Goal: Information Seeking & Learning: Compare options

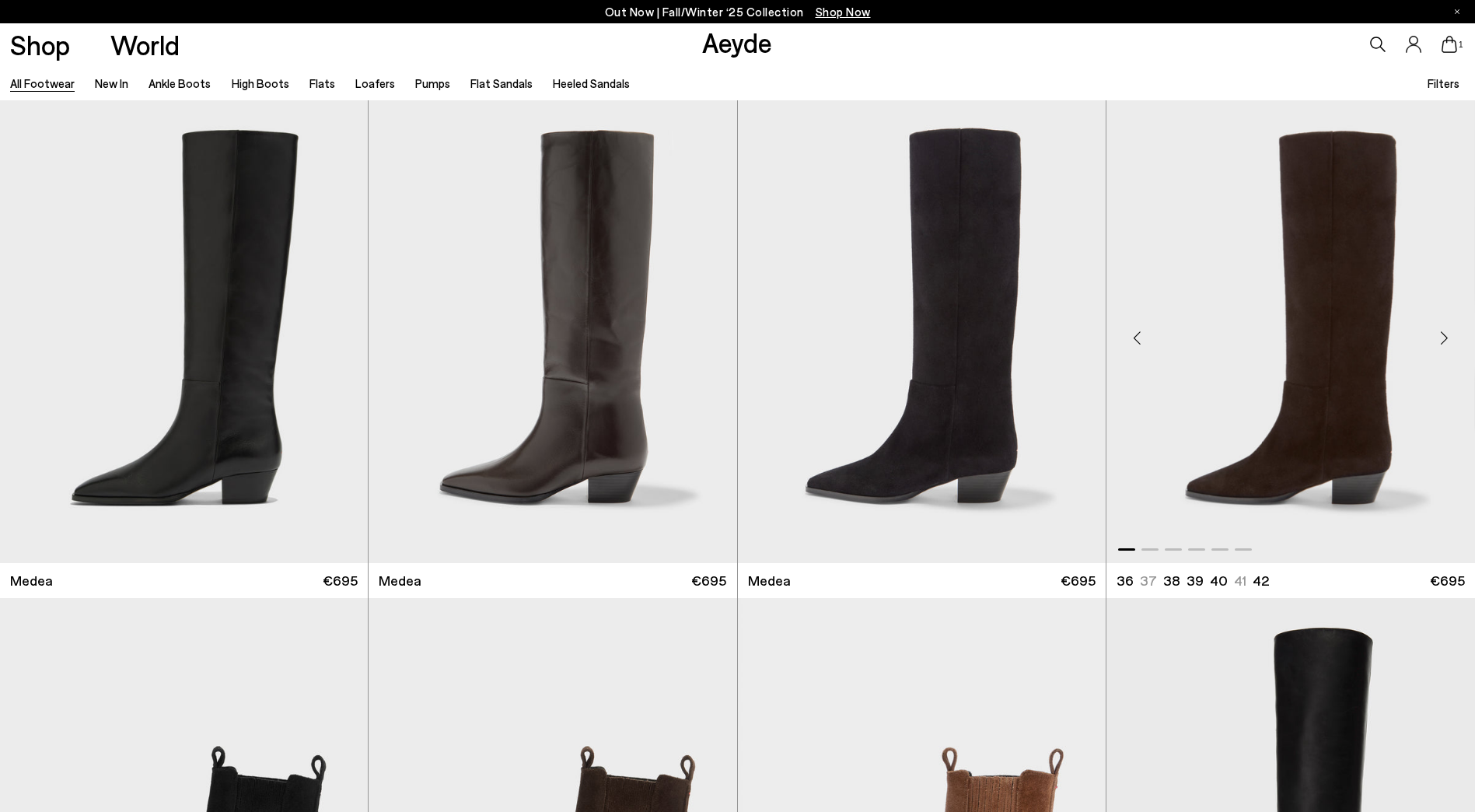
click at [1448, 333] on div "Next slide" at bounding box center [1444, 338] width 47 height 47
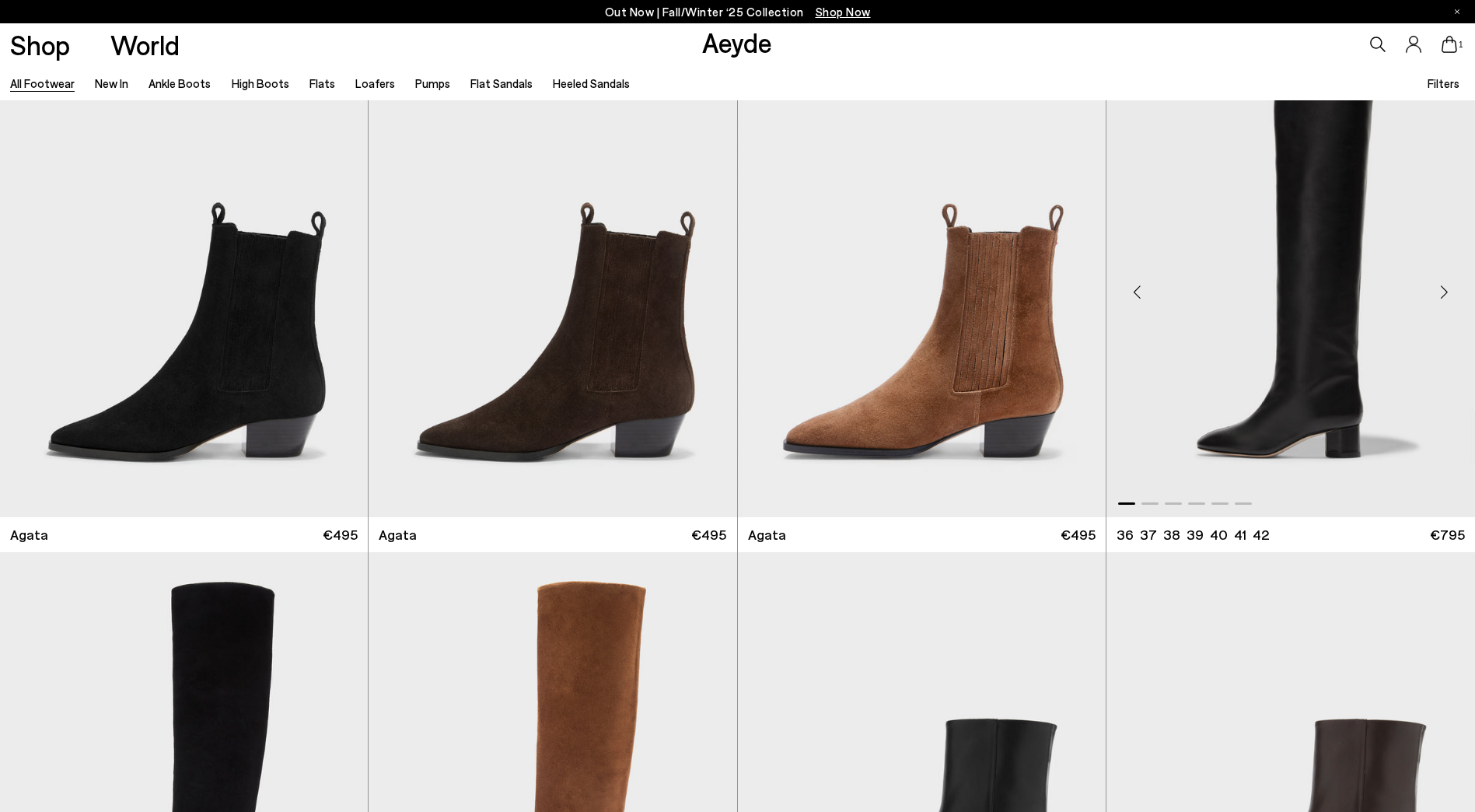
scroll to position [544, 0]
click at [1439, 291] on div "Next slide" at bounding box center [1444, 291] width 47 height 47
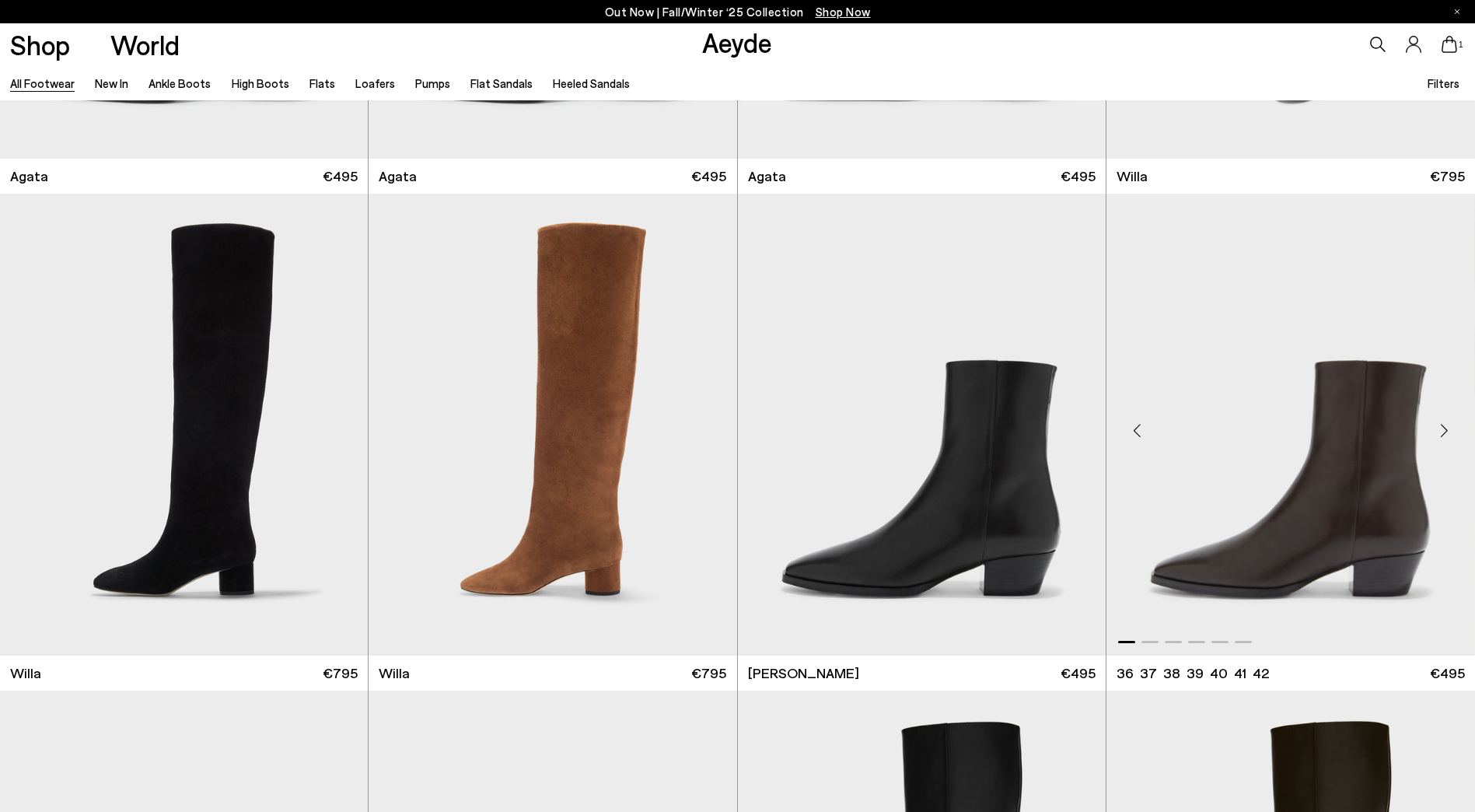
scroll to position [933, 0]
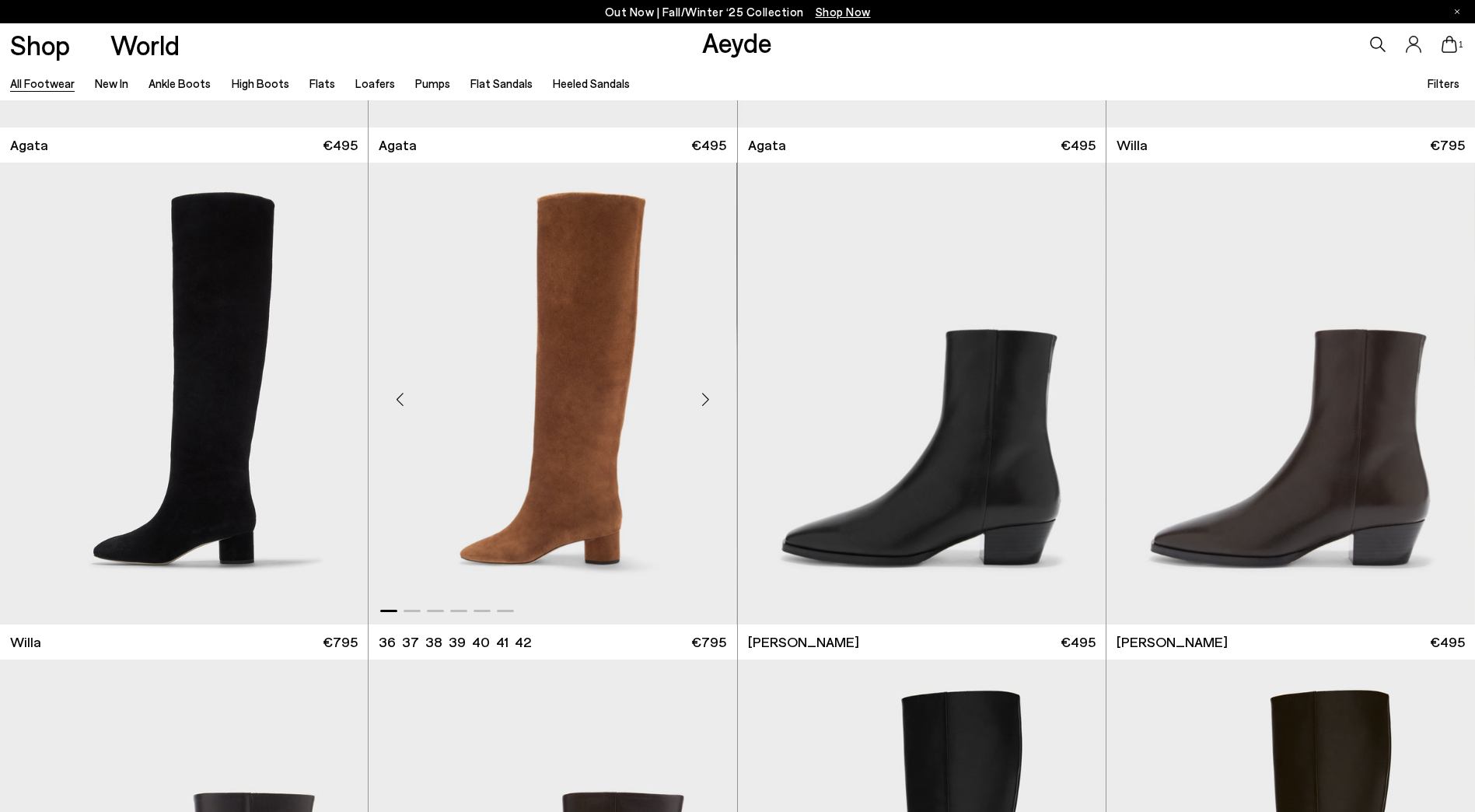
click at [710, 402] on div "Next slide" at bounding box center [706, 400] width 47 height 47
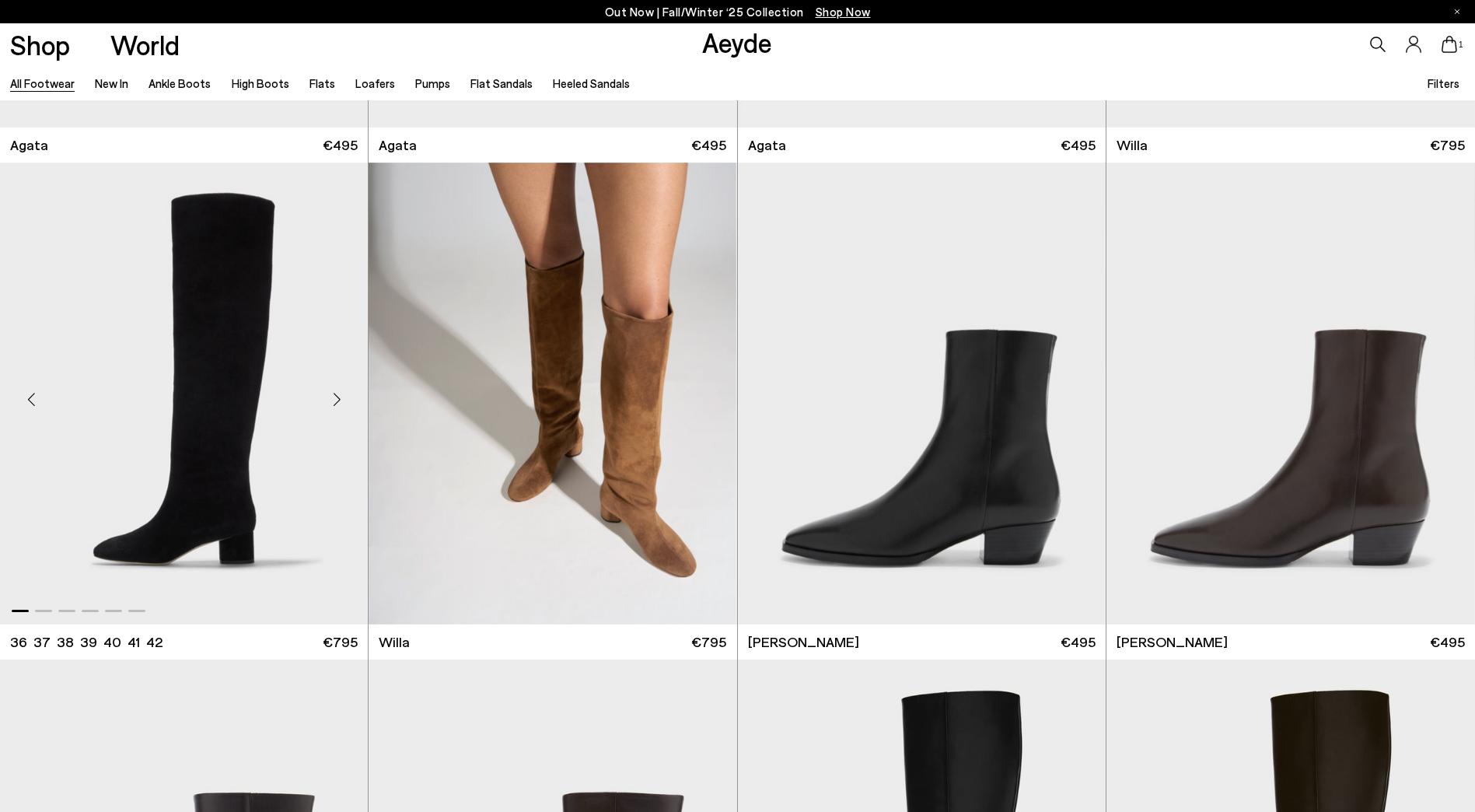
click at [343, 397] on div "Next slide" at bounding box center [337, 400] width 47 height 47
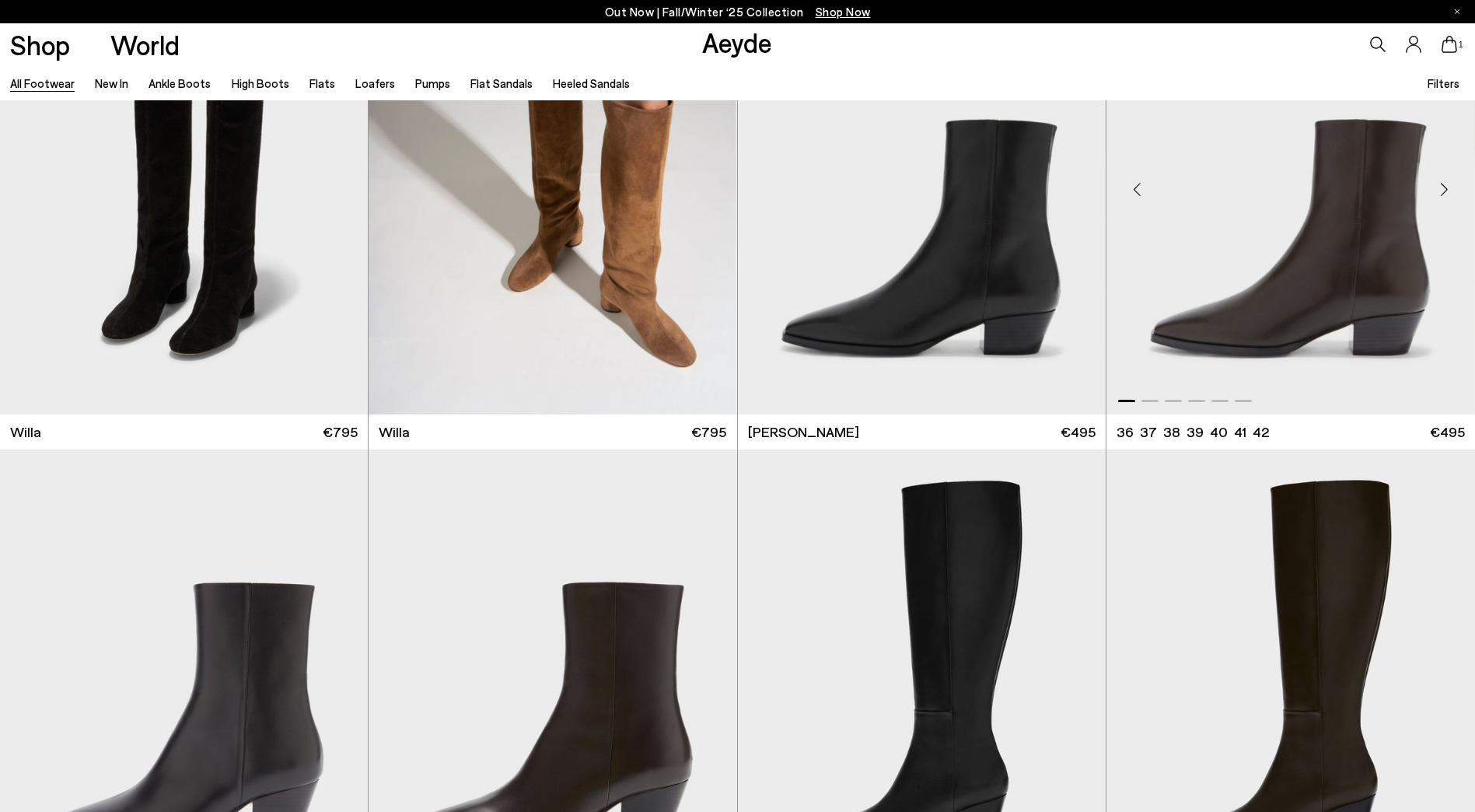
scroll to position [1167, 0]
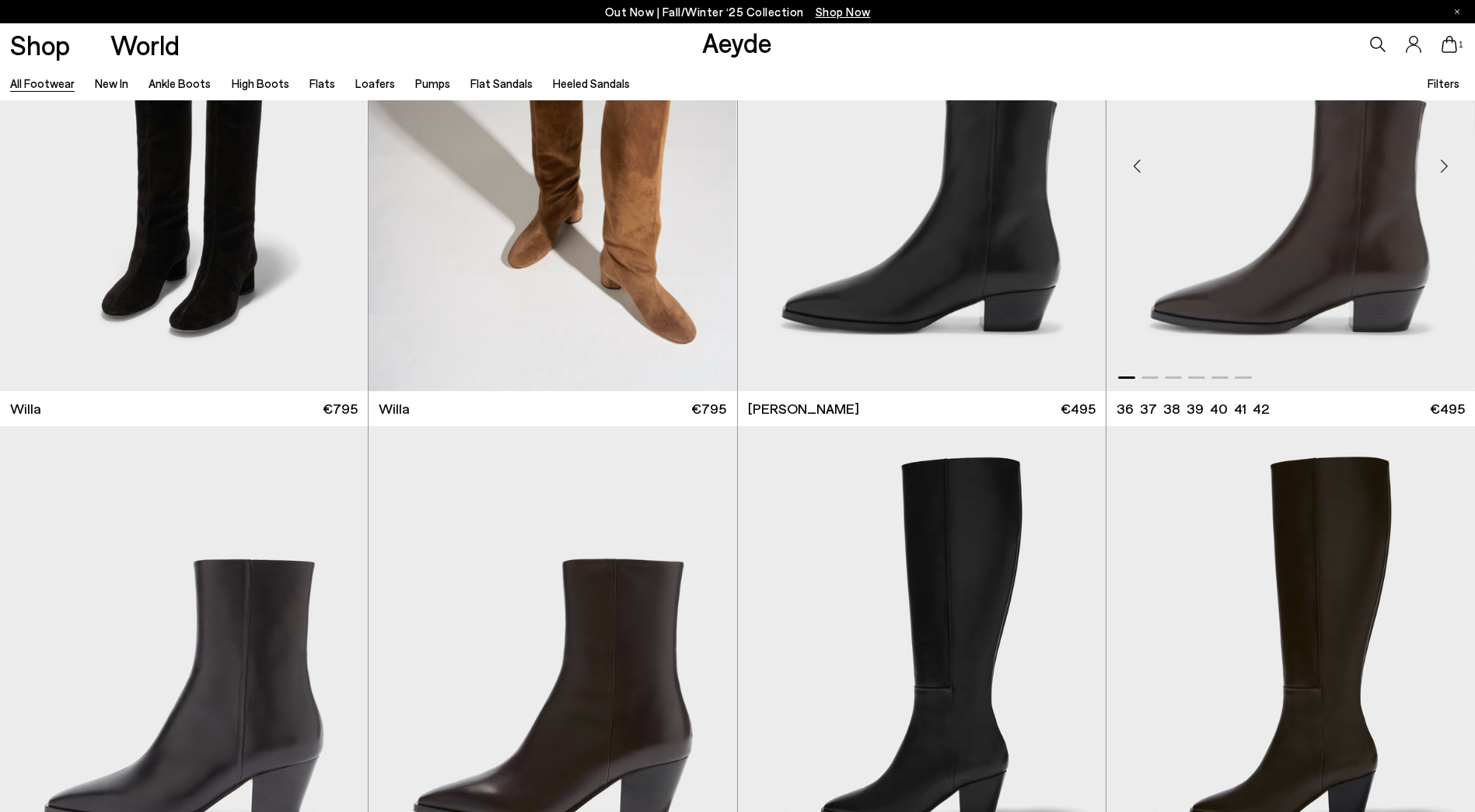
click at [1435, 167] on div "Next slide" at bounding box center [1444, 167] width 47 height 47
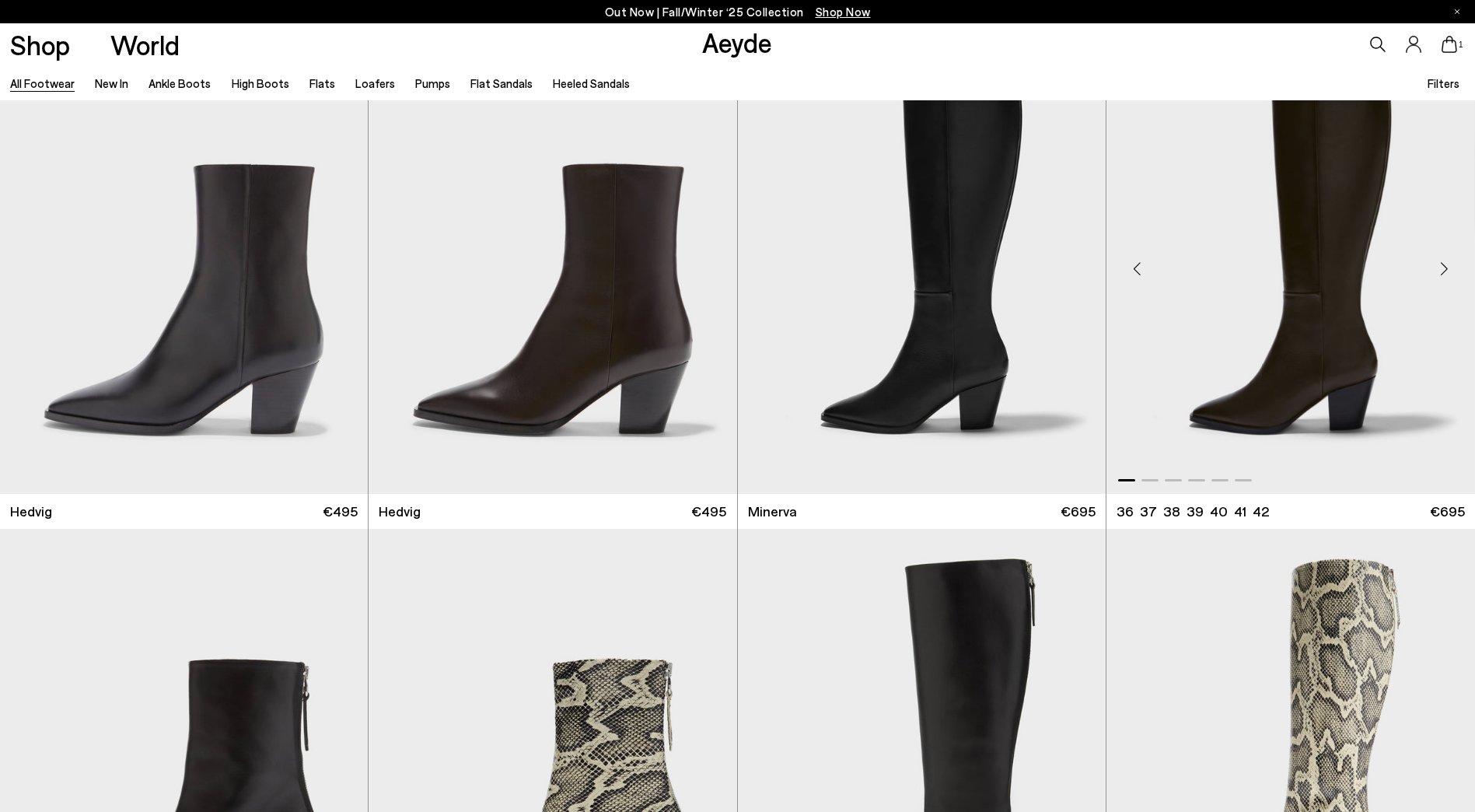
scroll to position [1633, 0]
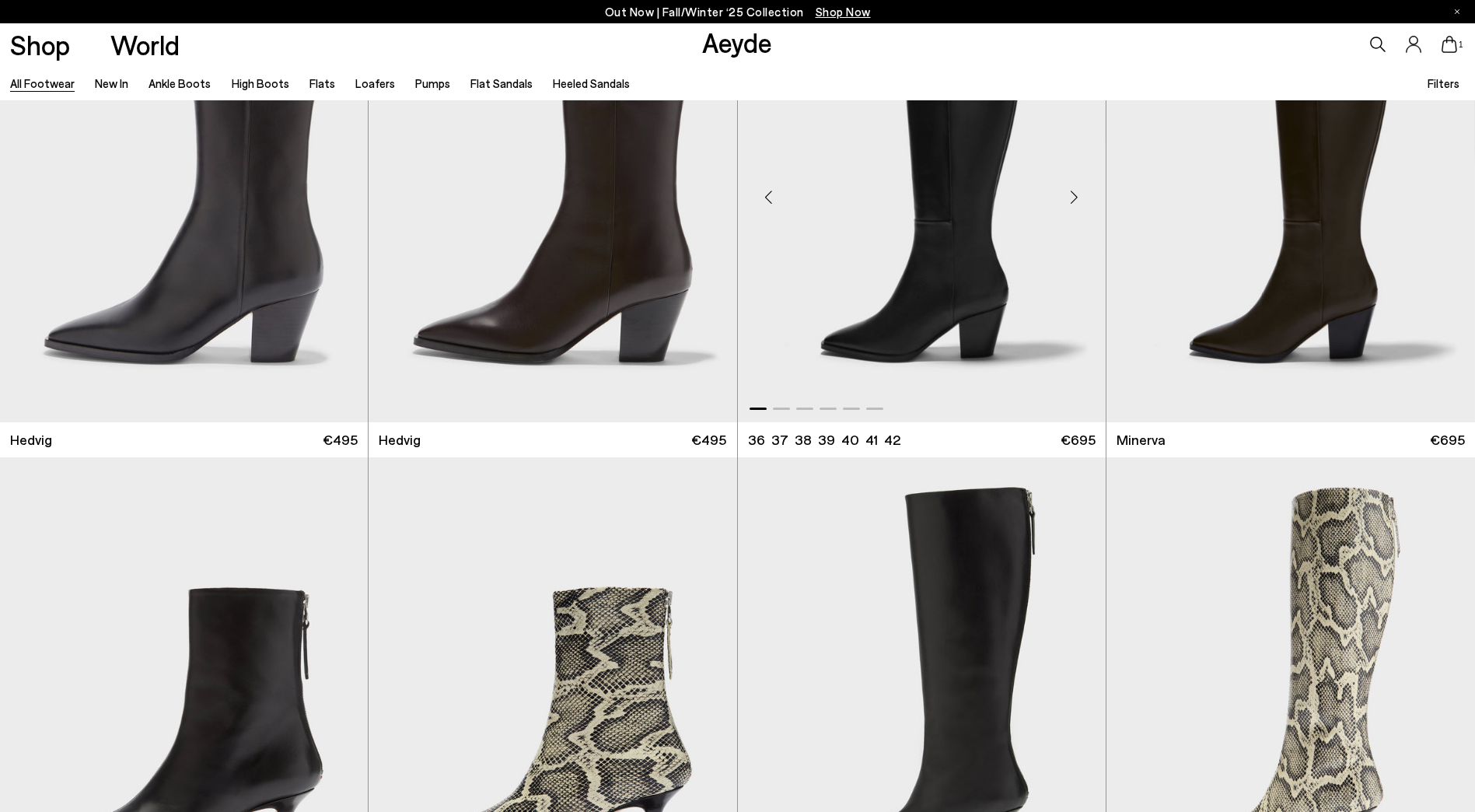
click at [1078, 191] on div "Next slide" at bounding box center [1074, 198] width 47 height 47
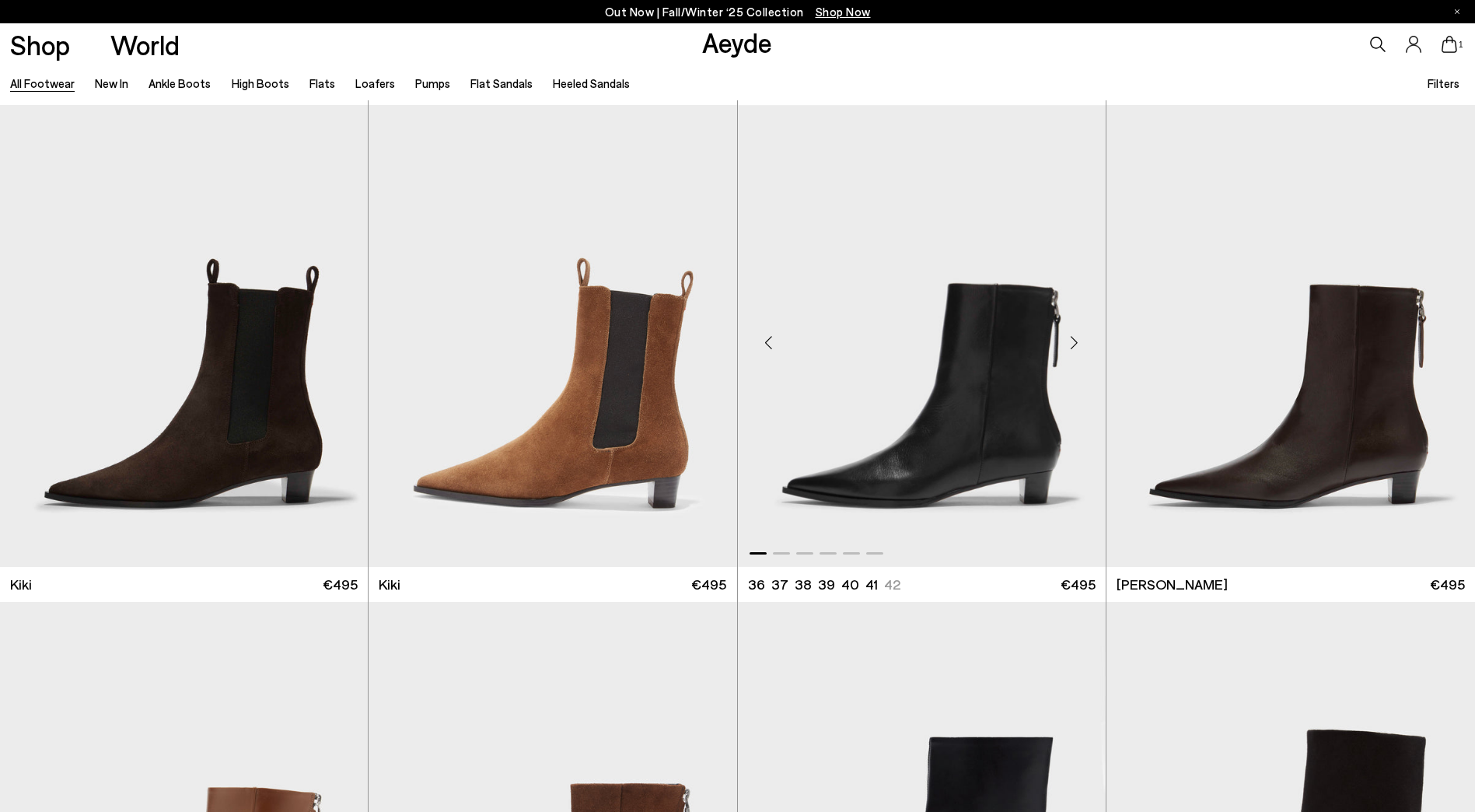
scroll to position [6609, 0]
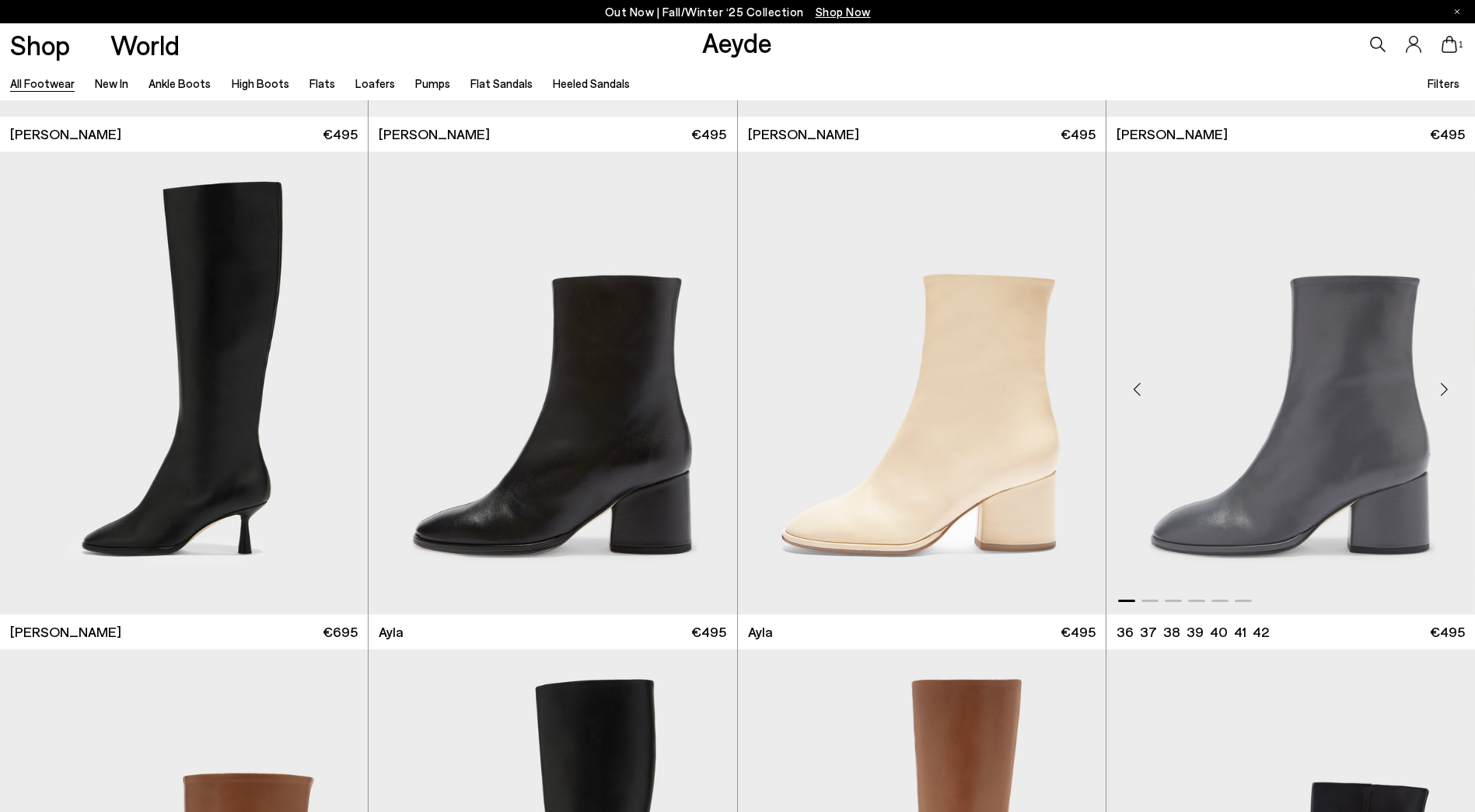
scroll to position [9019, 0]
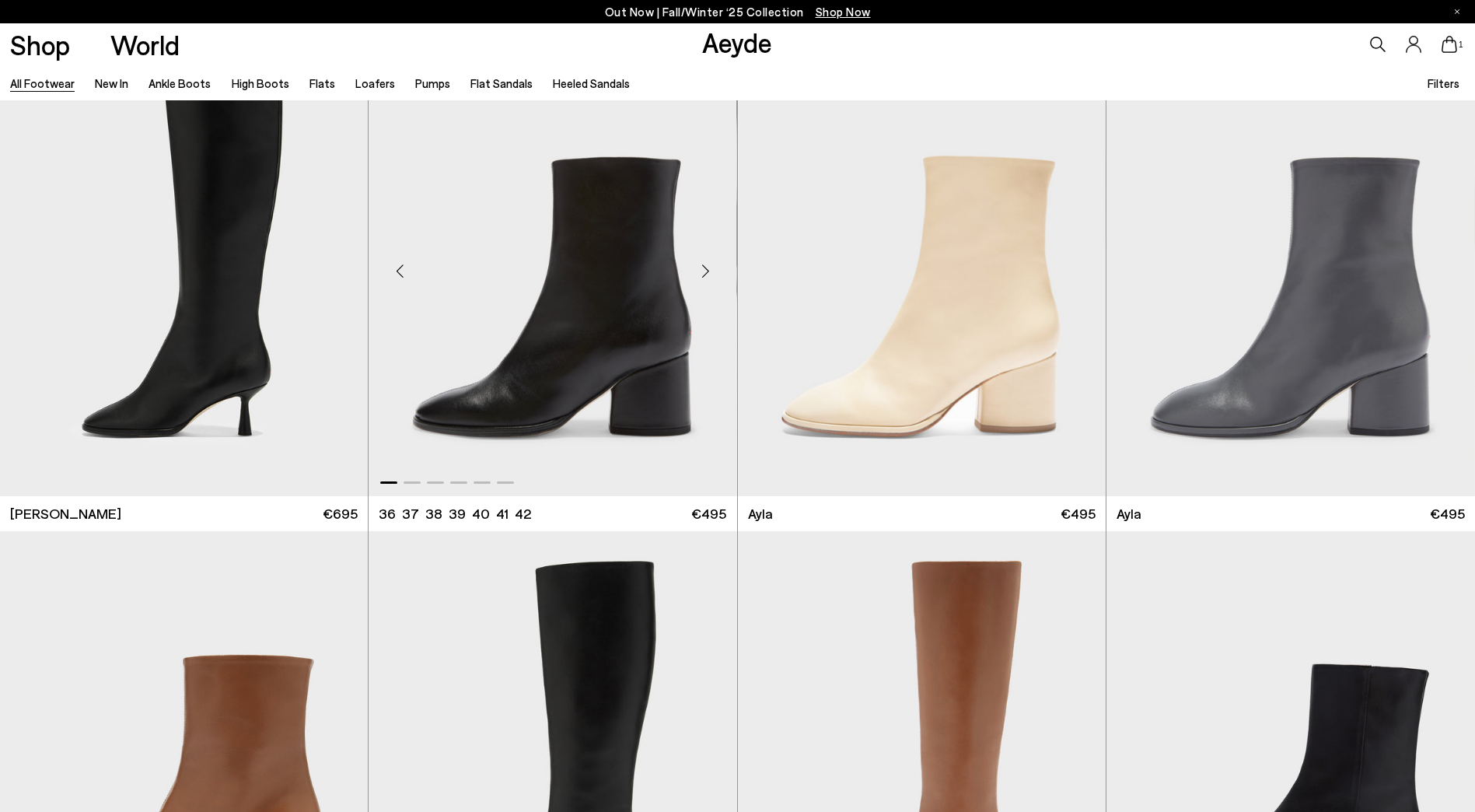
click at [715, 267] on div "Next slide" at bounding box center [706, 270] width 47 height 47
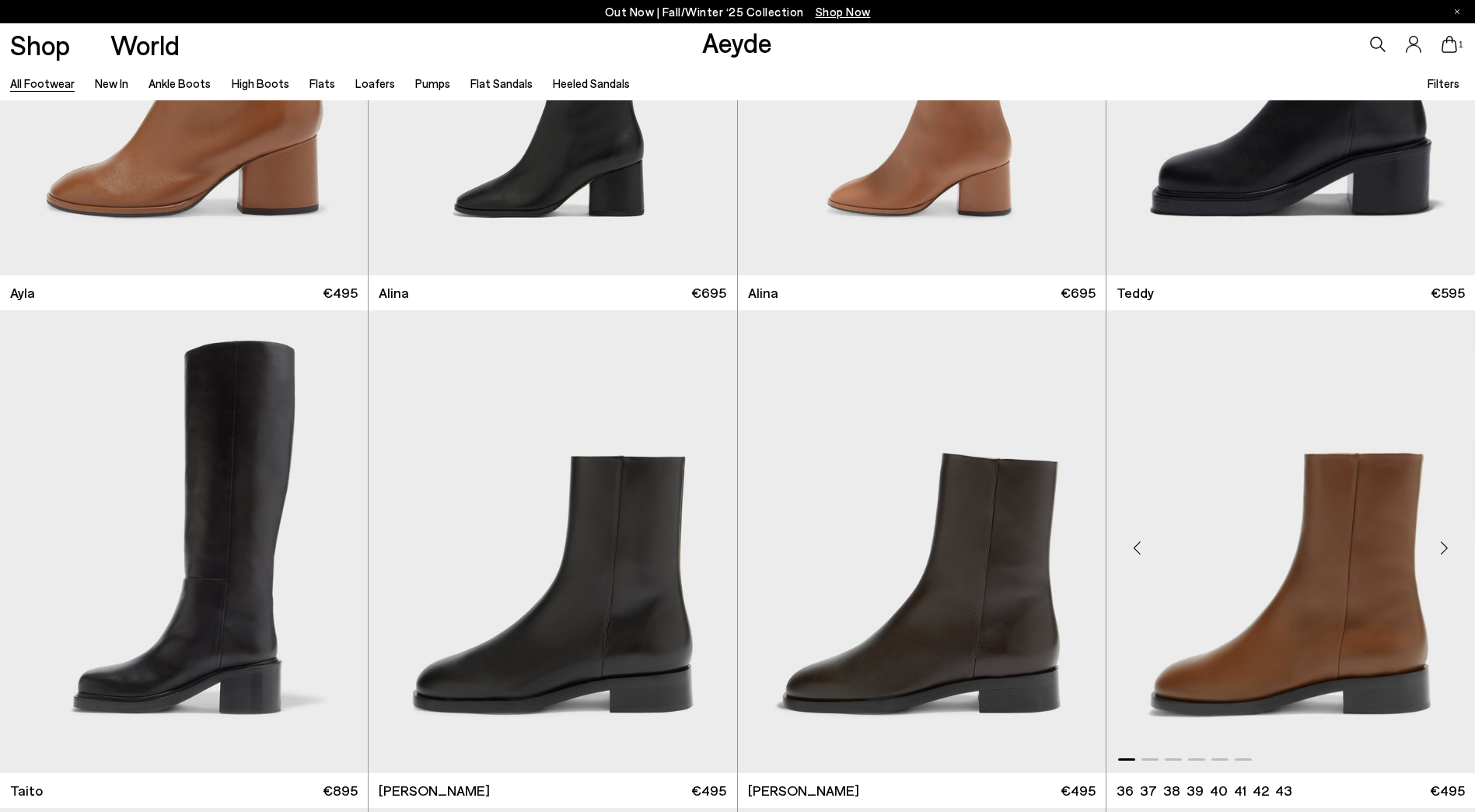
scroll to position [10184, 0]
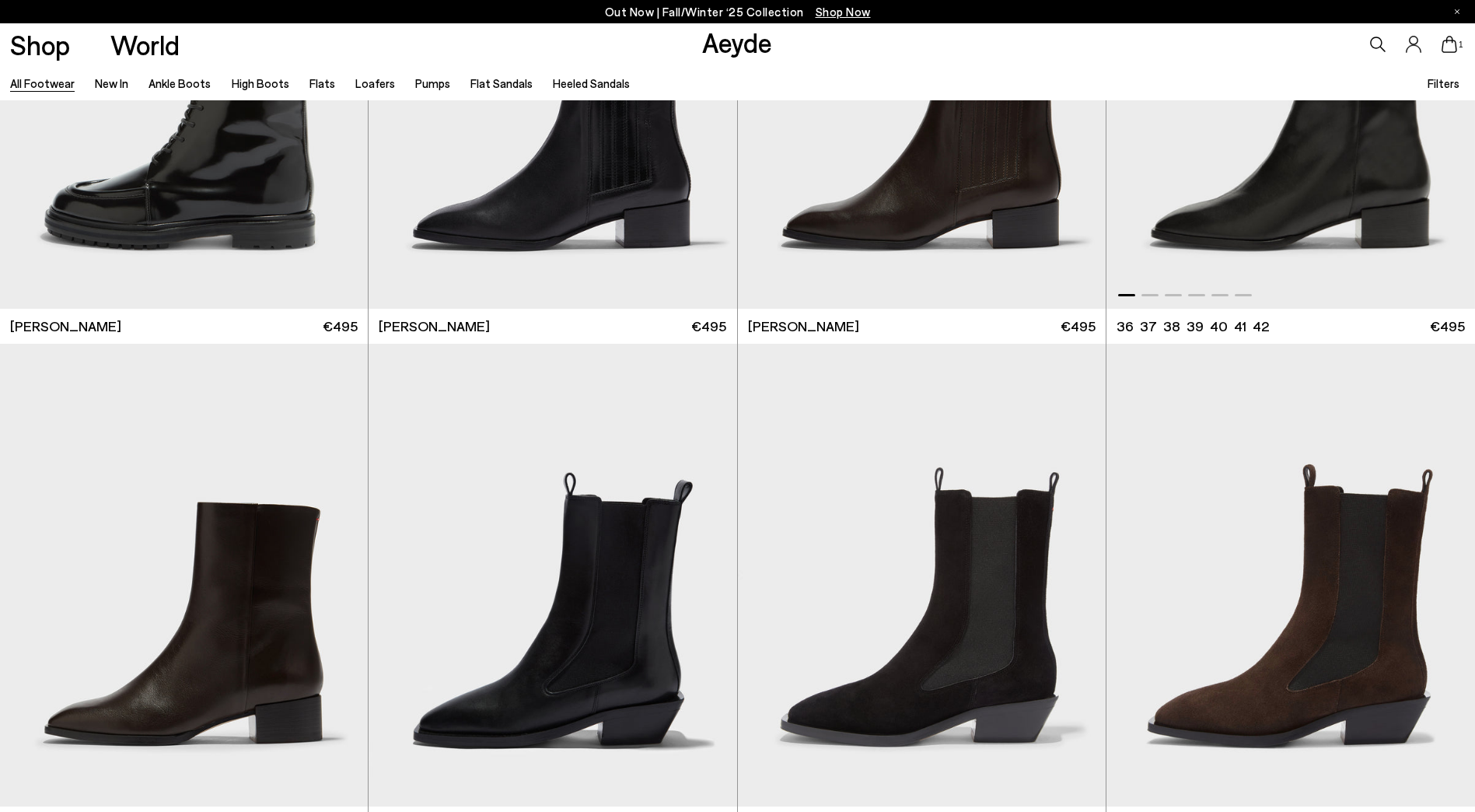
scroll to position [12906, 0]
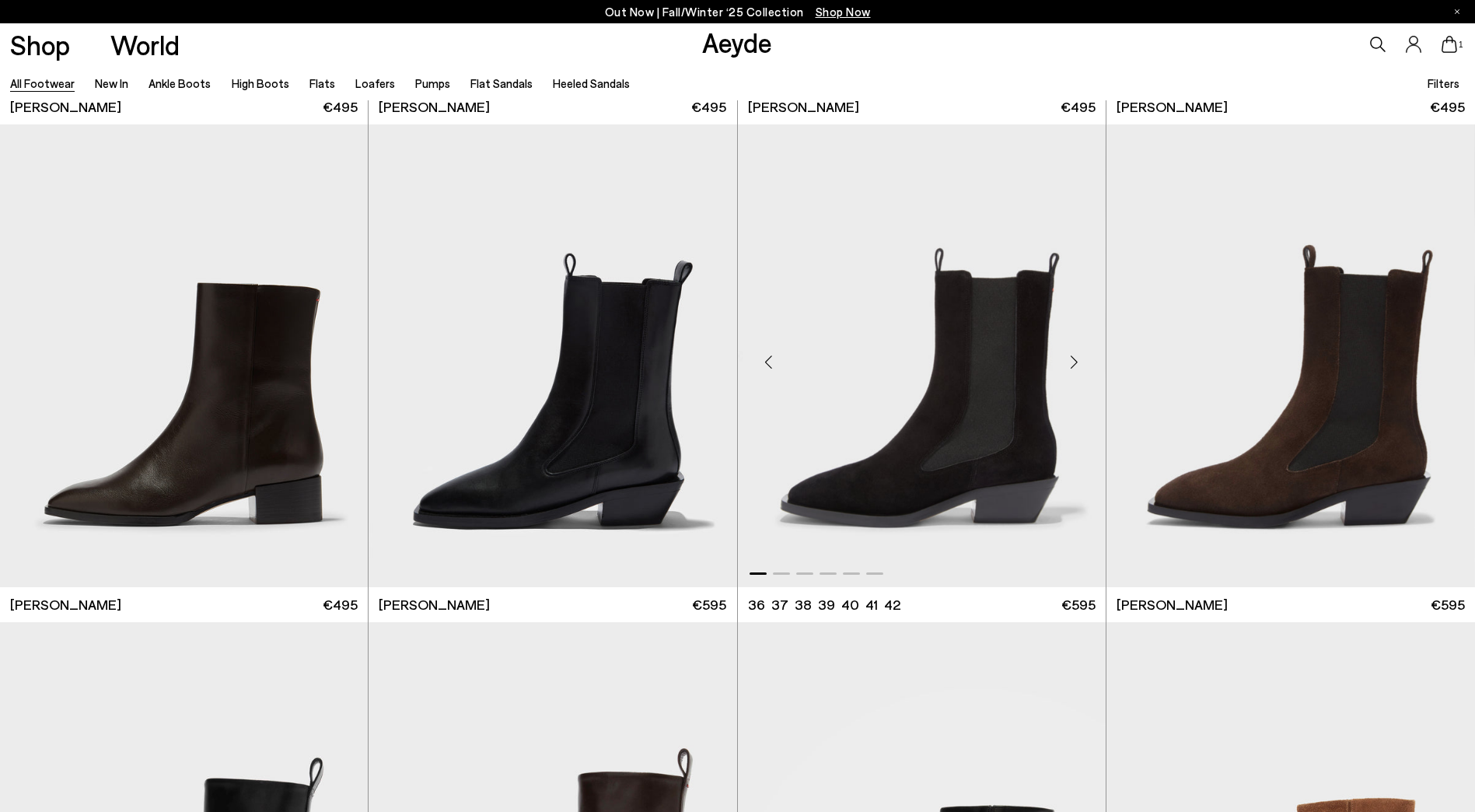
click at [1076, 362] on div "Next slide" at bounding box center [1074, 363] width 47 height 47
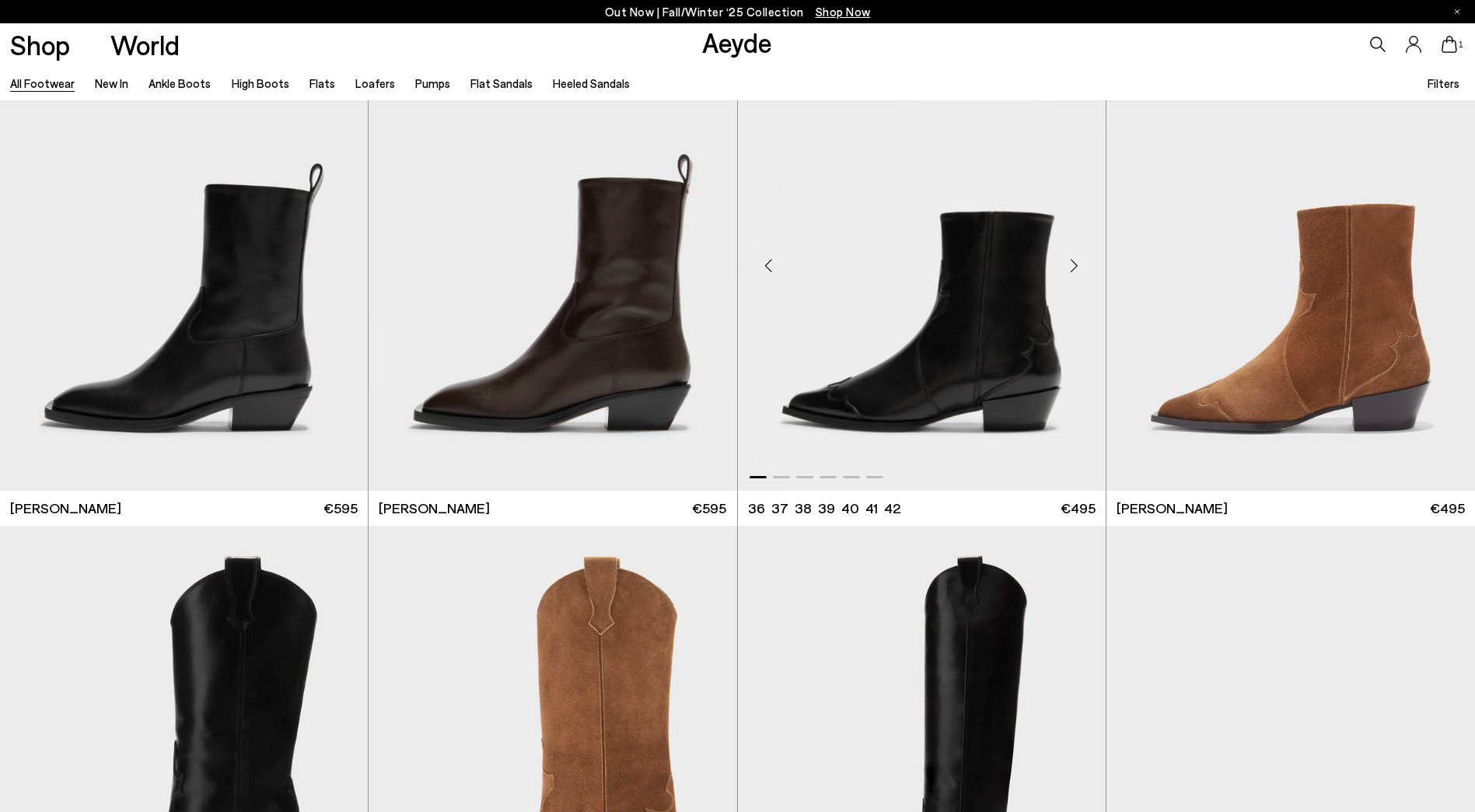
scroll to position [13528, 0]
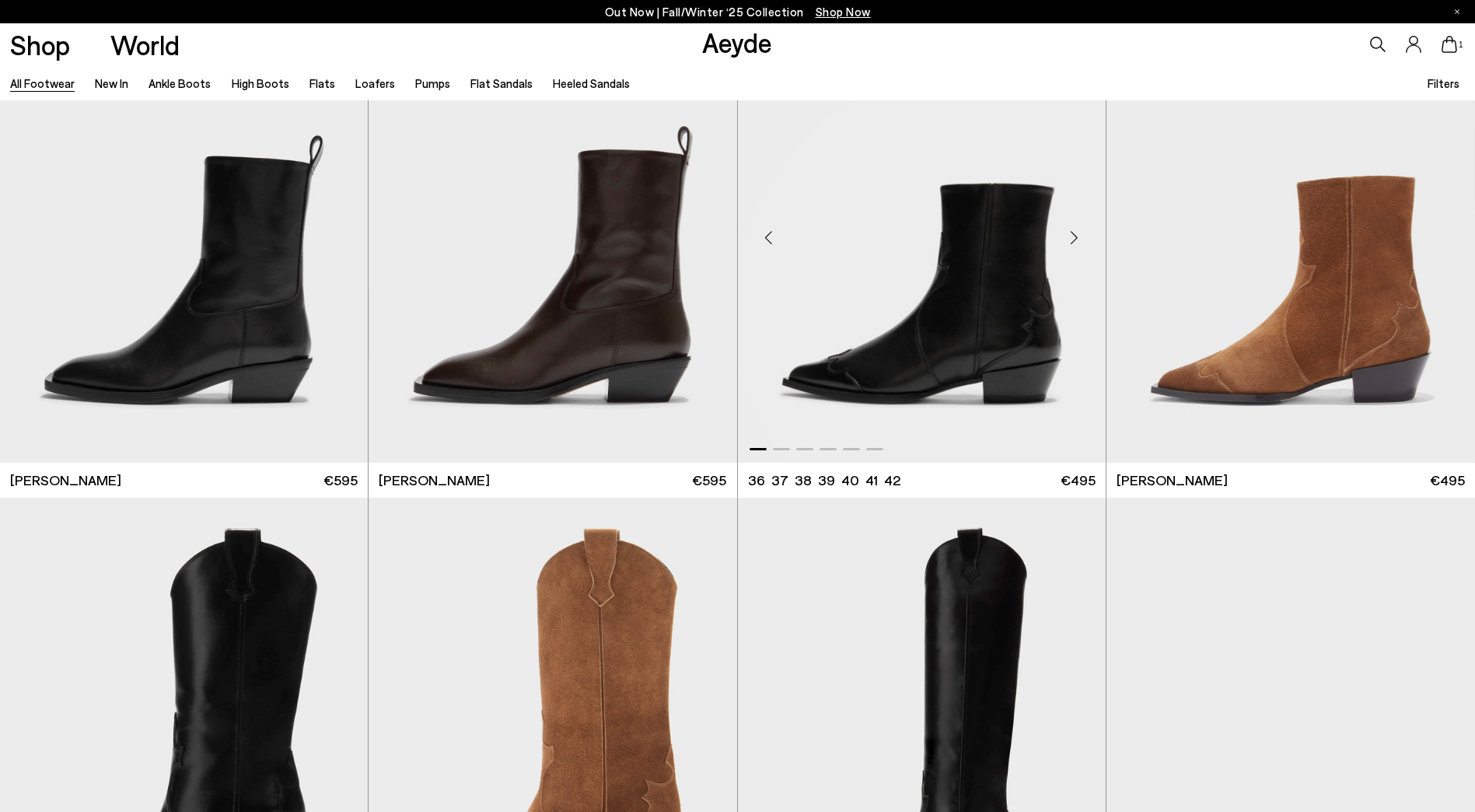
click at [1067, 236] on div "Next slide" at bounding box center [1074, 237] width 47 height 47
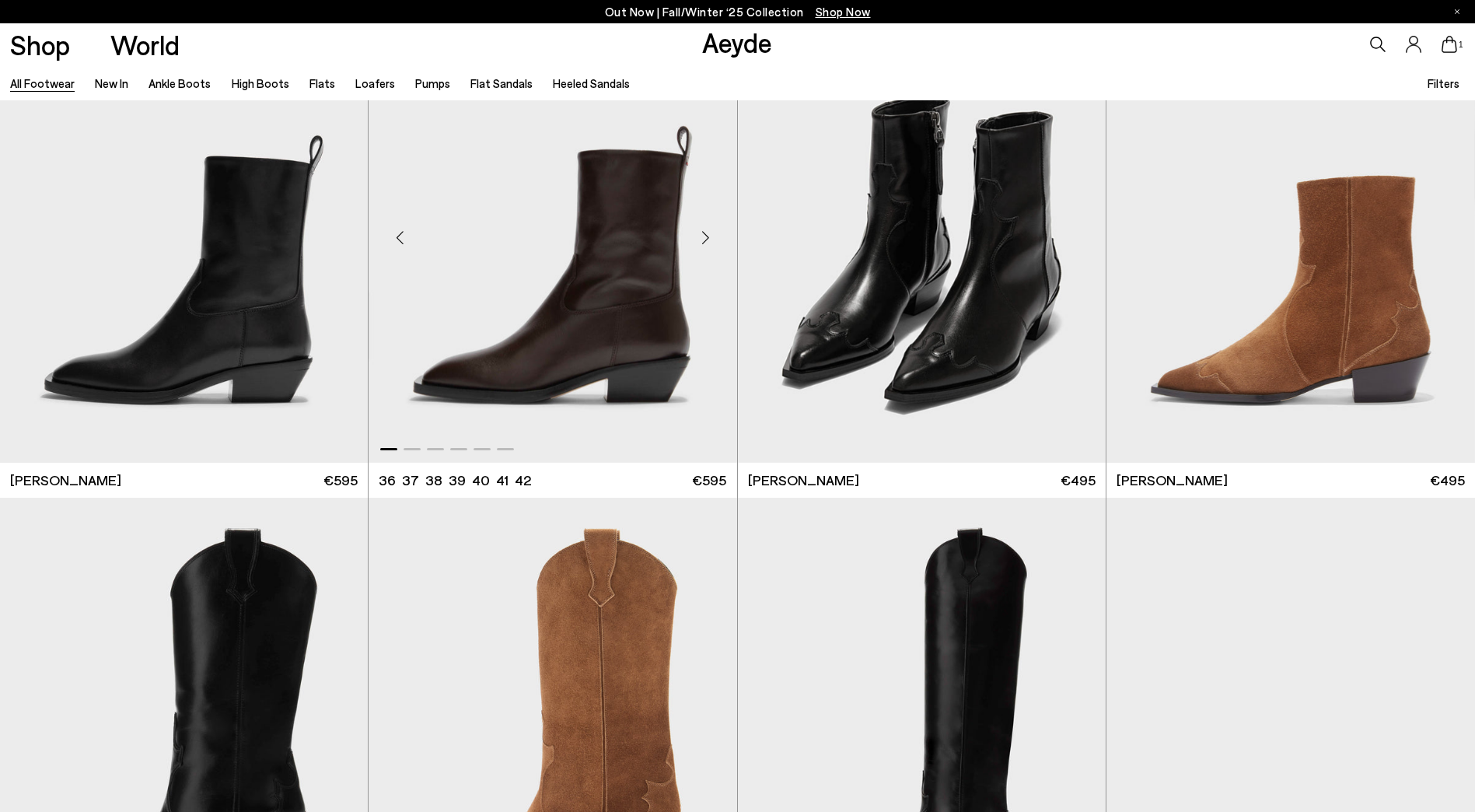
click at [698, 241] on div "Next slide" at bounding box center [706, 237] width 47 height 47
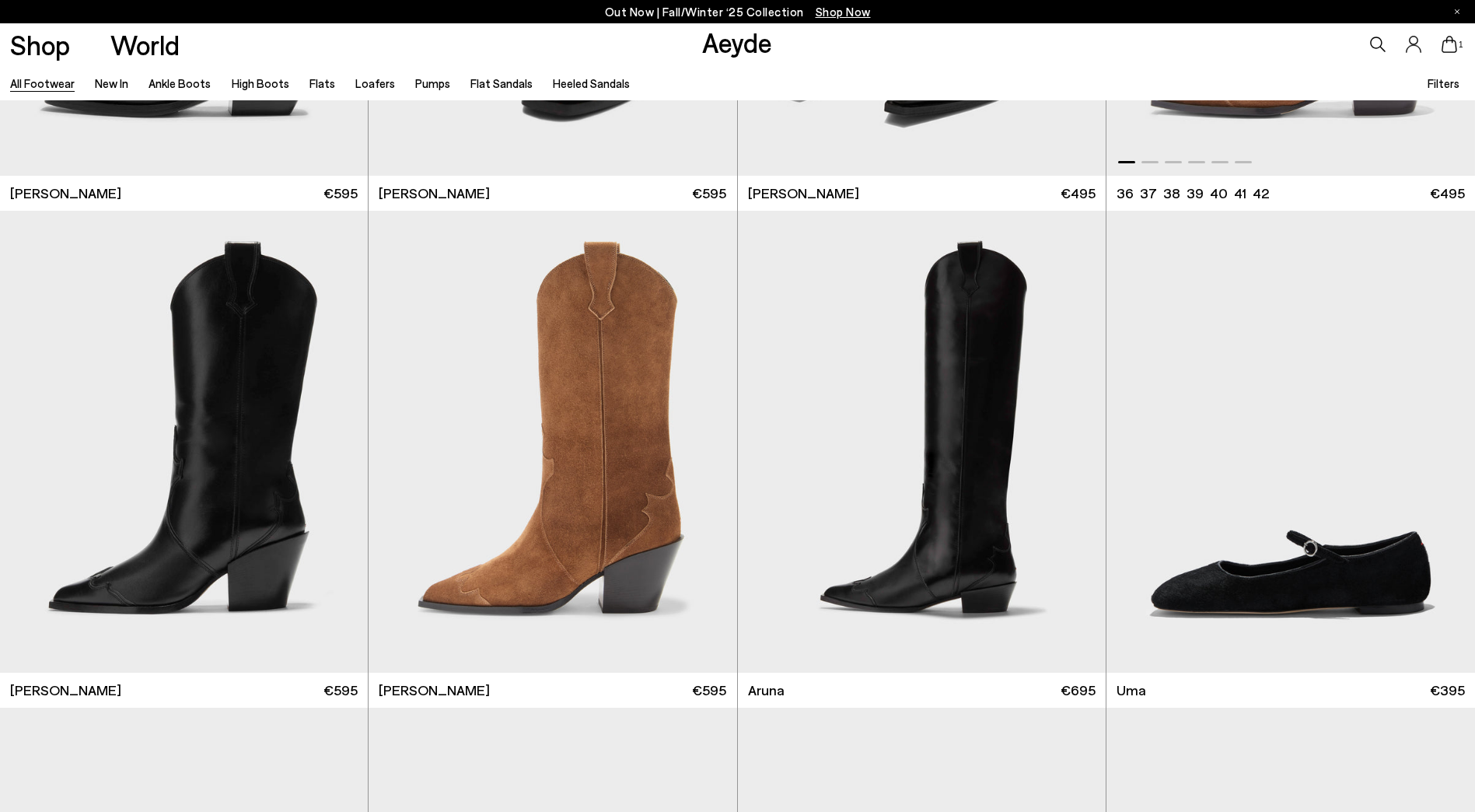
scroll to position [13839, 0]
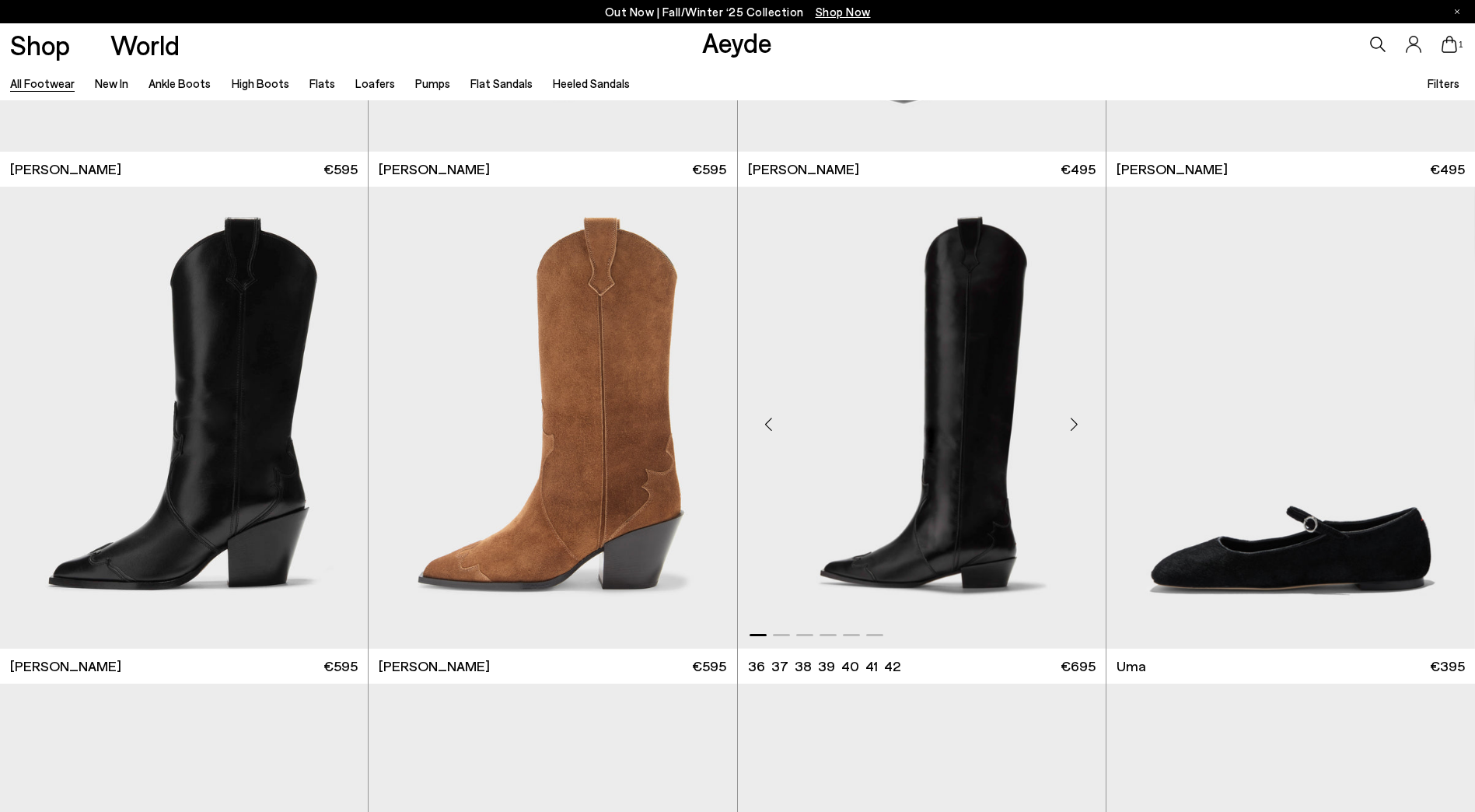
click at [1078, 432] on div "Next slide" at bounding box center [1074, 424] width 47 height 47
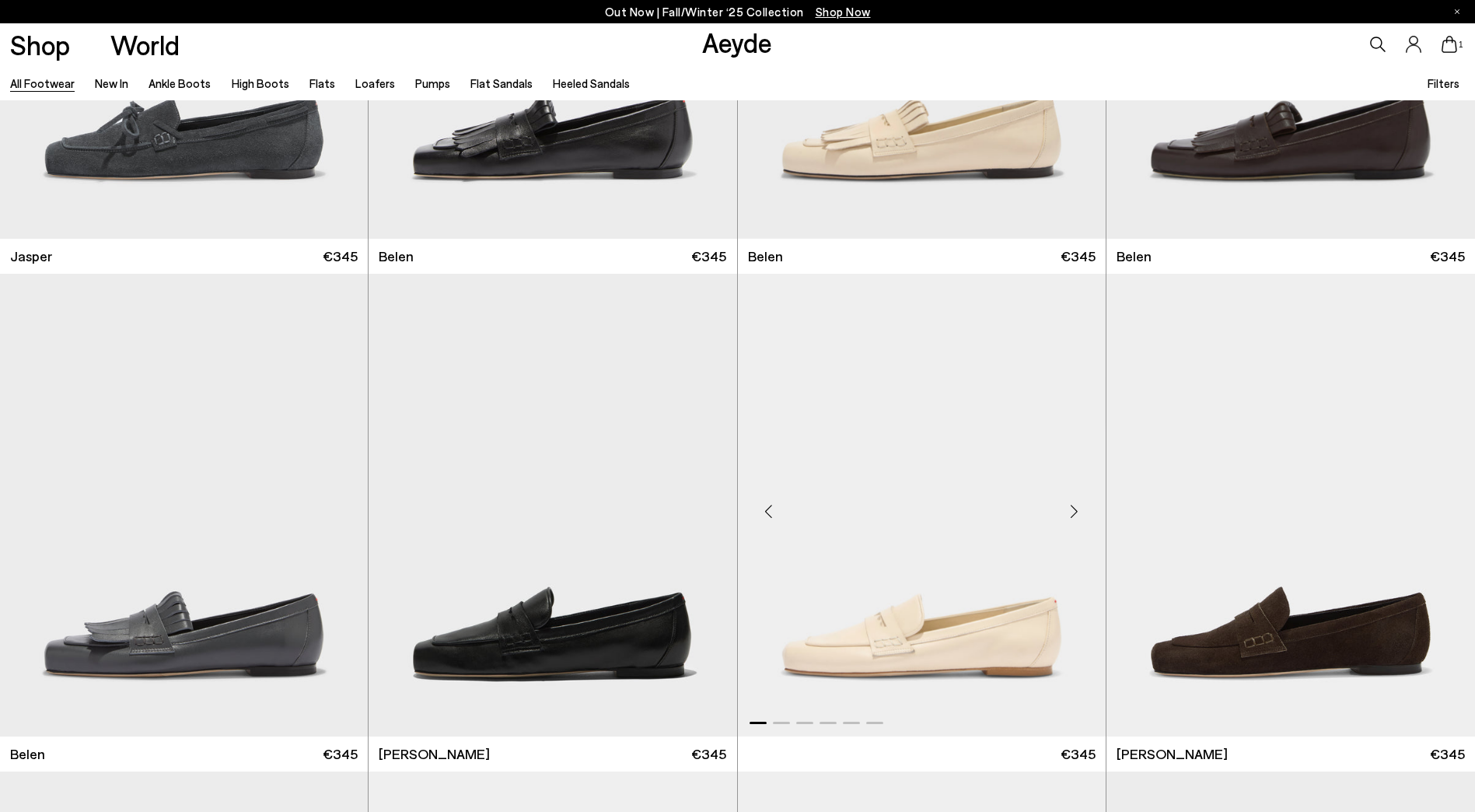
scroll to position [15854, 0]
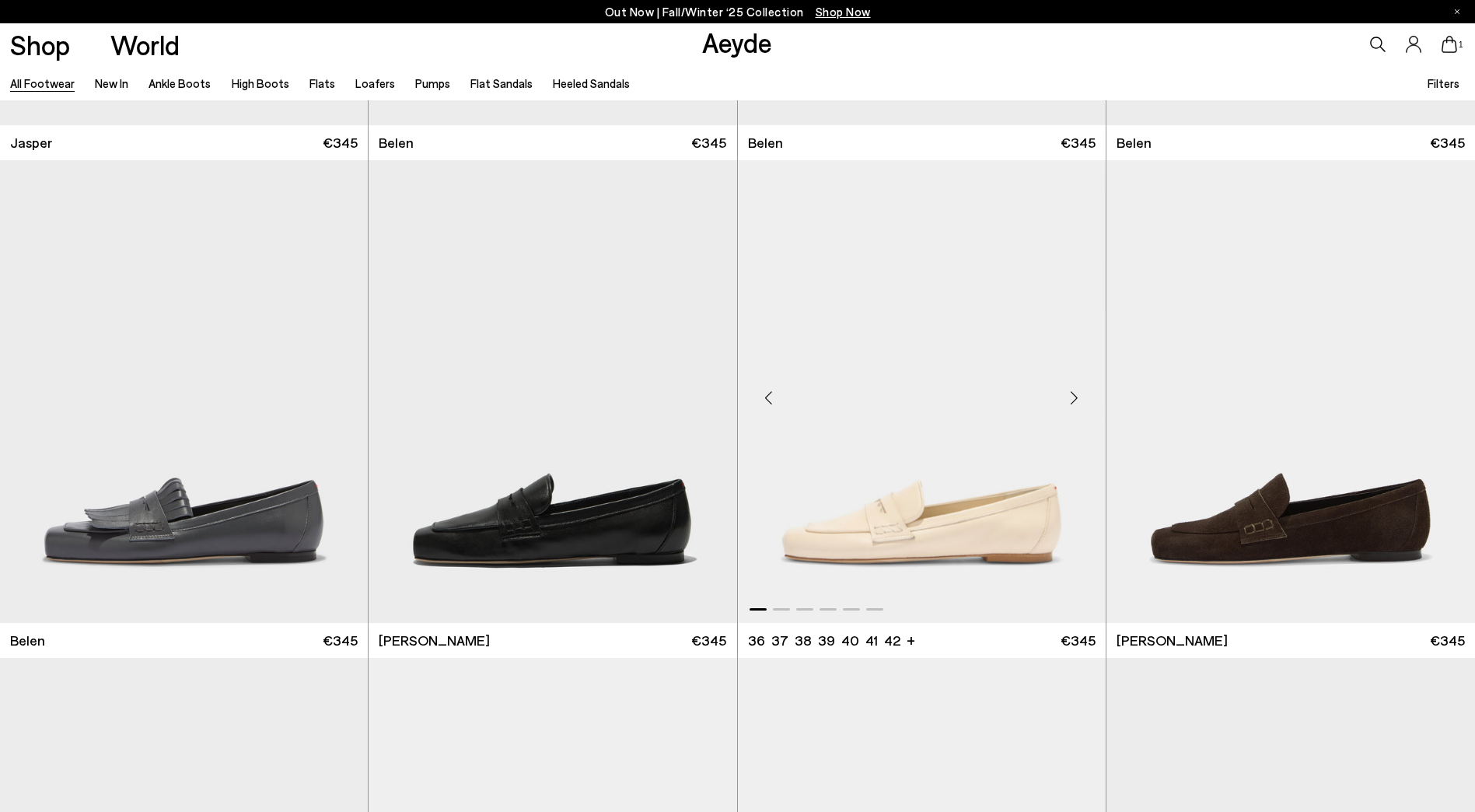
click at [1074, 384] on div "Next slide" at bounding box center [1074, 398] width 47 height 47
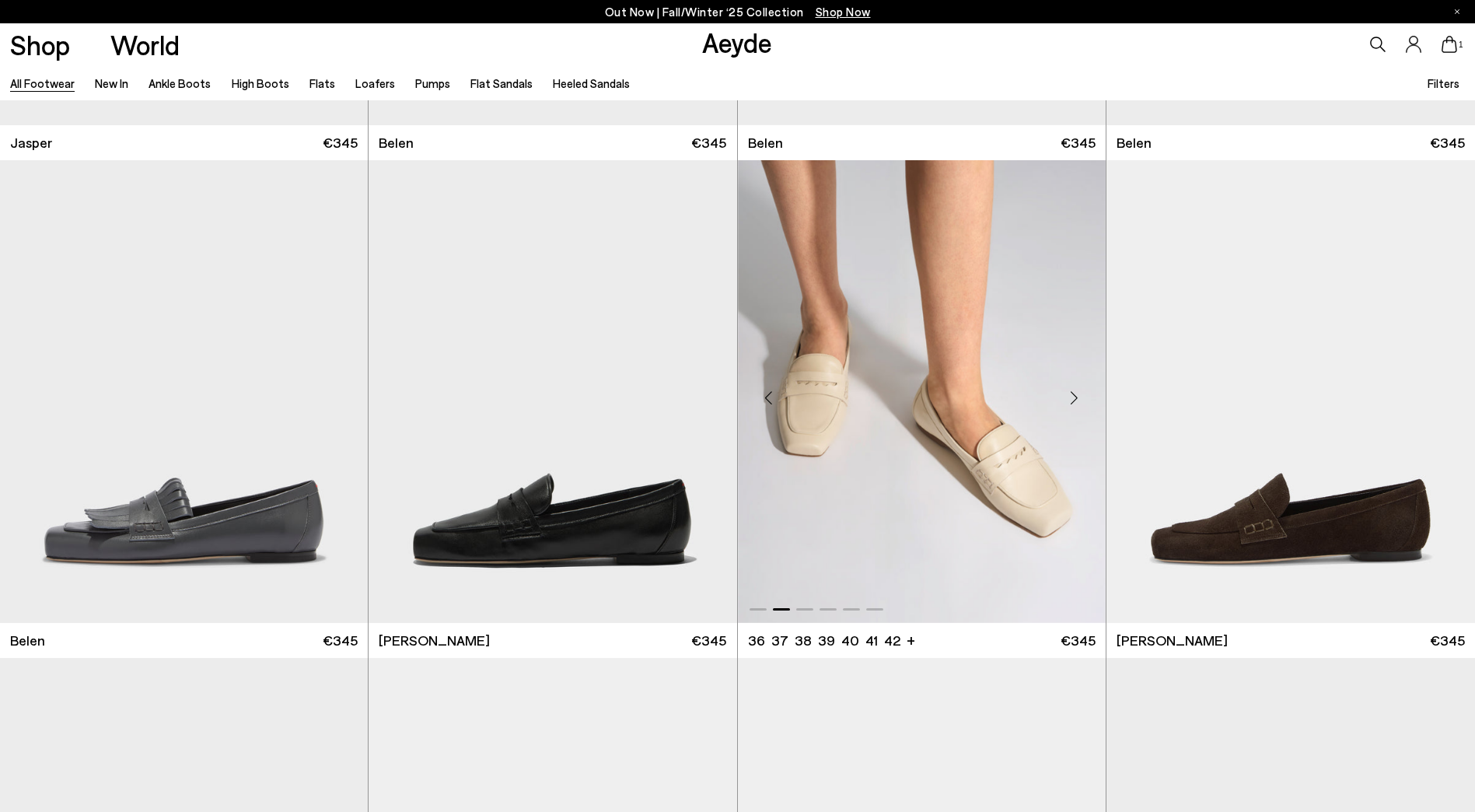
scroll to position [15860, 0]
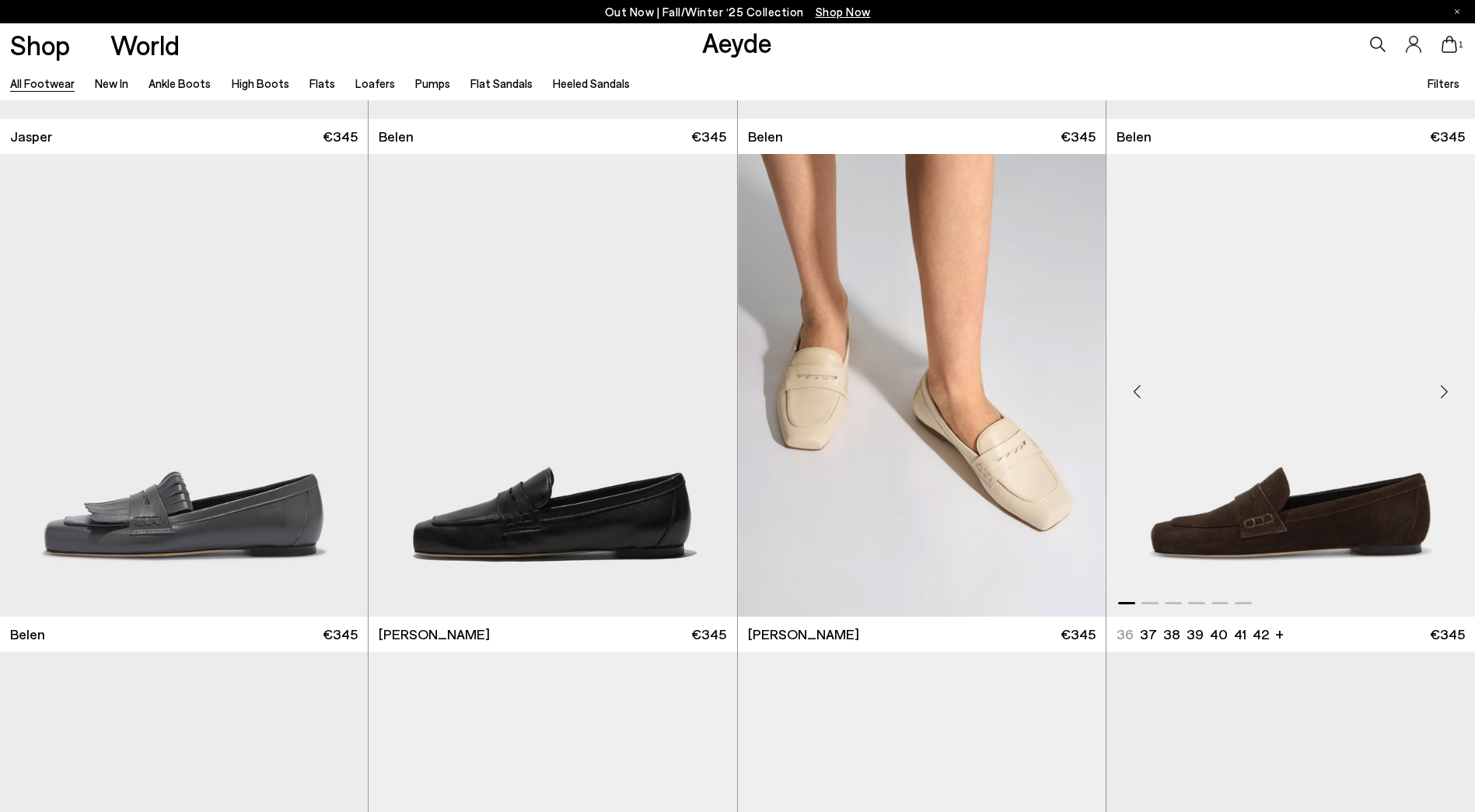
click at [1437, 390] on div "Next slide" at bounding box center [1444, 392] width 47 height 47
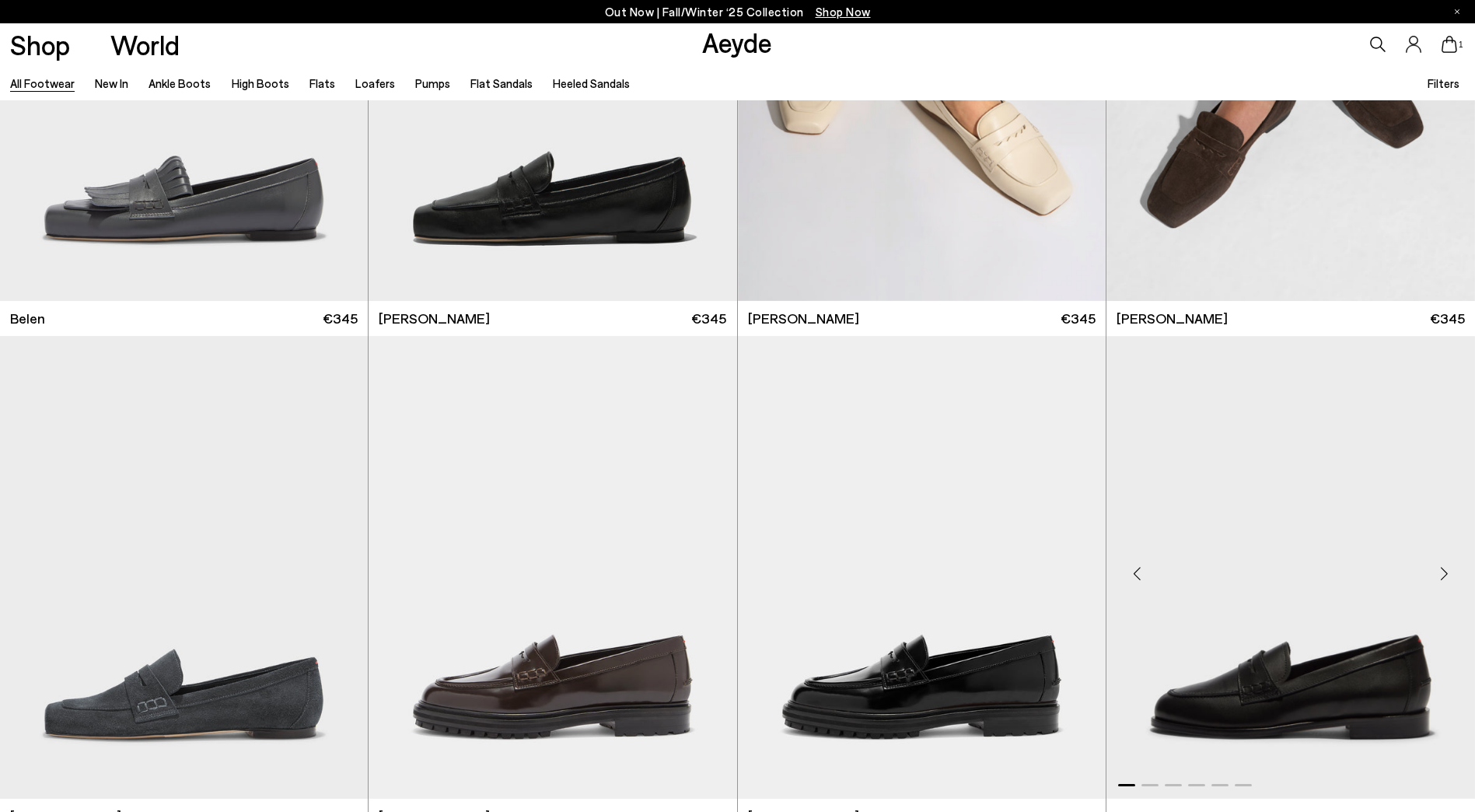
scroll to position [16560, 0]
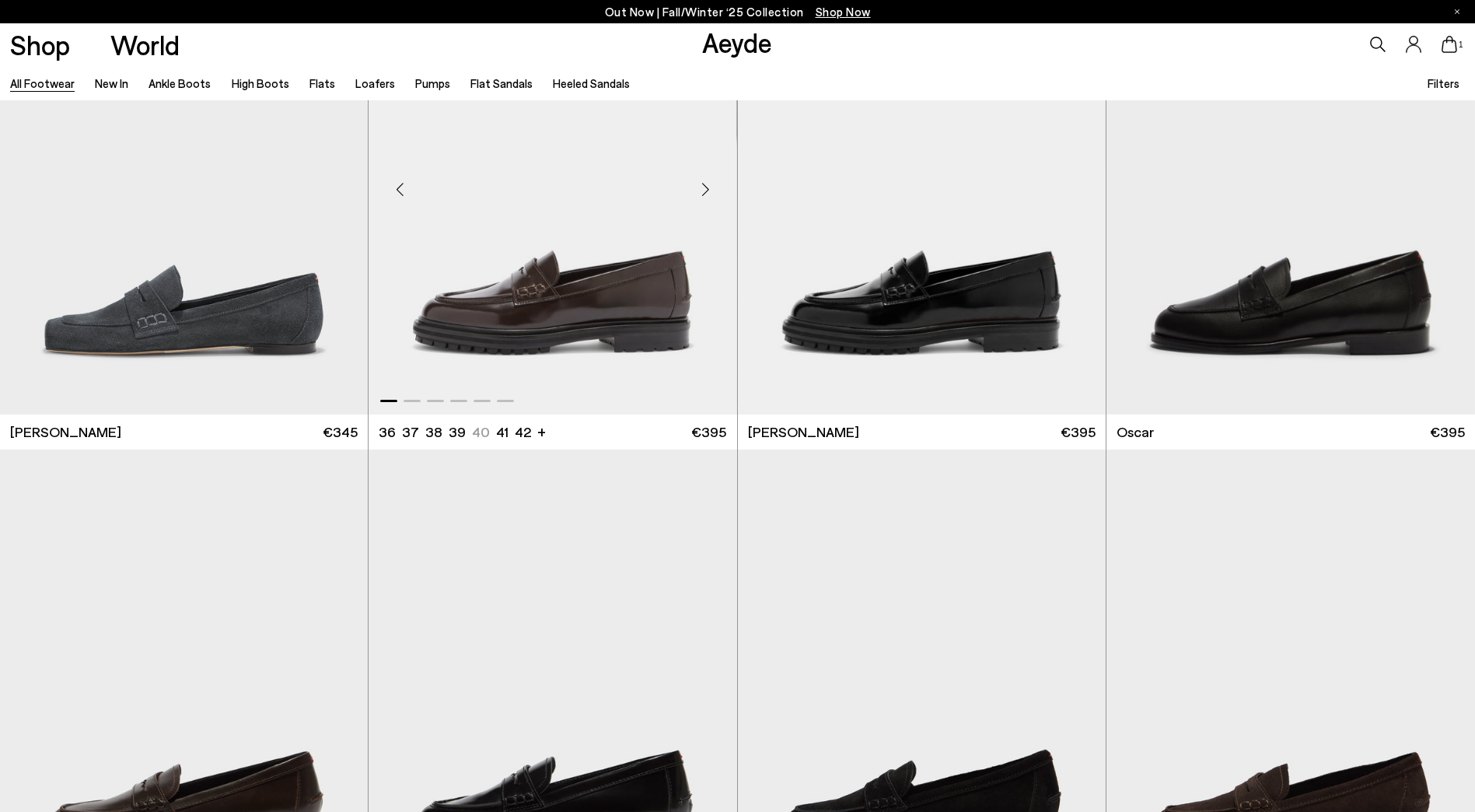
click at [713, 227] on img "1 / 6" at bounding box center [552, 182] width 368 height 462
click at [703, 190] on div "Next slide" at bounding box center [706, 189] width 47 height 47
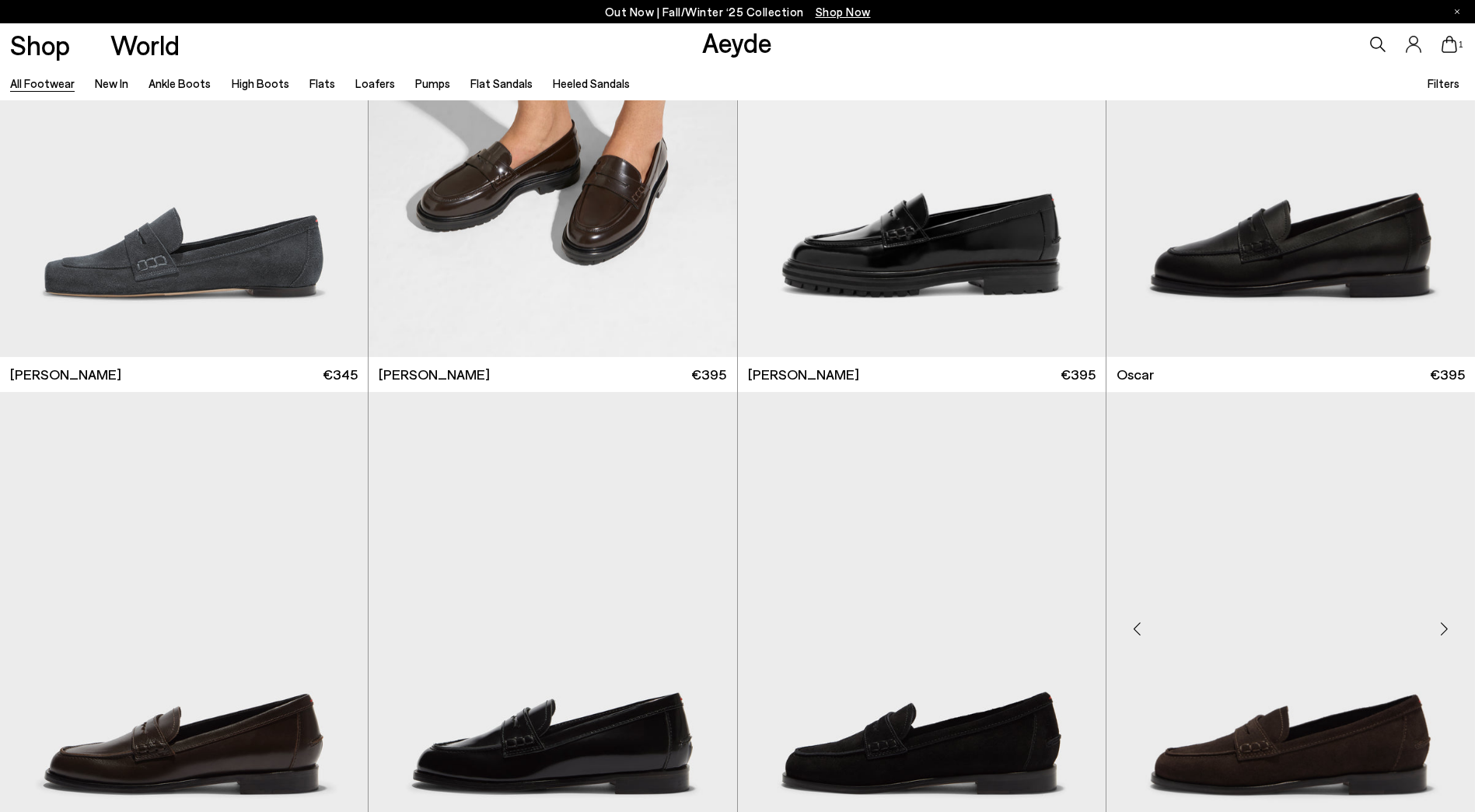
scroll to position [16871, 0]
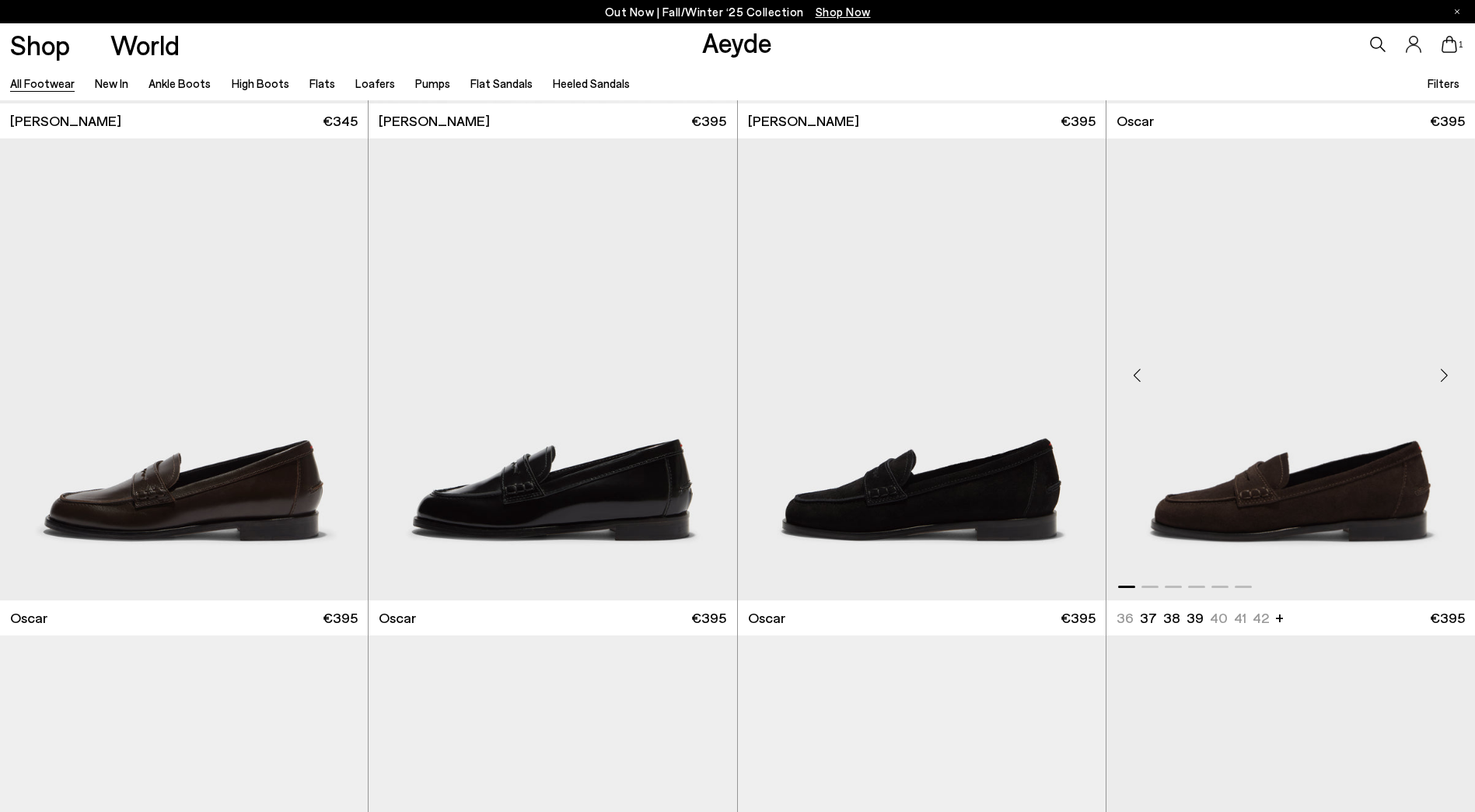
click at [1445, 382] on div "Next slide" at bounding box center [1444, 376] width 47 height 47
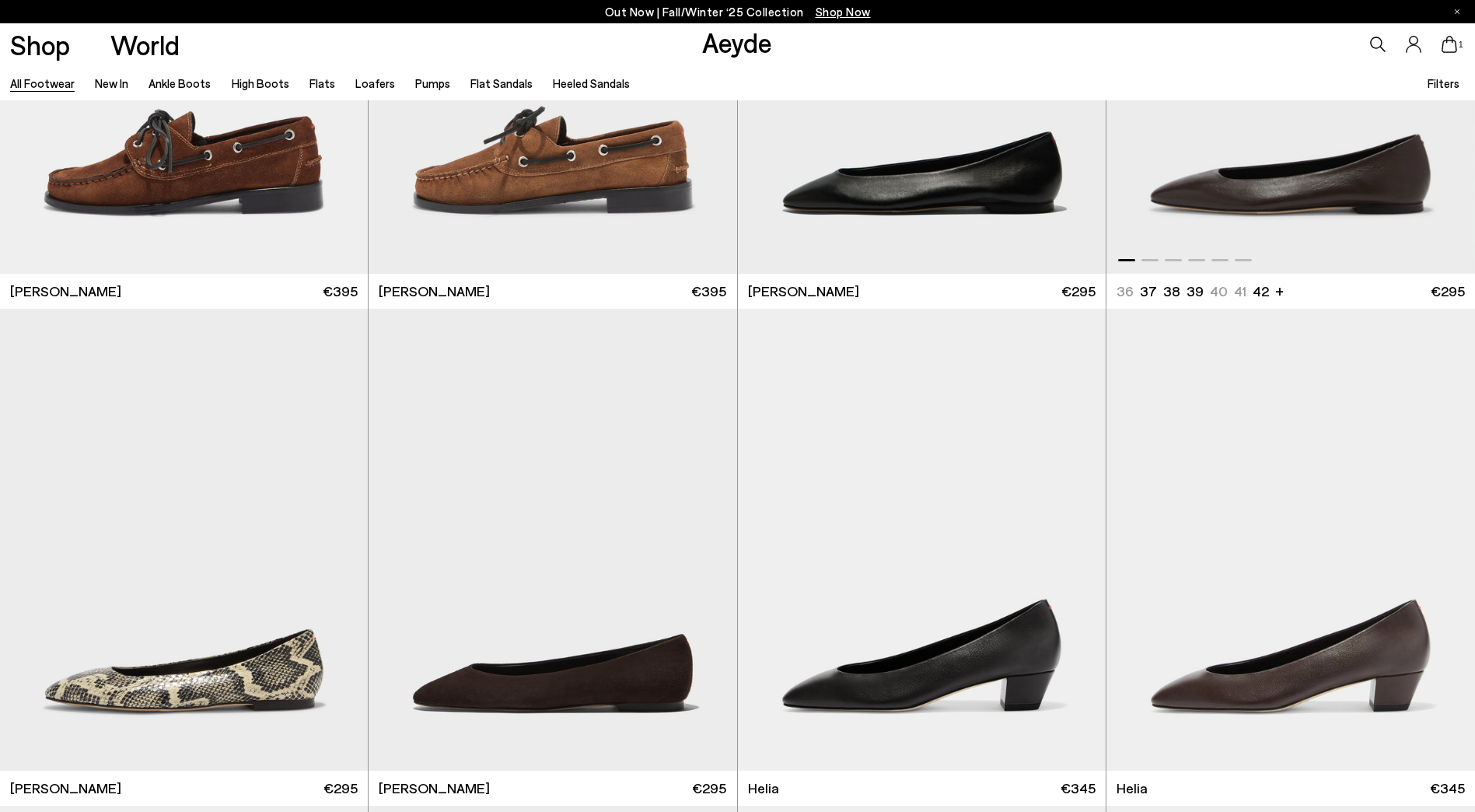
scroll to position [17960, 0]
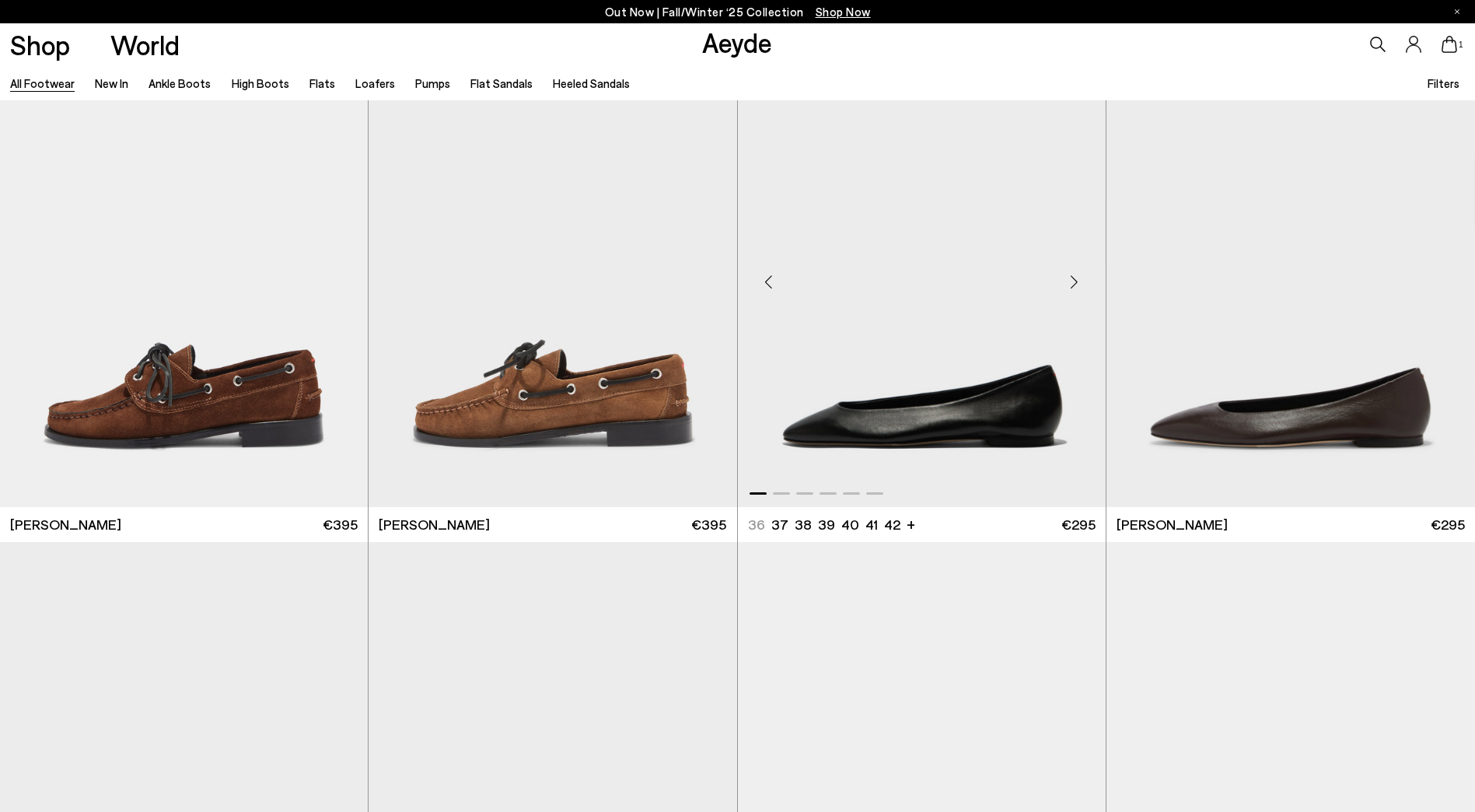
click at [1075, 282] on div "Next slide" at bounding box center [1074, 282] width 47 height 47
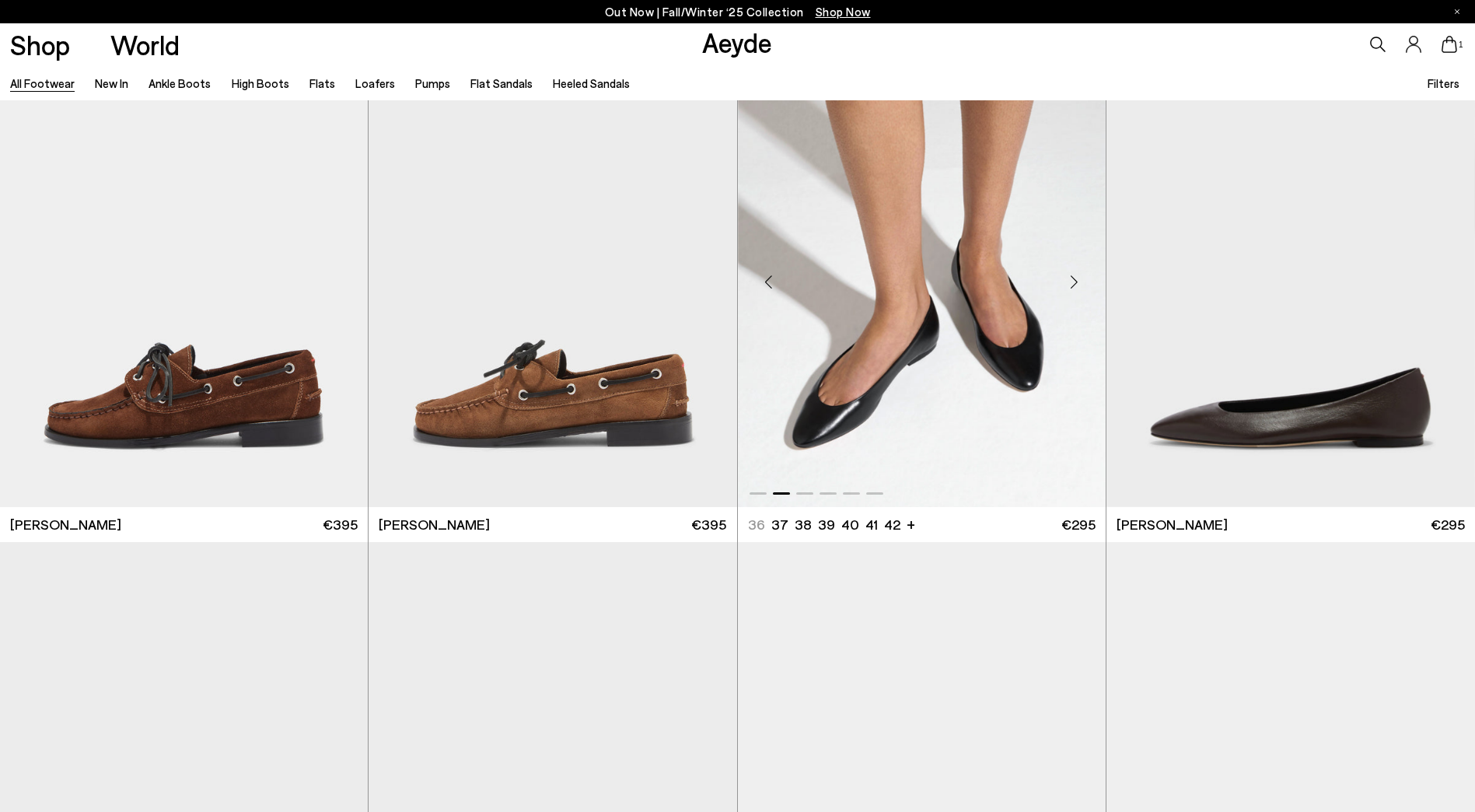
click at [1073, 281] on div "Next slide" at bounding box center [1074, 282] width 47 height 47
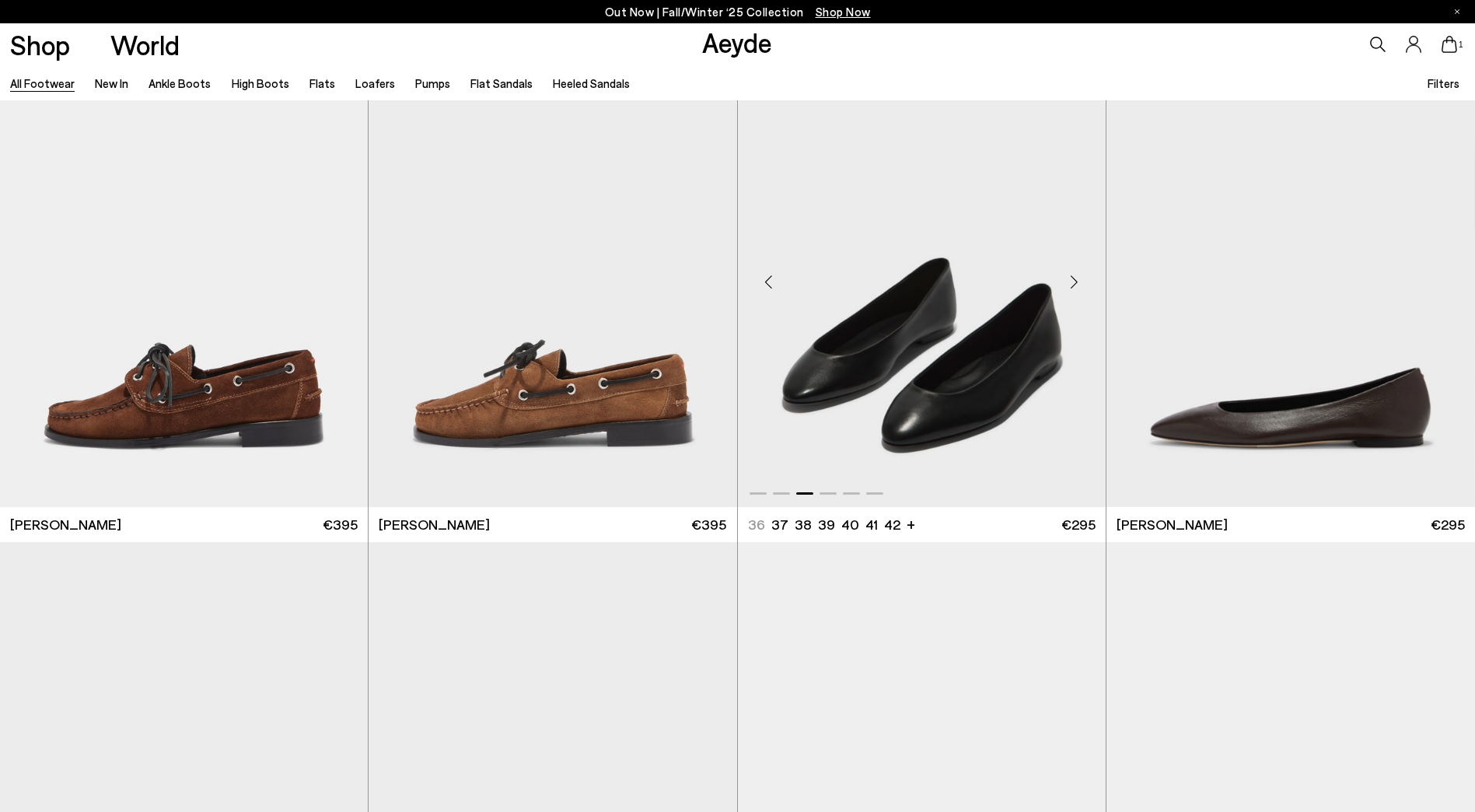
click at [1073, 281] on div "Next slide" at bounding box center [1074, 282] width 47 height 47
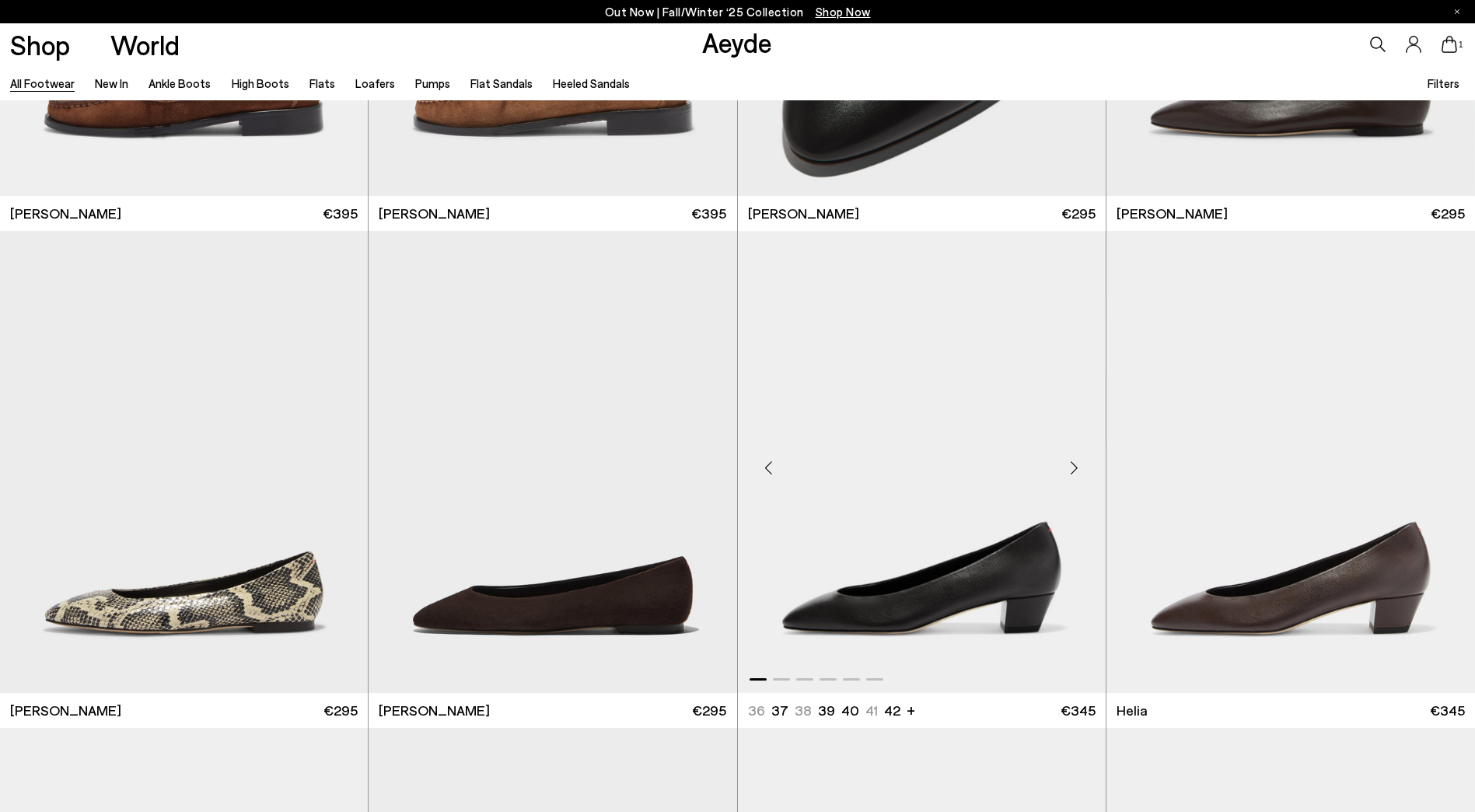
scroll to position [18504, 0]
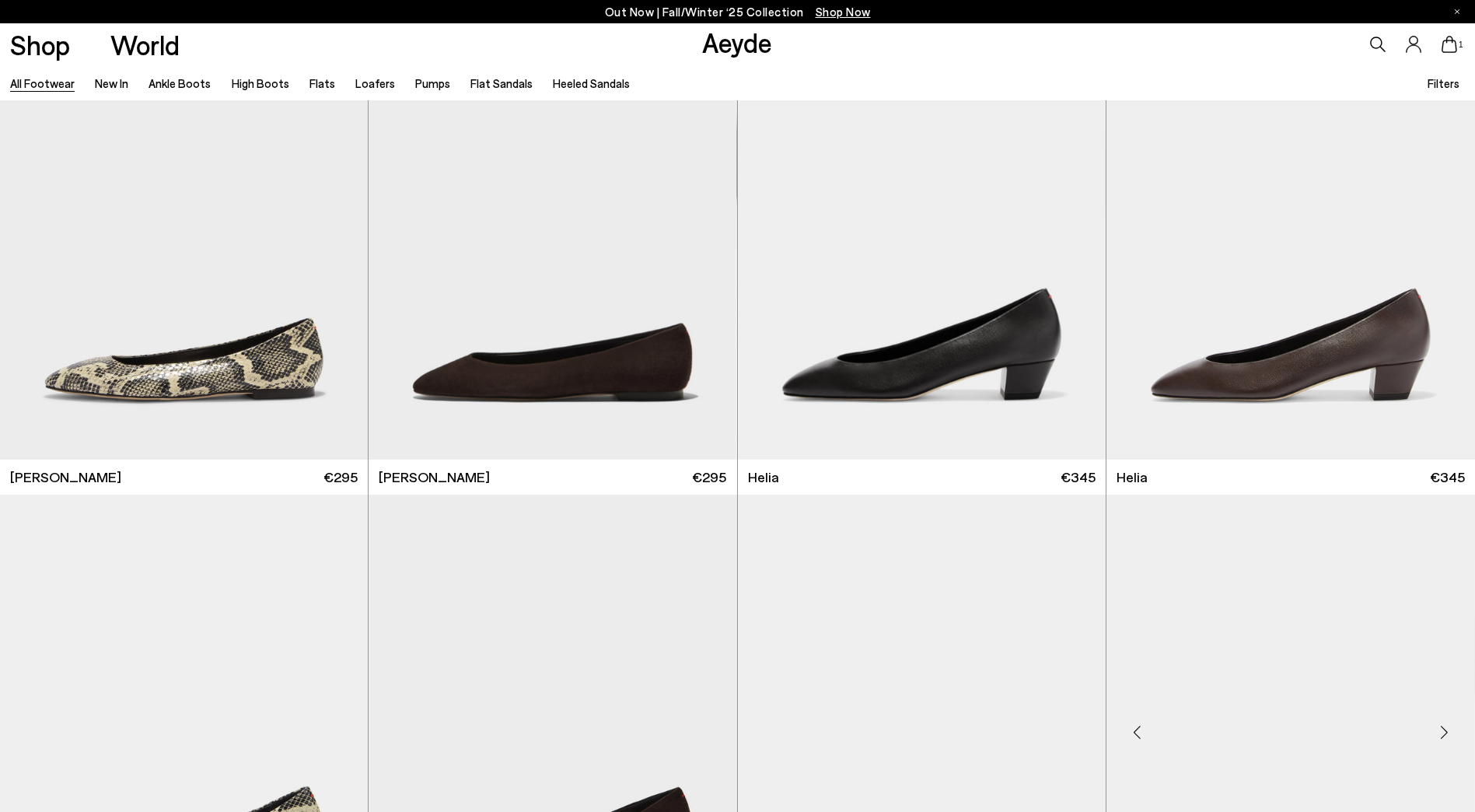
scroll to position [18814, 0]
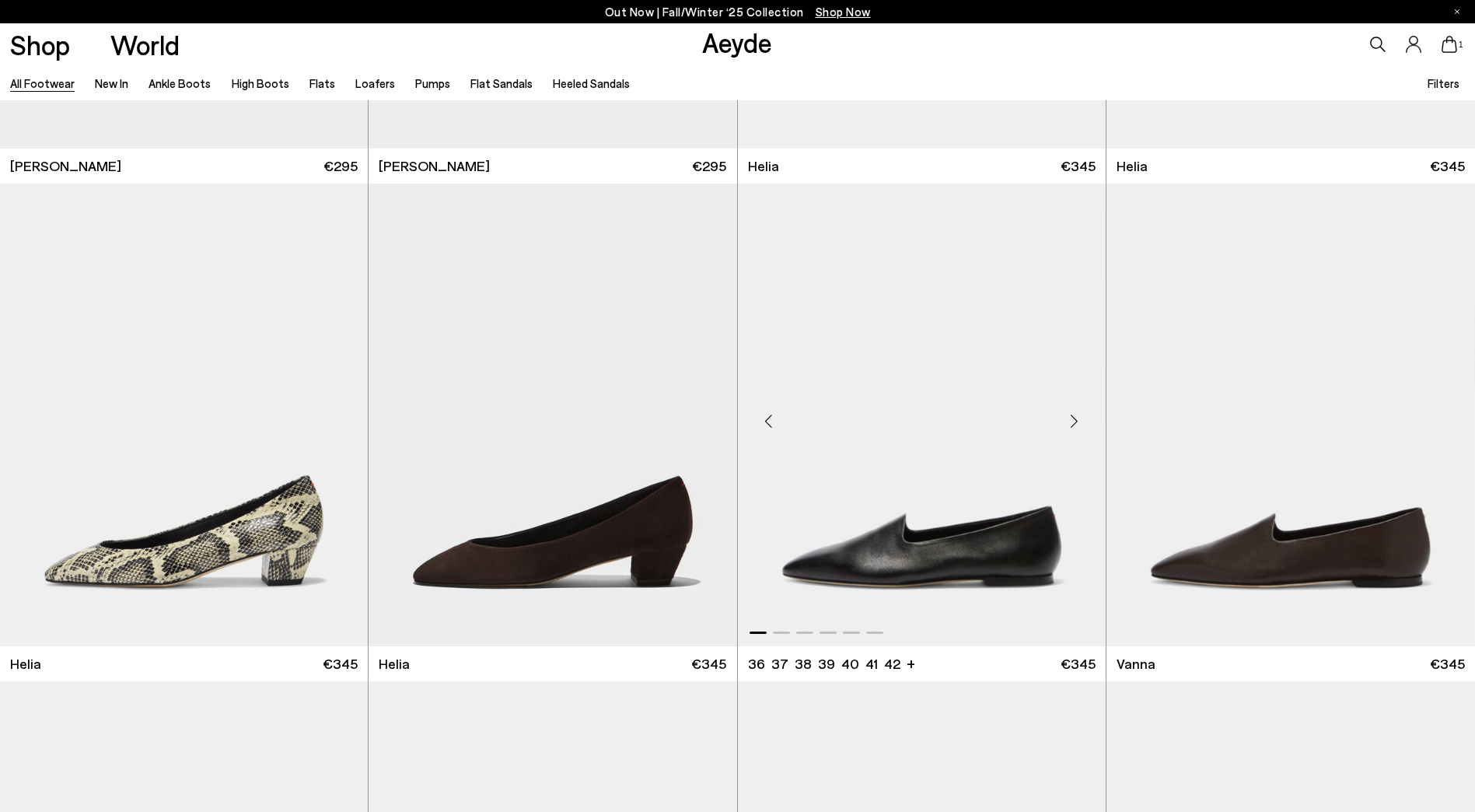
click at [1075, 411] on div "Next slide" at bounding box center [1074, 422] width 47 height 47
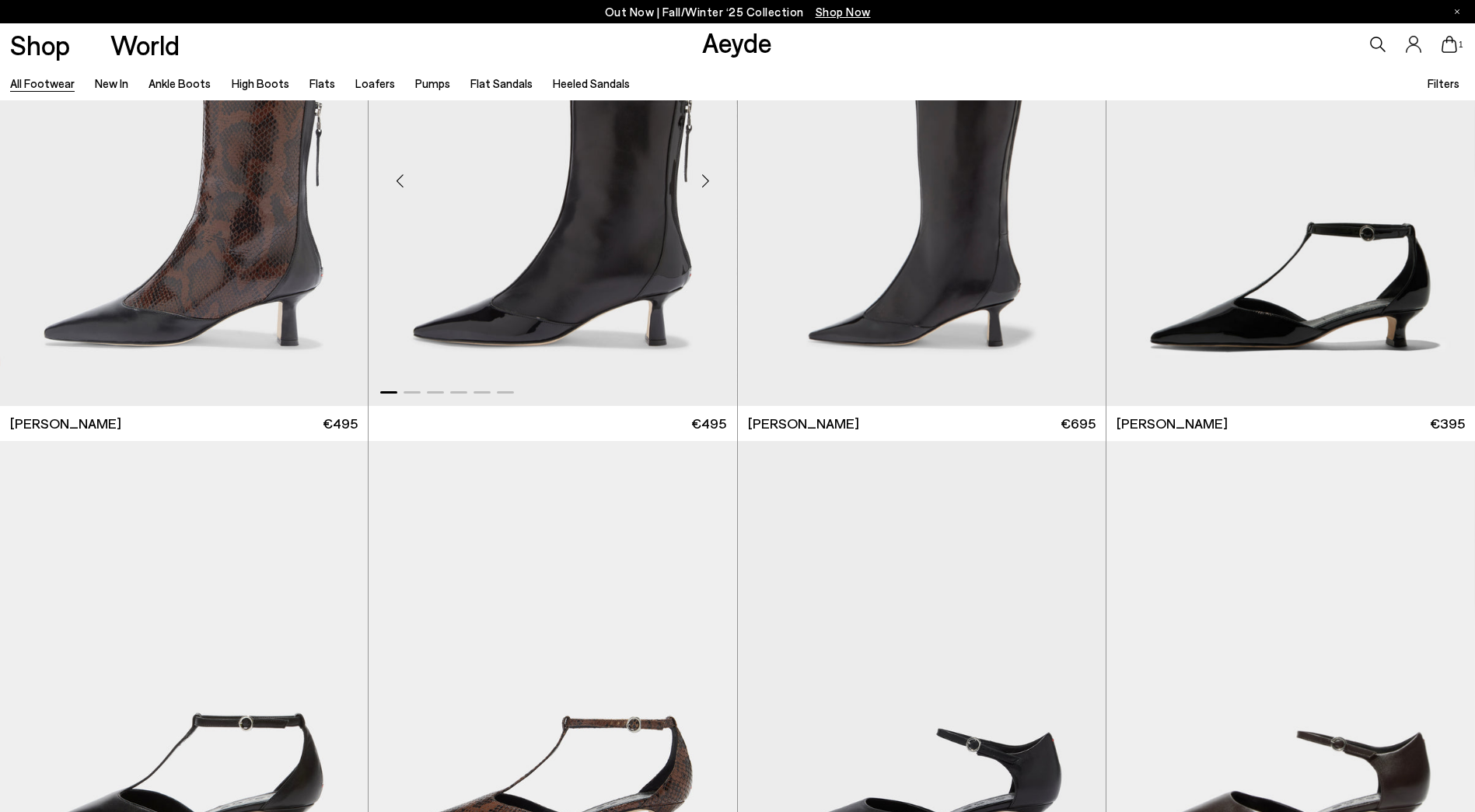
scroll to position [20447, 0]
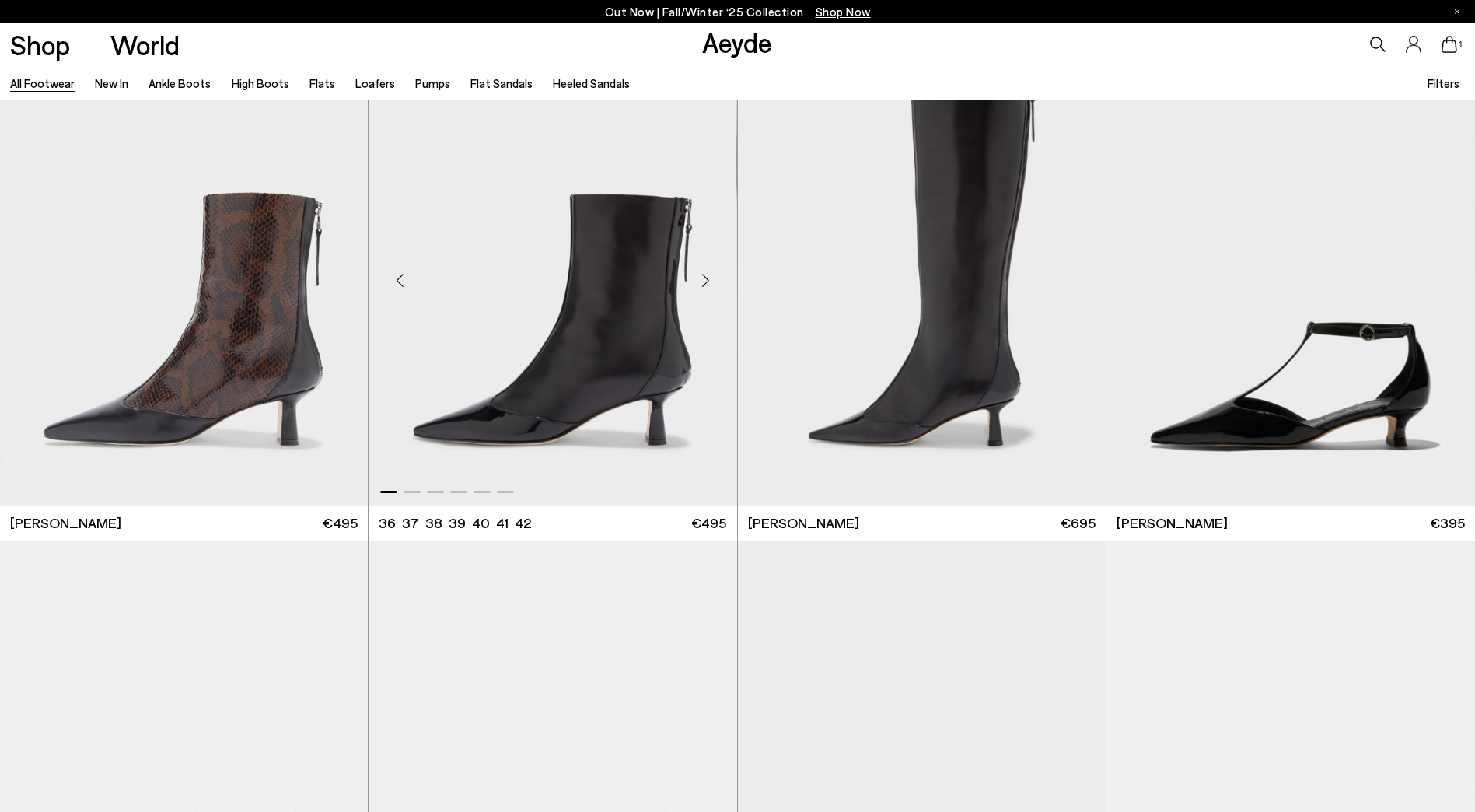
click at [706, 272] on div "Next slide" at bounding box center [706, 281] width 47 height 47
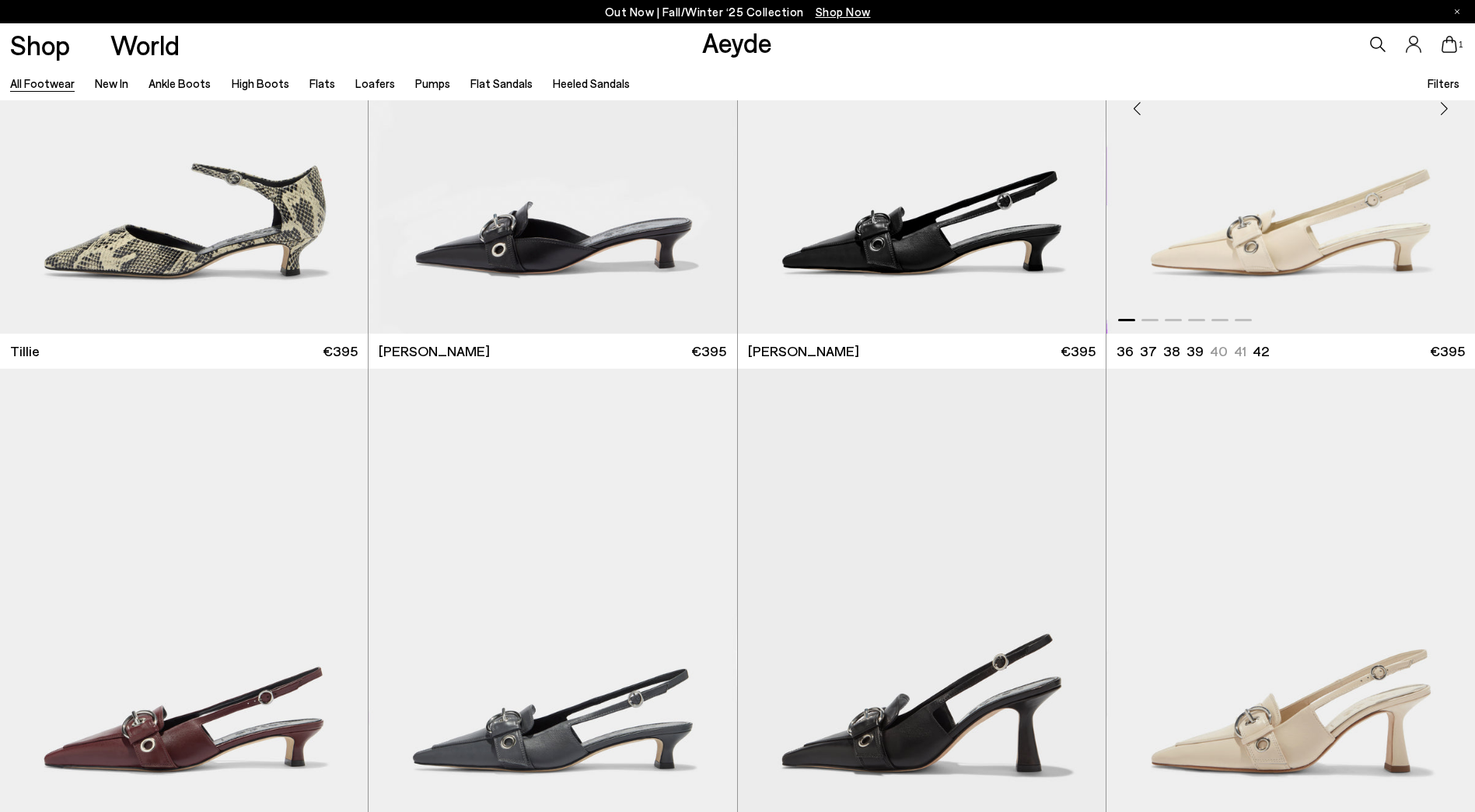
scroll to position [21815, 0]
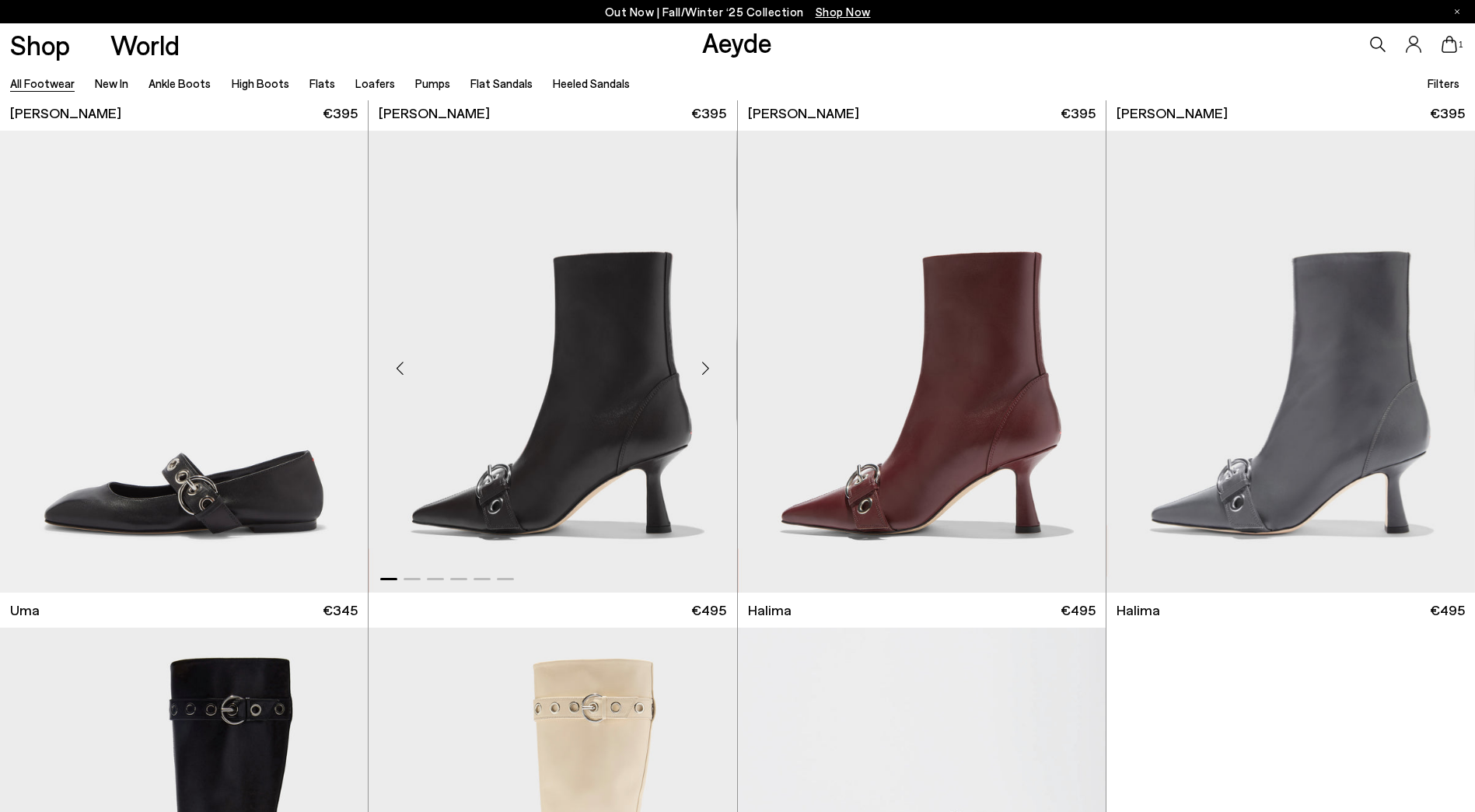
scroll to position [22469, 0]
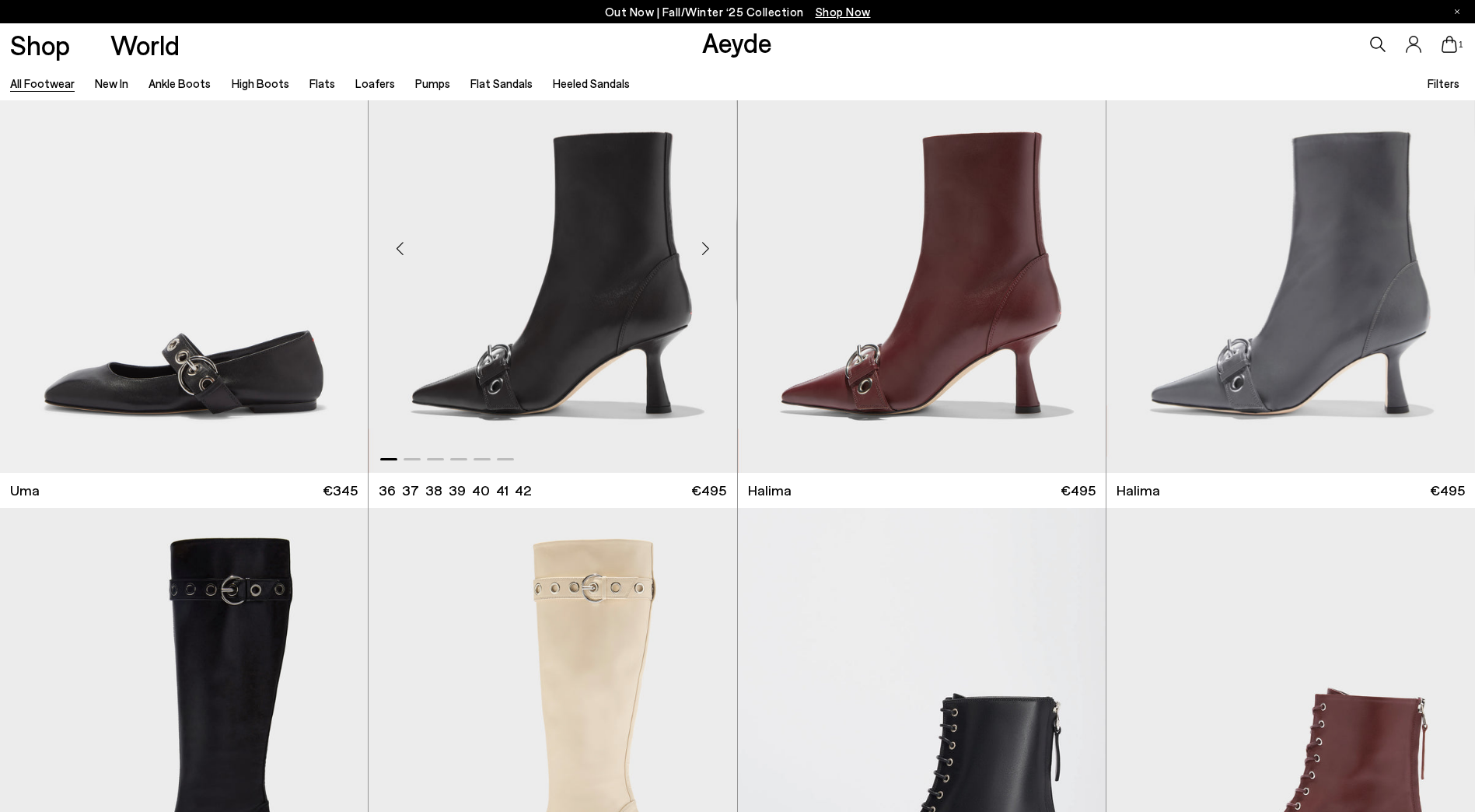
click at [702, 240] on div "Next slide" at bounding box center [706, 249] width 47 height 47
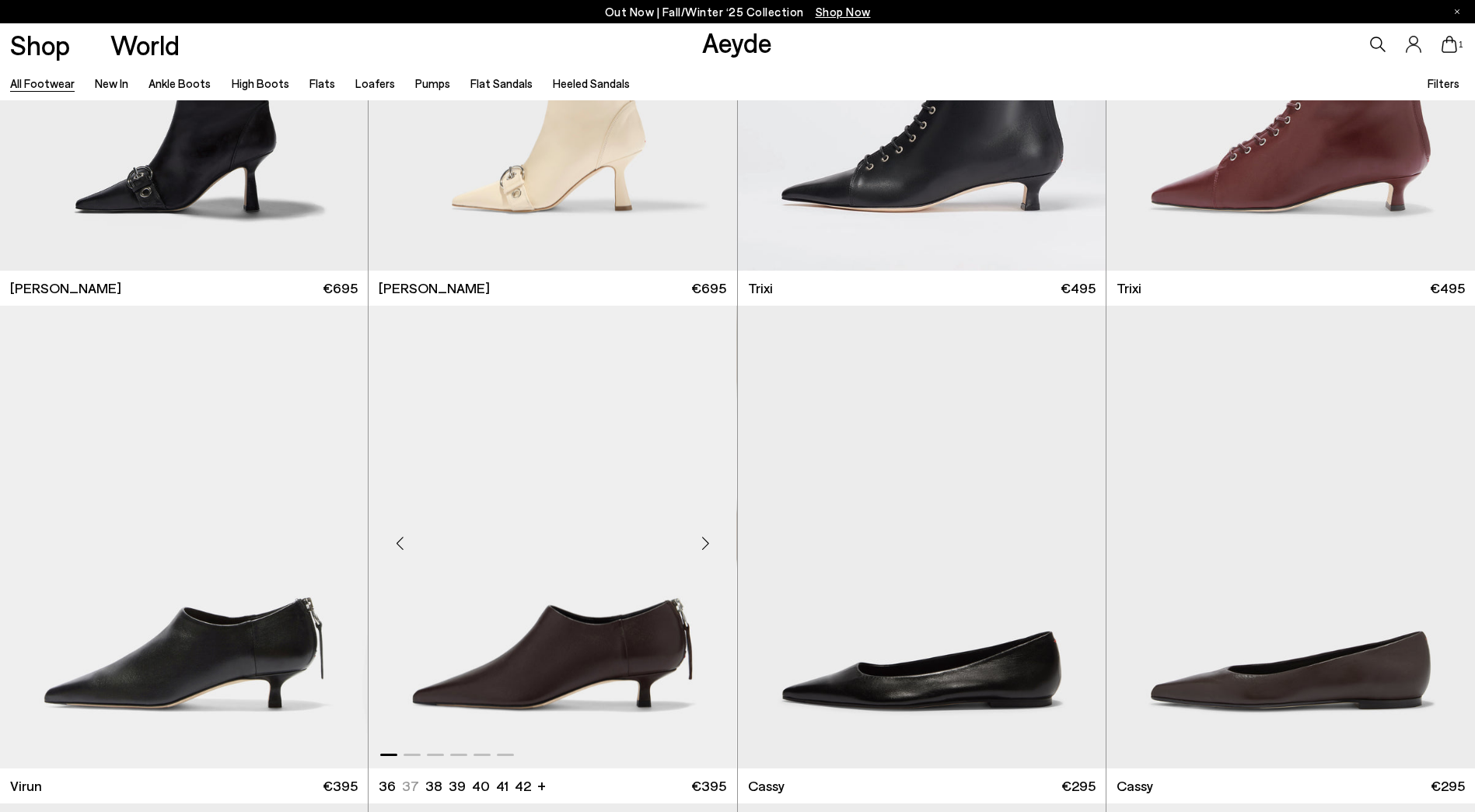
scroll to position [23401, 0]
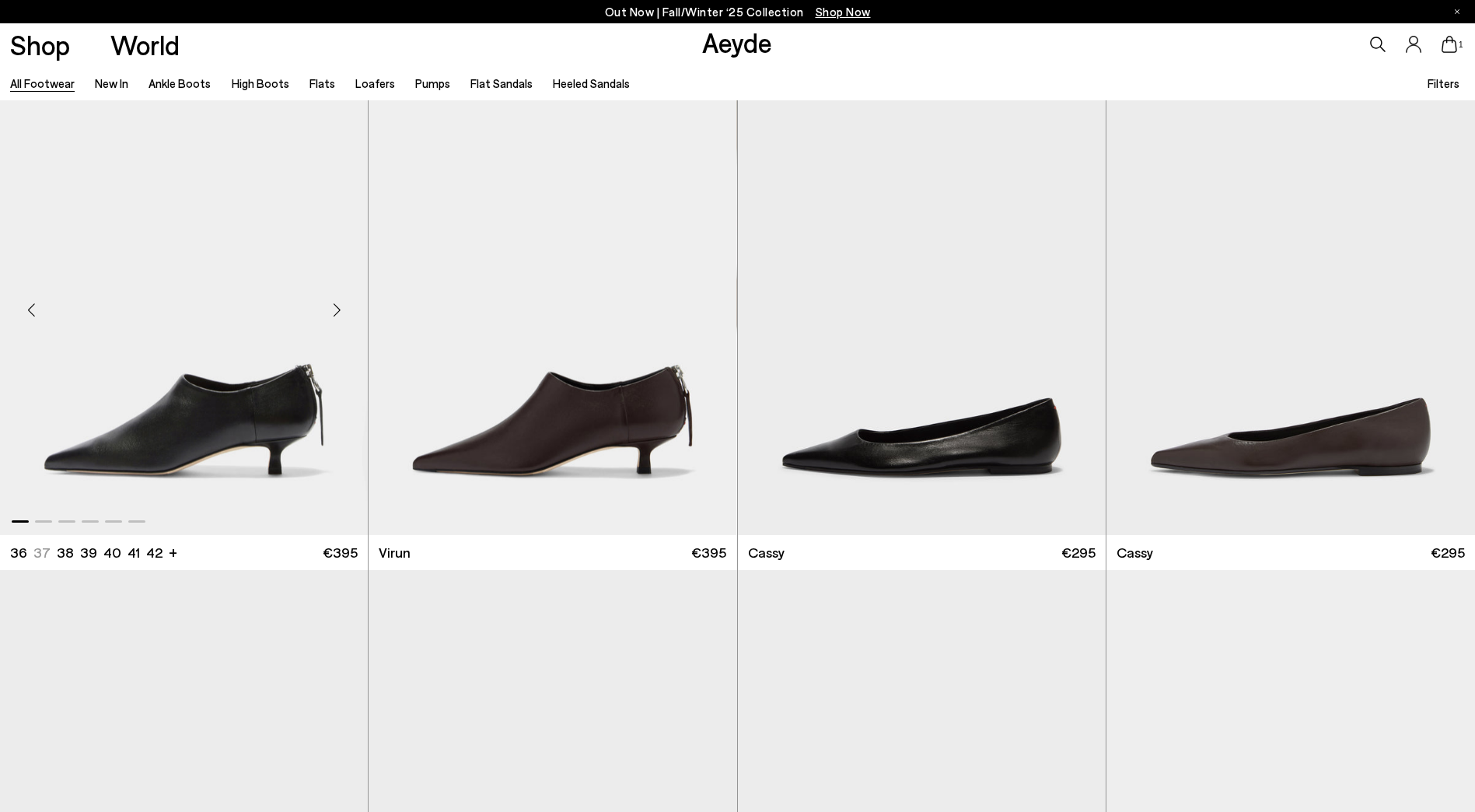
click at [338, 312] on div "Next slide" at bounding box center [337, 309] width 47 height 47
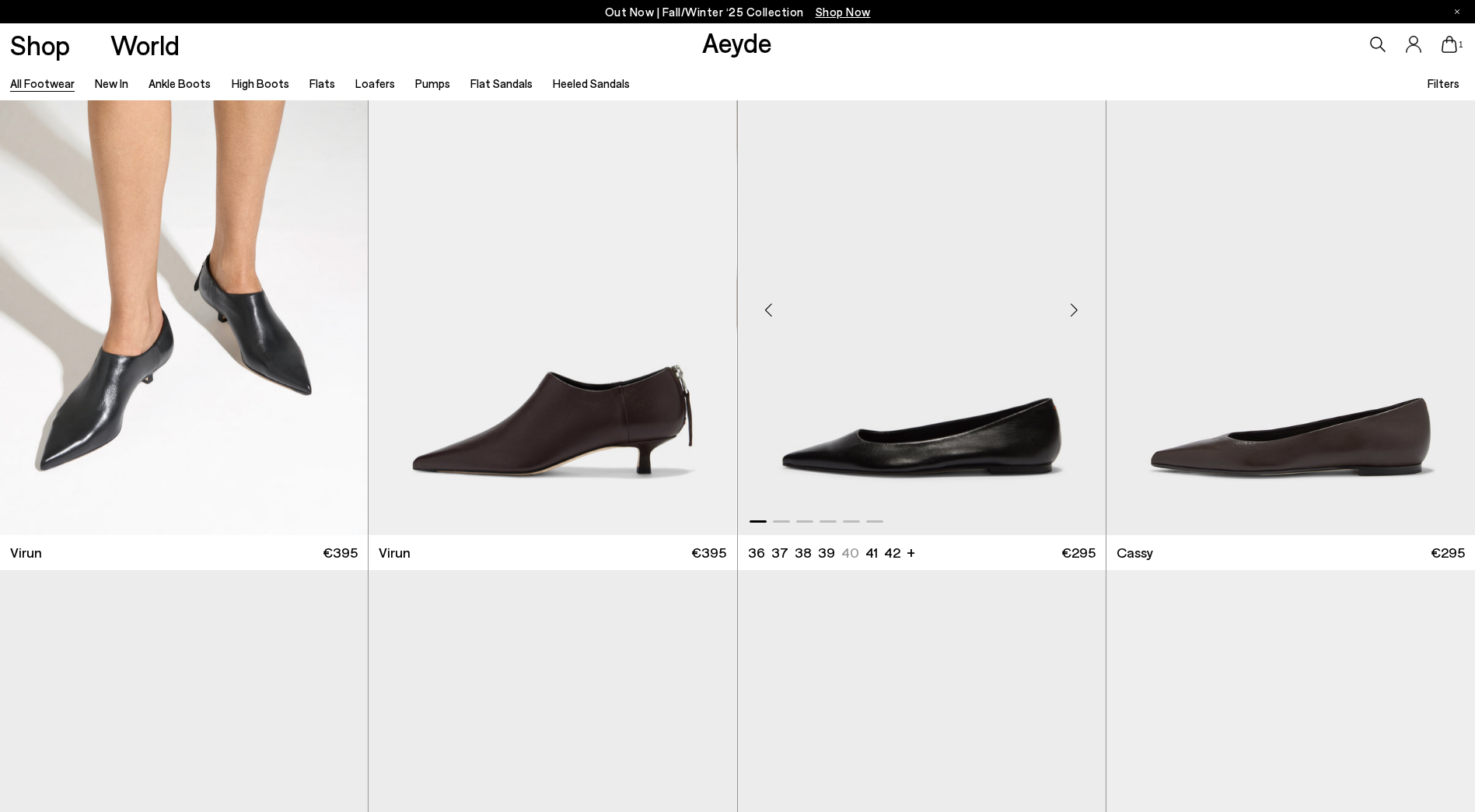
scroll to position [23479, 0]
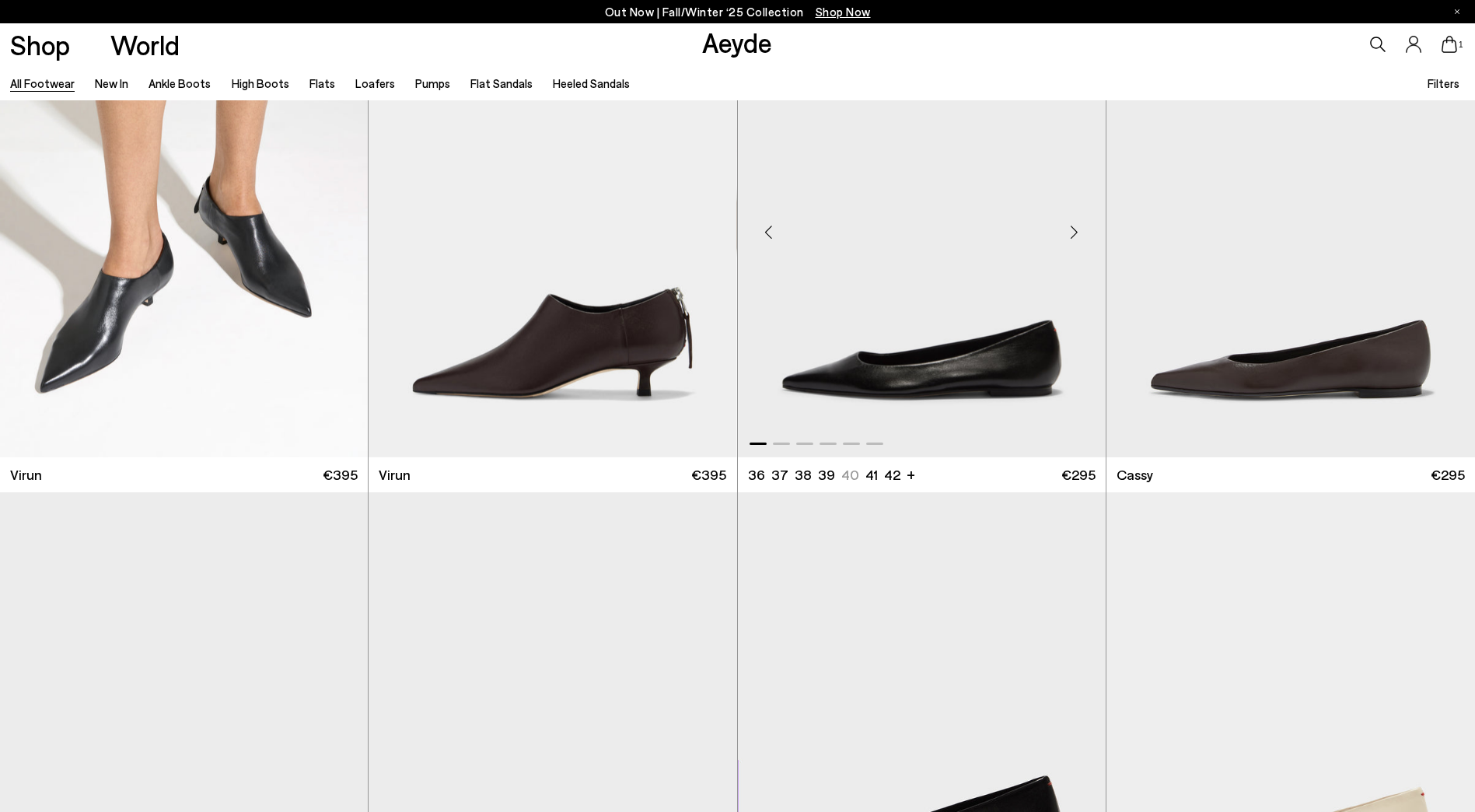
click at [1074, 229] on div "Next slide" at bounding box center [1074, 232] width 47 height 47
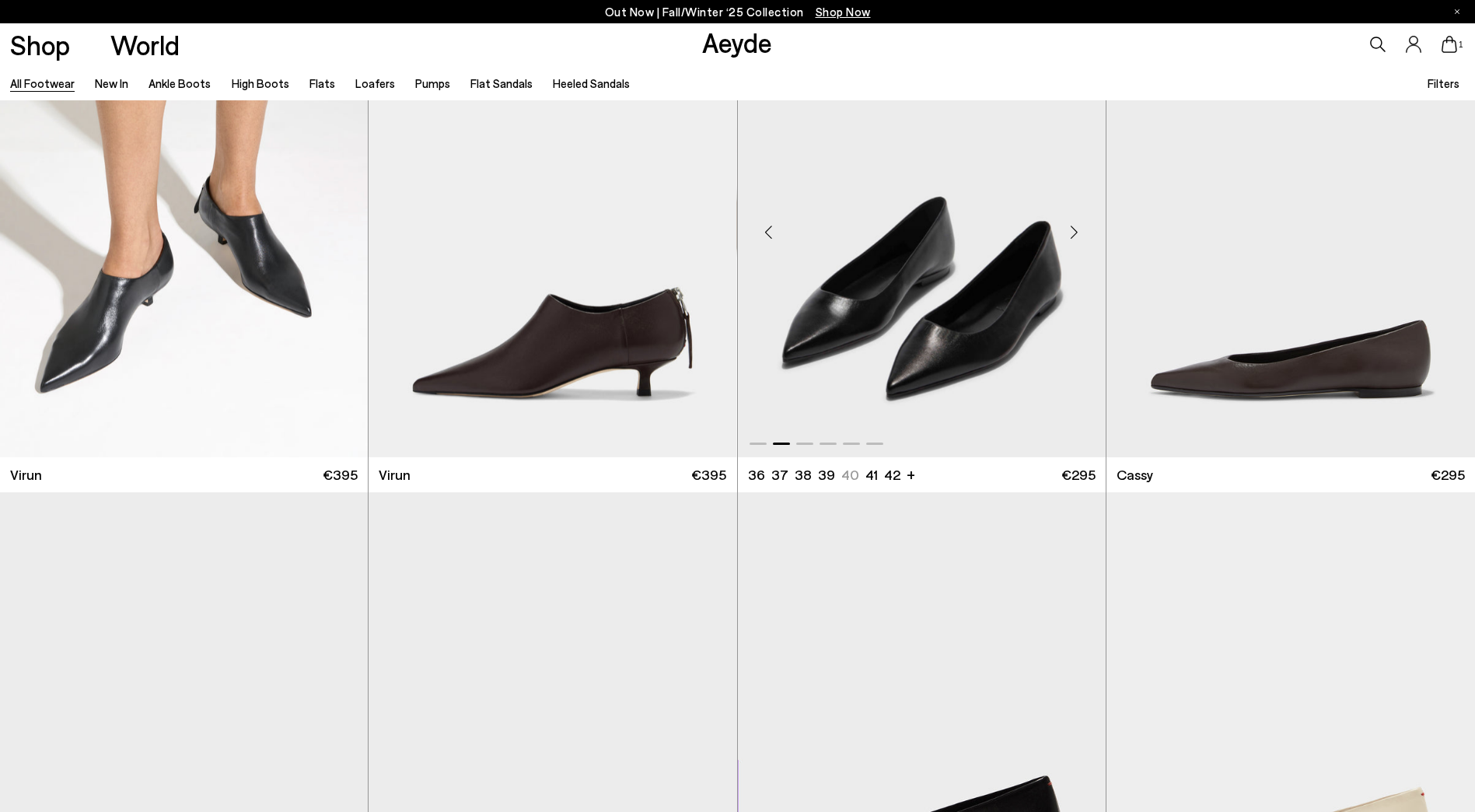
click at [1074, 229] on div "Next slide" at bounding box center [1074, 232] width 47 height 47
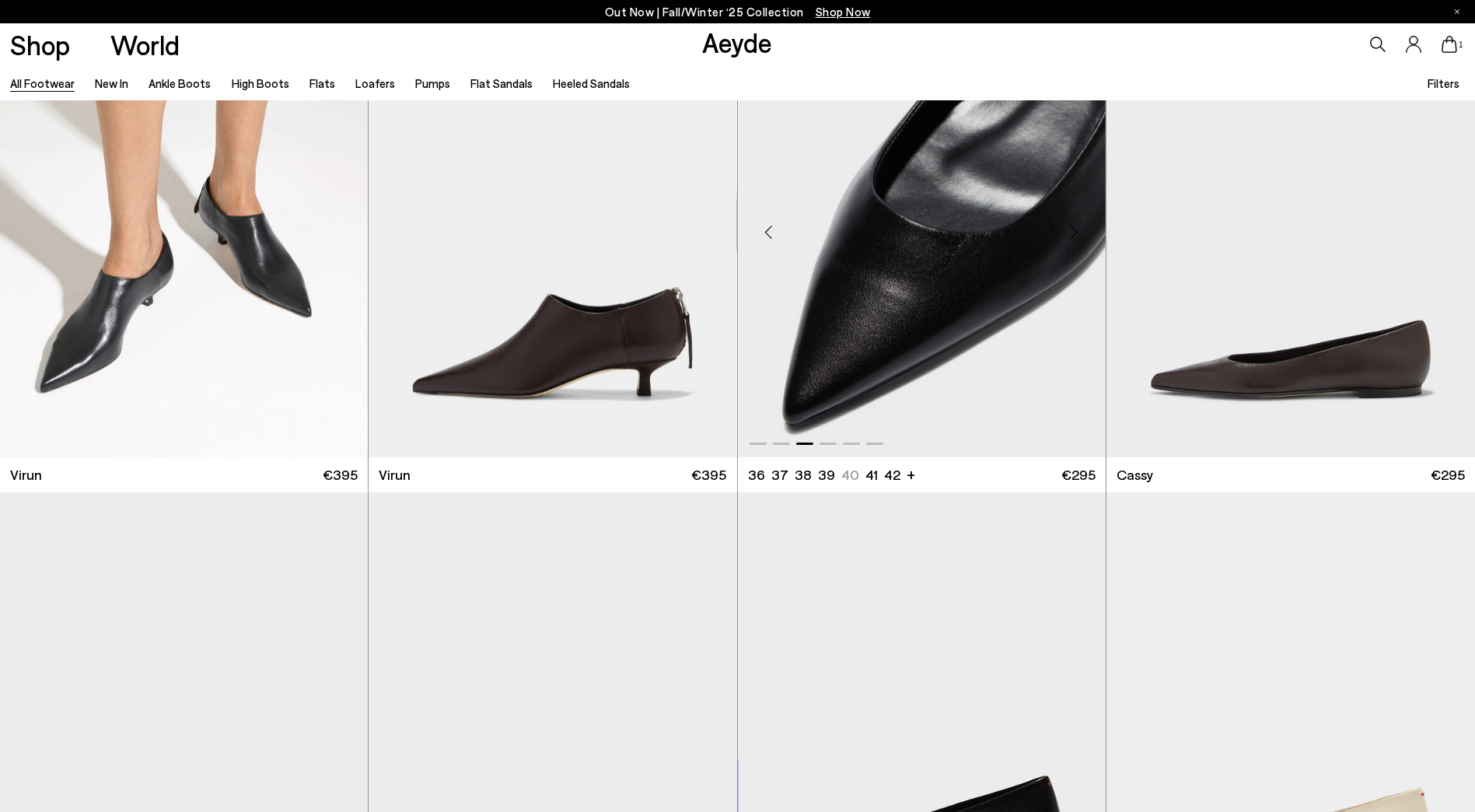
click at [1073, 229] on div "Next slide" at bounding box center [1074, 232] width 47 height 47
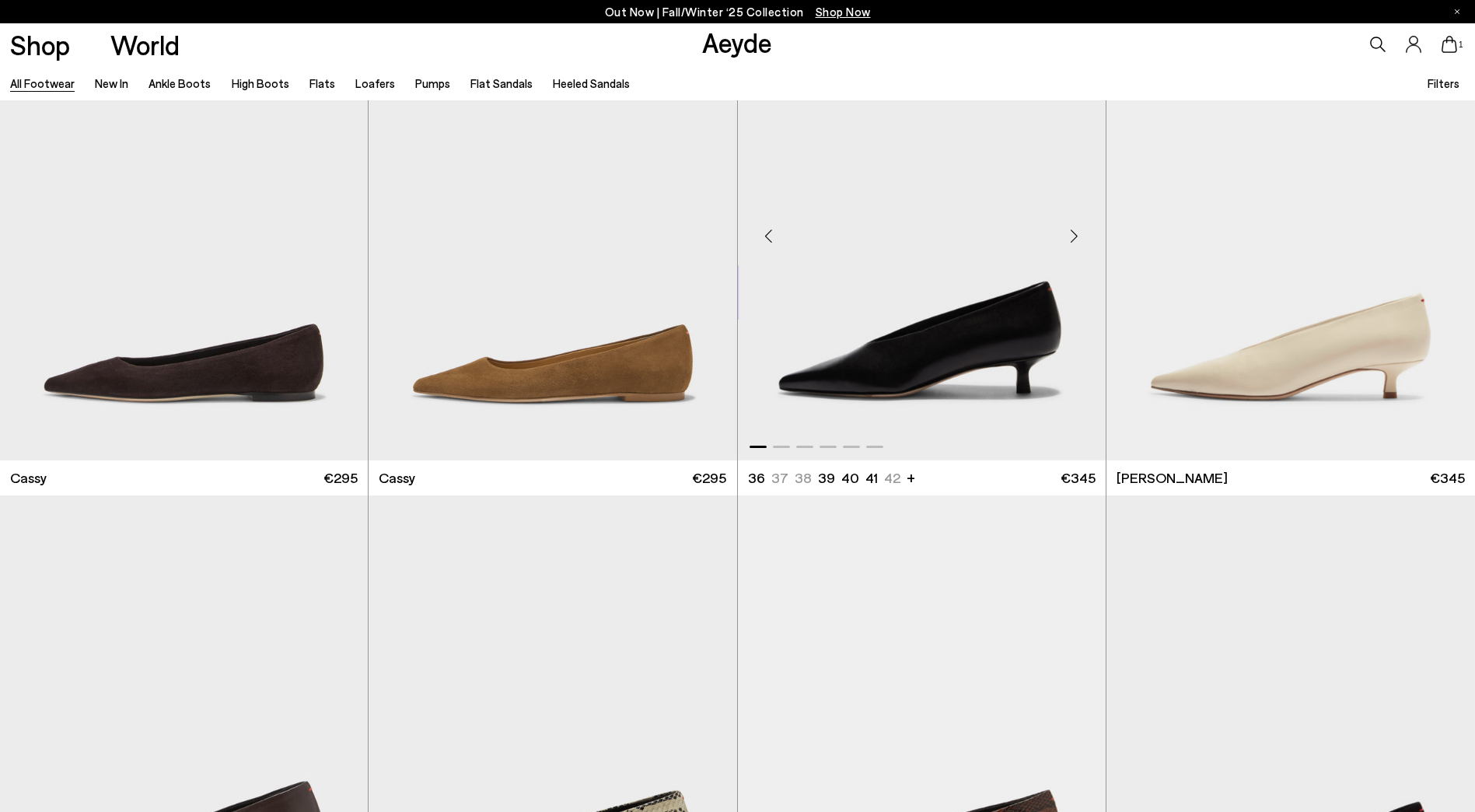
scroll to position [23790, 0]
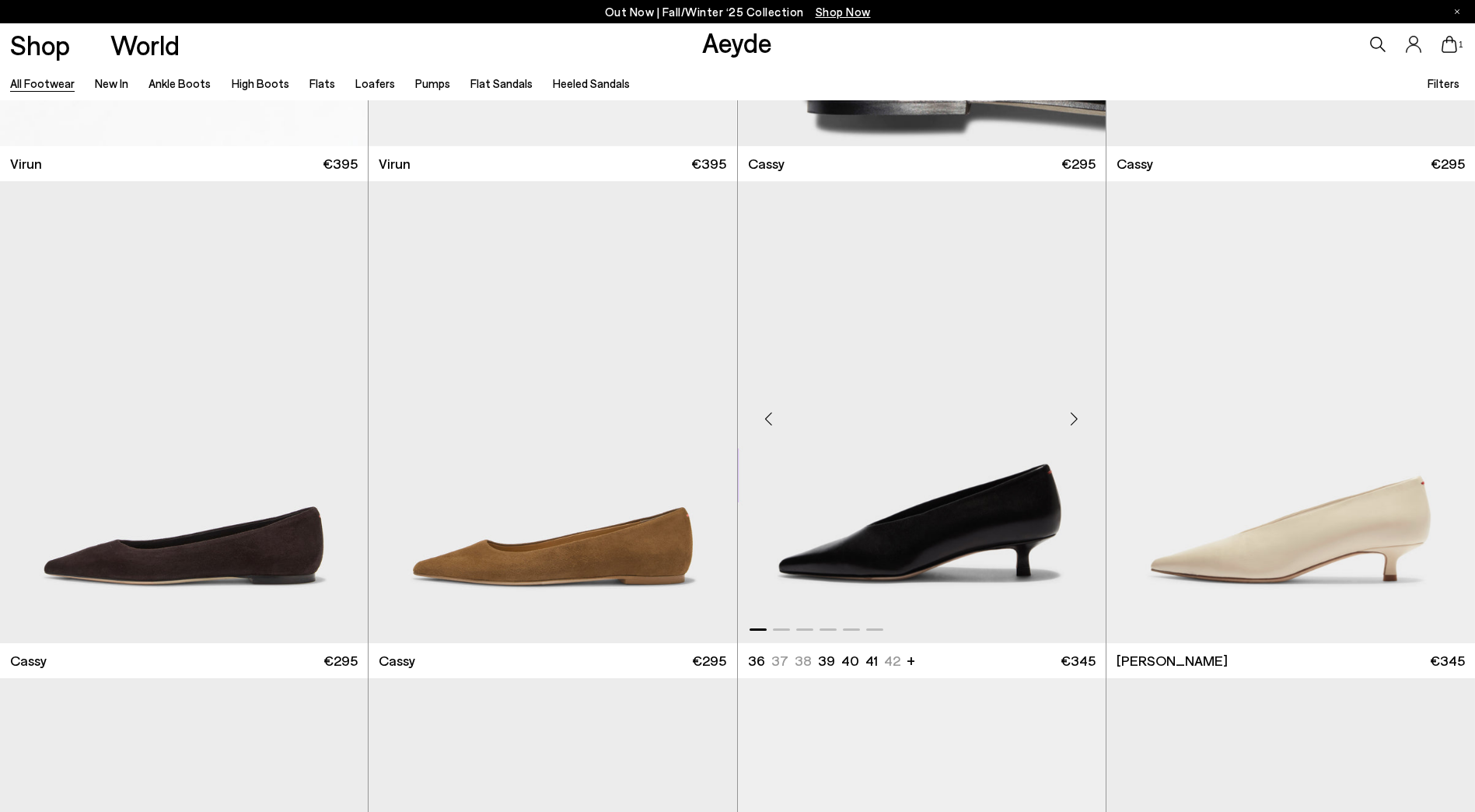
click at [1073, 417] on div "Next slide" at bounding box center [1074, 419] width 47 height 47
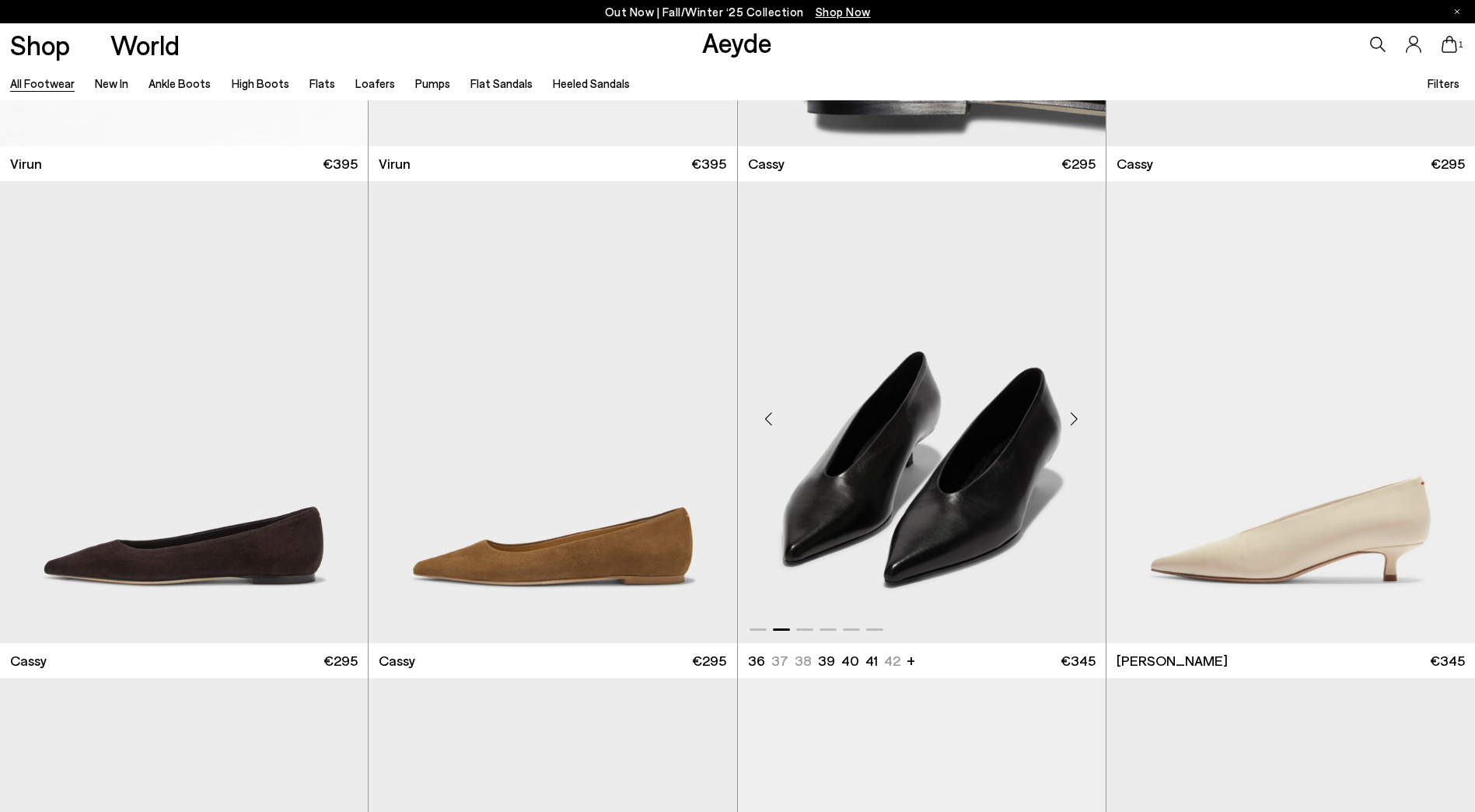
click at [1072, 416] on div "Next slide" at bounding box center [1074, 419] width 47 height 47
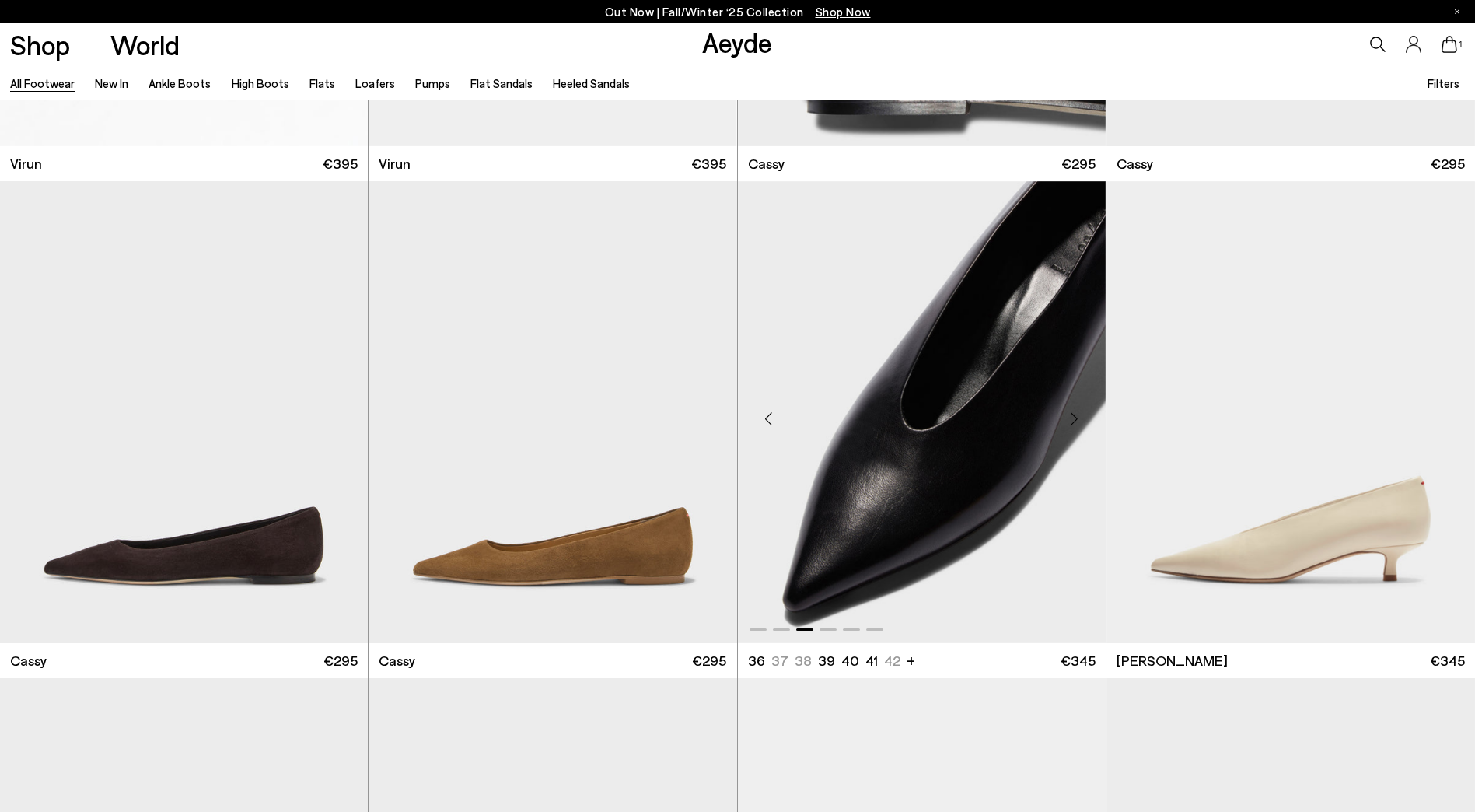
click at [1070, 416] on div "Next slide" at bounding box center [1074, 419] width 47 height 47
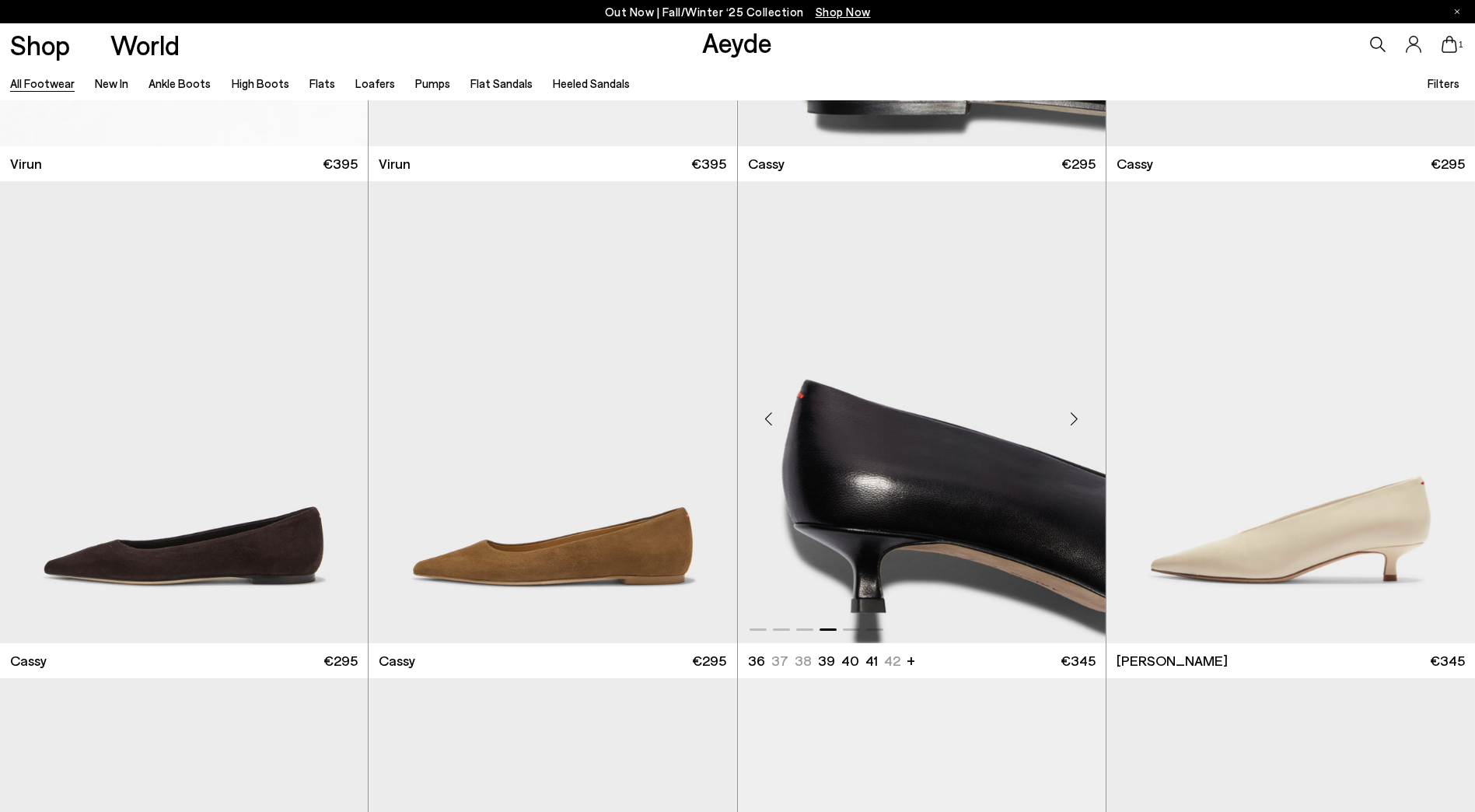
click at [1070, 416] on div "Next slide" at bounding box center [1074, 419] width 47 height 47
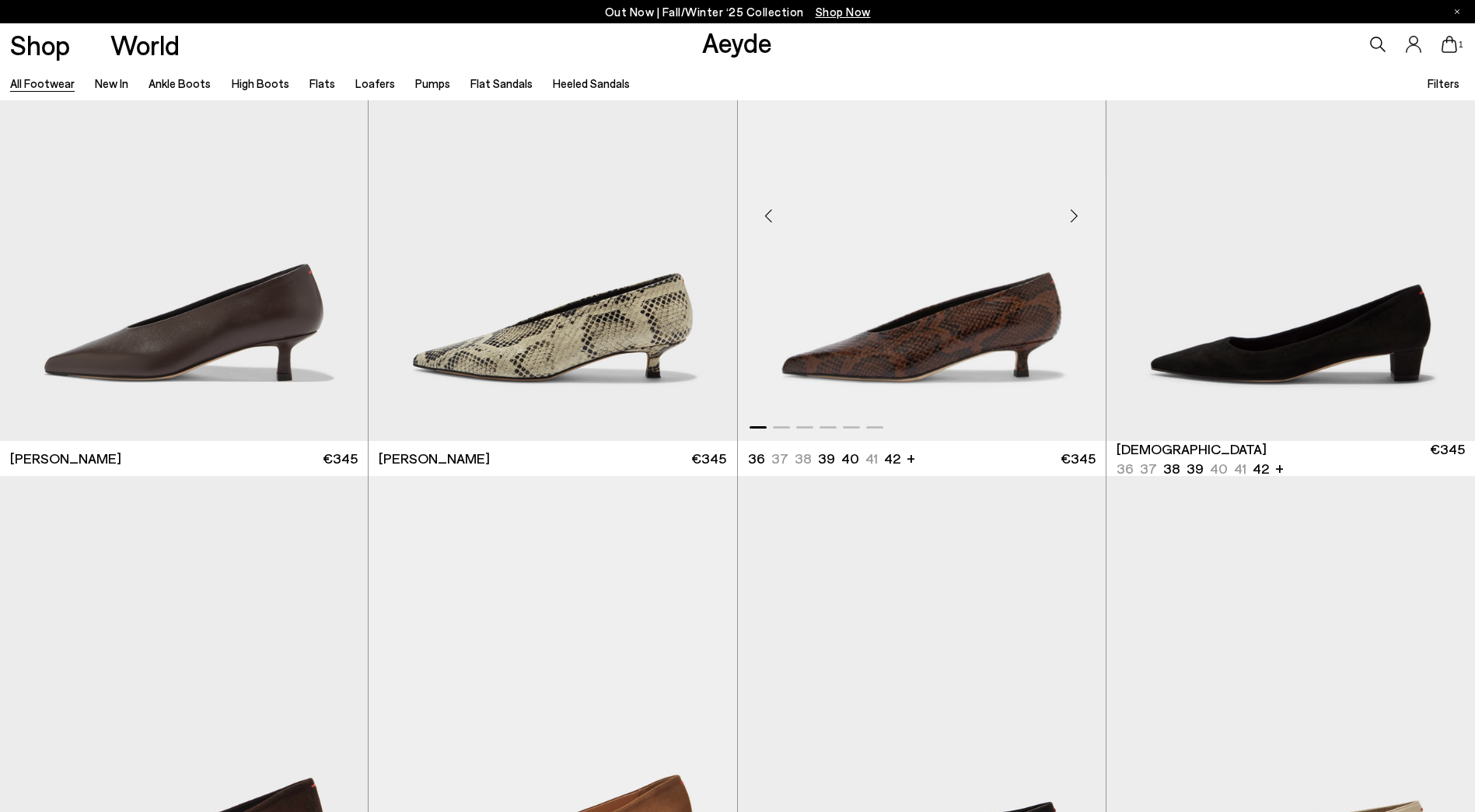
scroll to position [24592, 0]
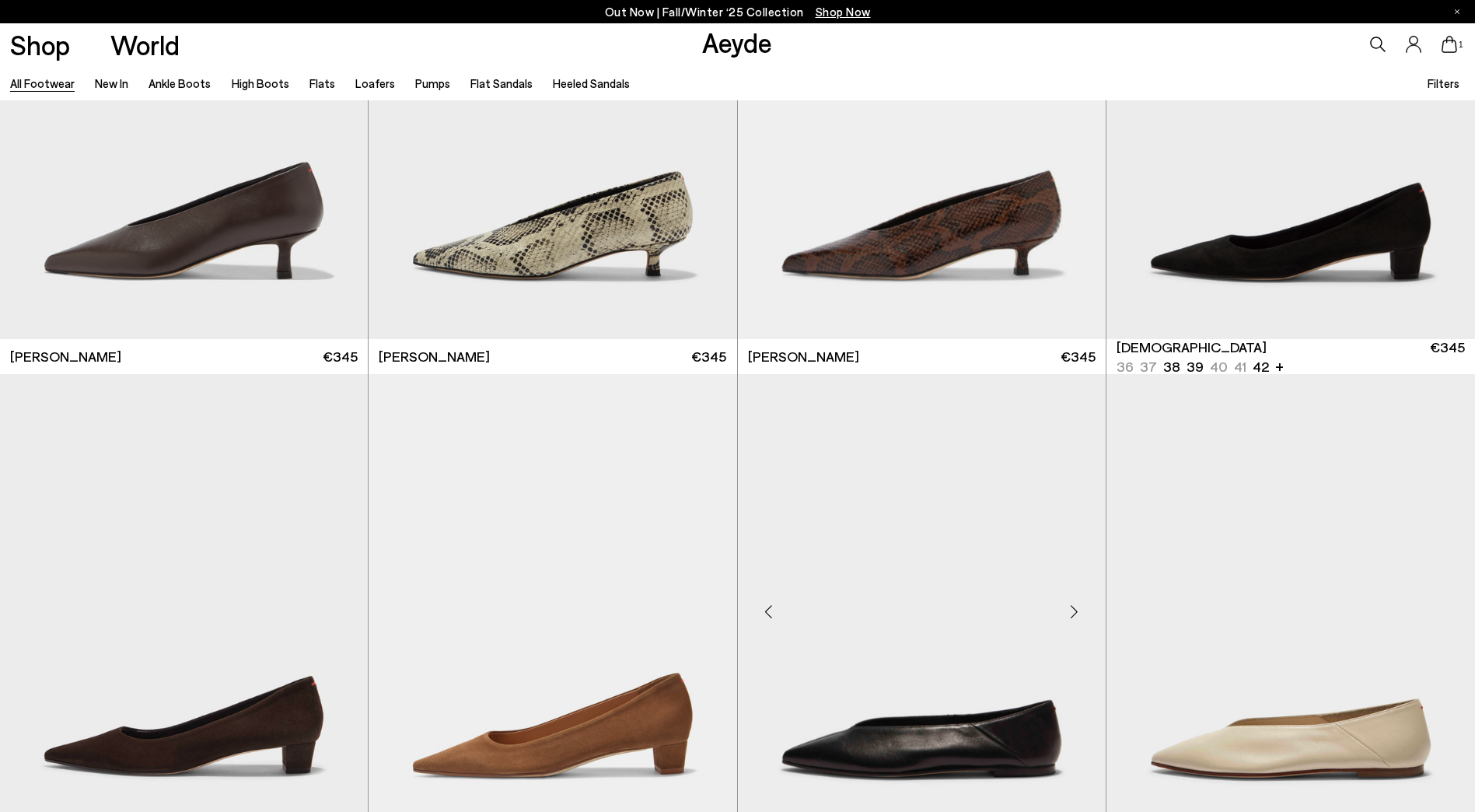
scroll to position [24723, 0]
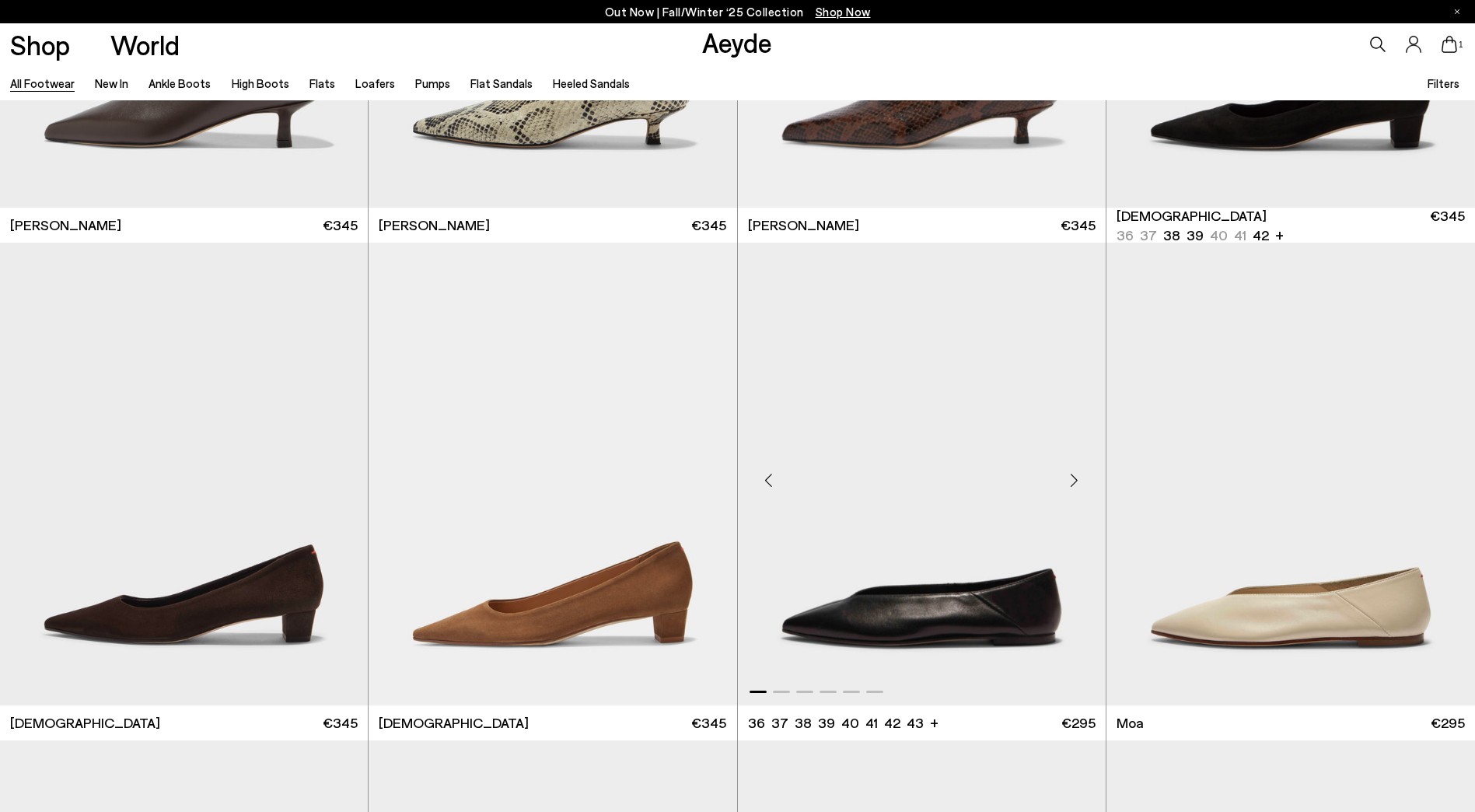
drag, startPoint x: 1078, startPoint y: 474, endPoint x: 1071, endPoint y: 478, distance: 8.1
click at [1078, 474] on div "Next slide" at bounding box center [1074, 480] width 47 height 47
click at [1068, 479] on div "Next slide" at bounding box center [1074, 480] width 47 height 47
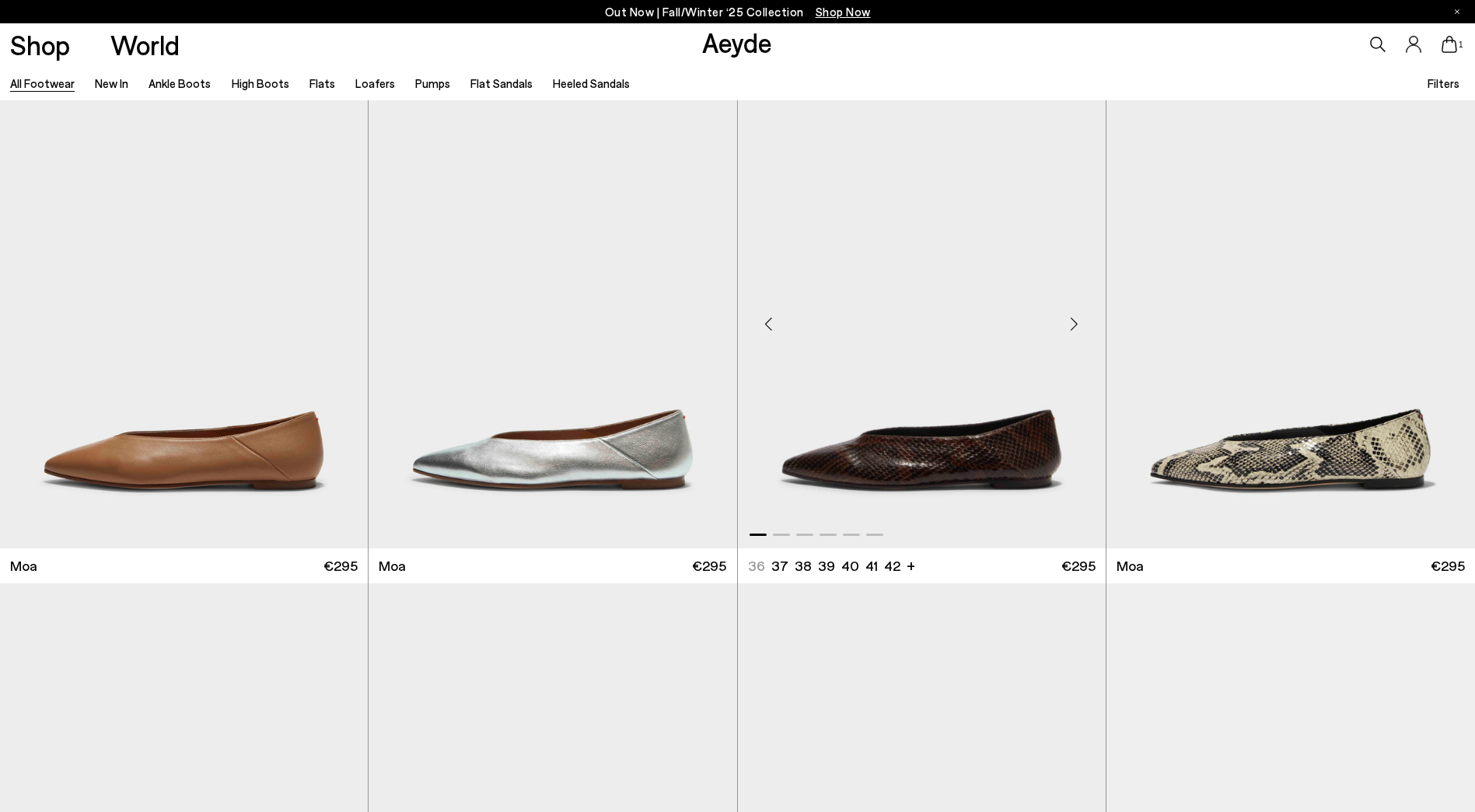
scroll to position [25570, 0]
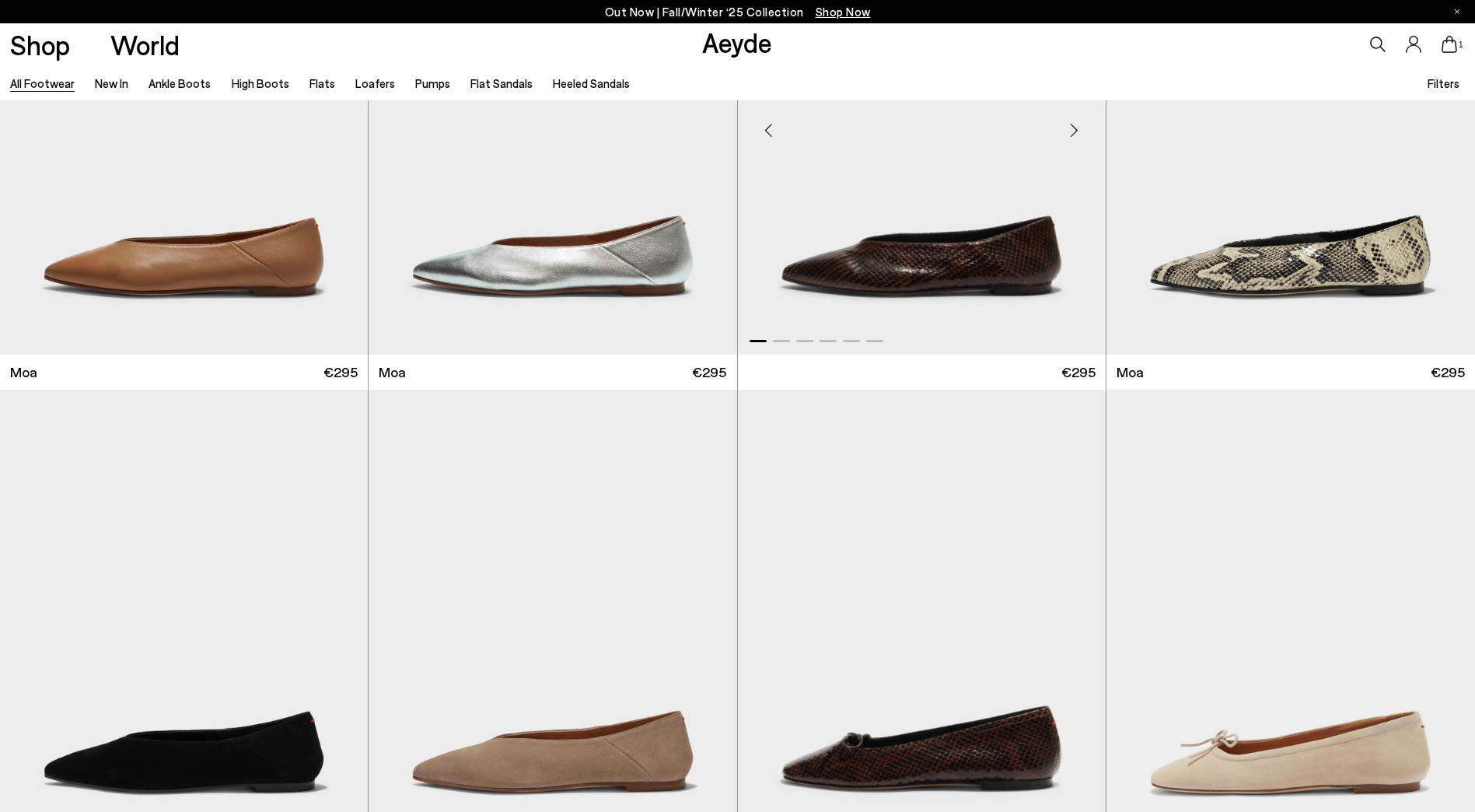
click at [1073, 120] on div "Next slide" at bounding box center [1074, 130] width 47 height 47
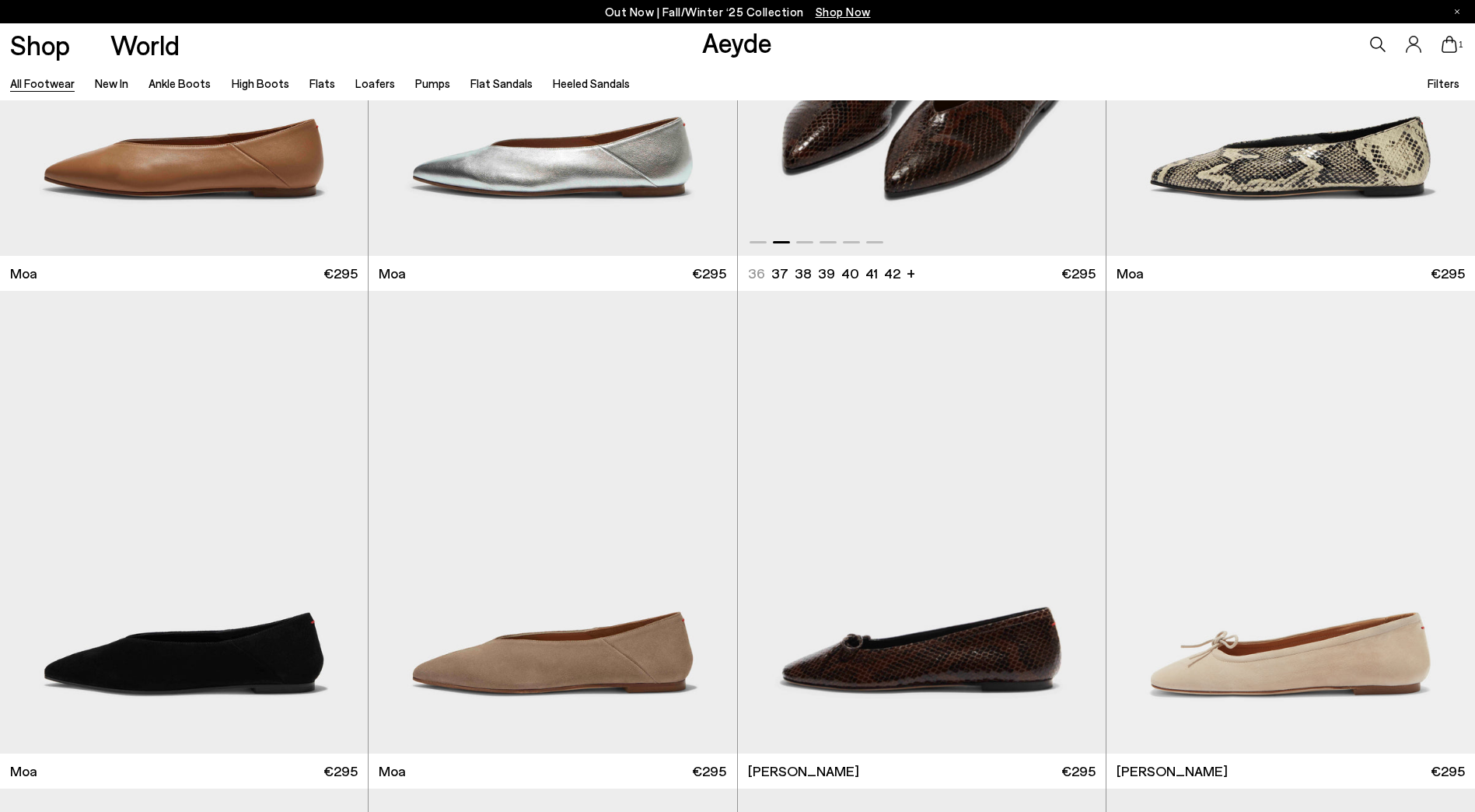
scroll to position [25812, 0]
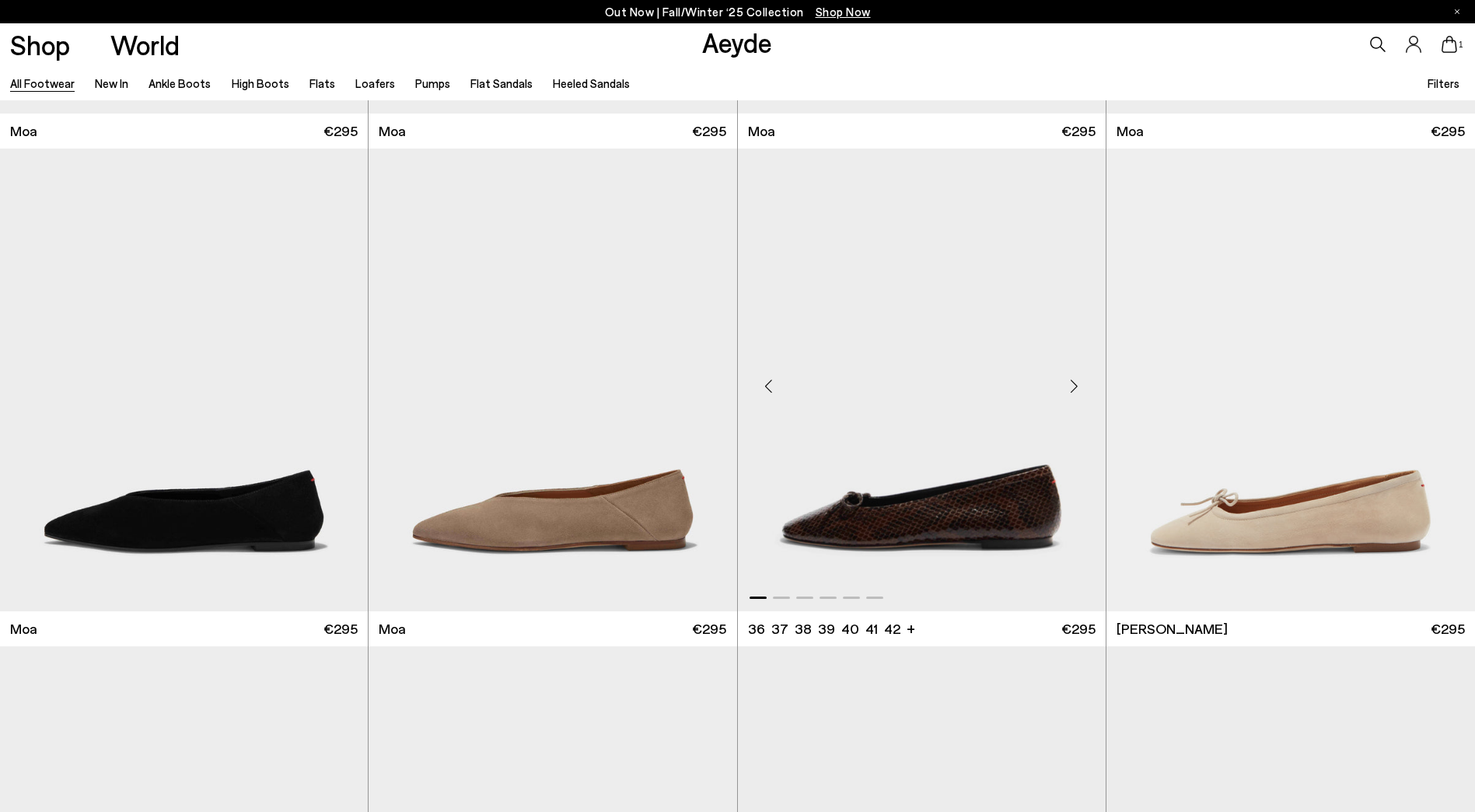
click at [1077, 394] on div "Next slide" at bounding box center [1074, 386] width 47 height 47
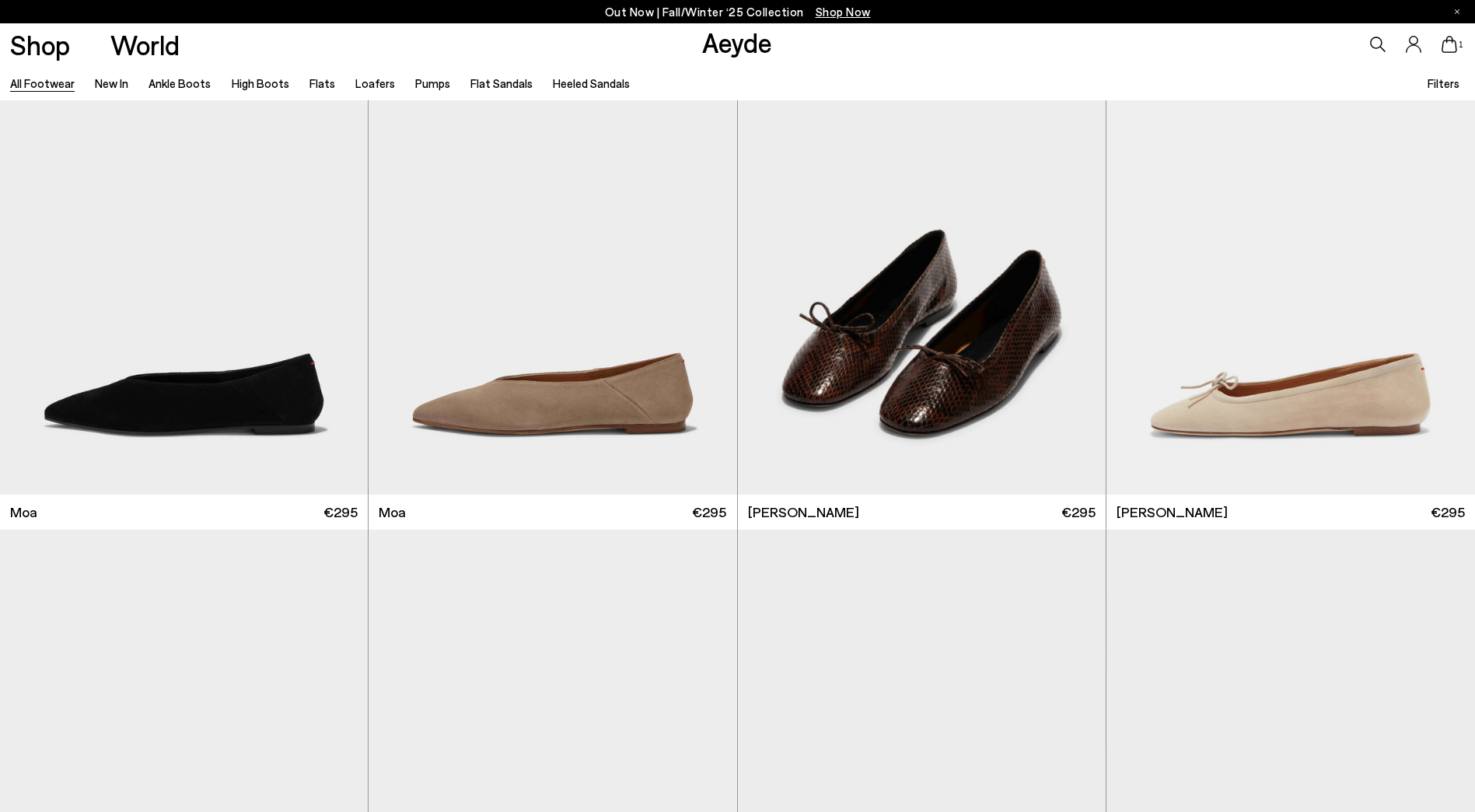
scroll to position [26666, 0]
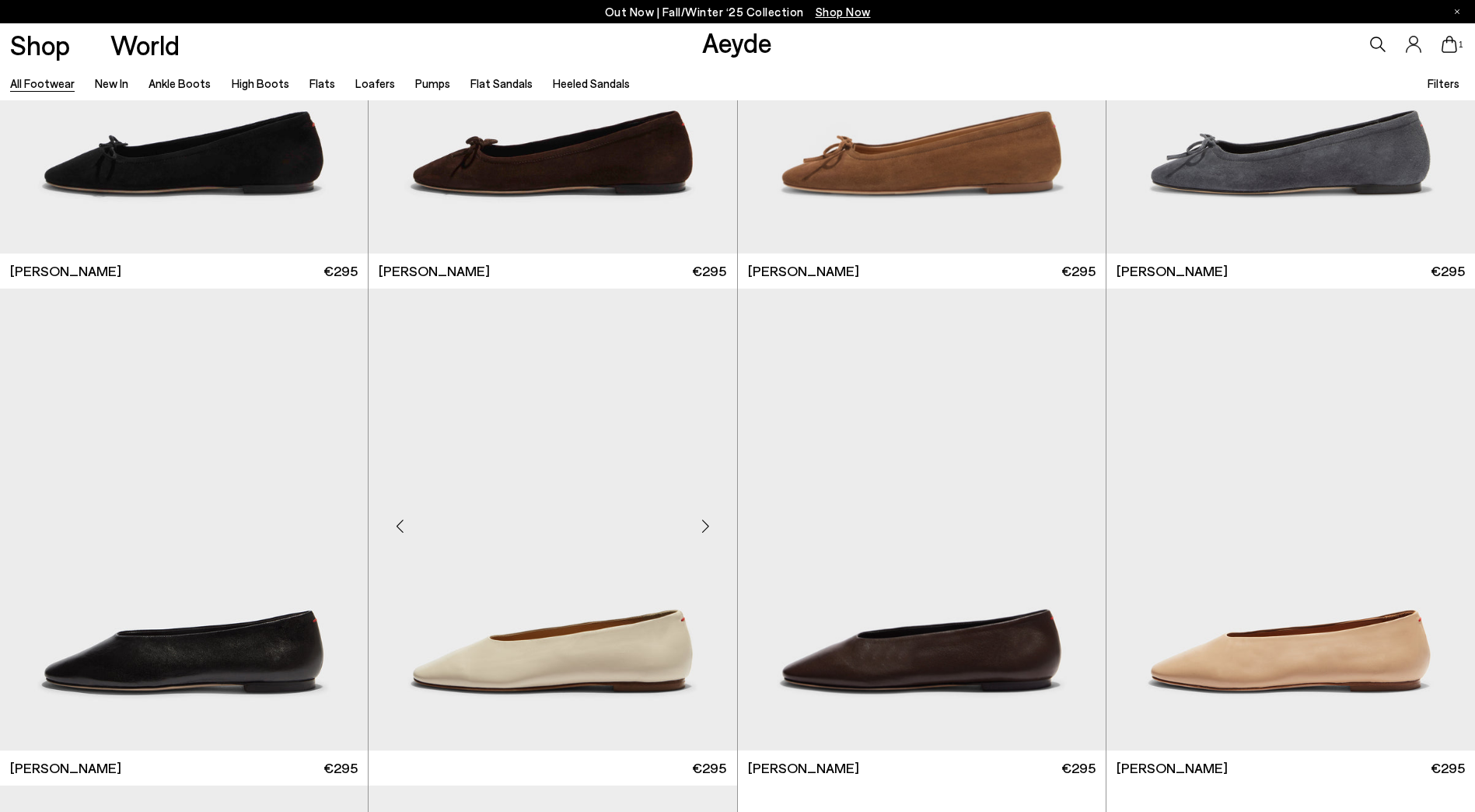
click at [708, 502] on div at bounding box center [706, 525] width 47 height 47
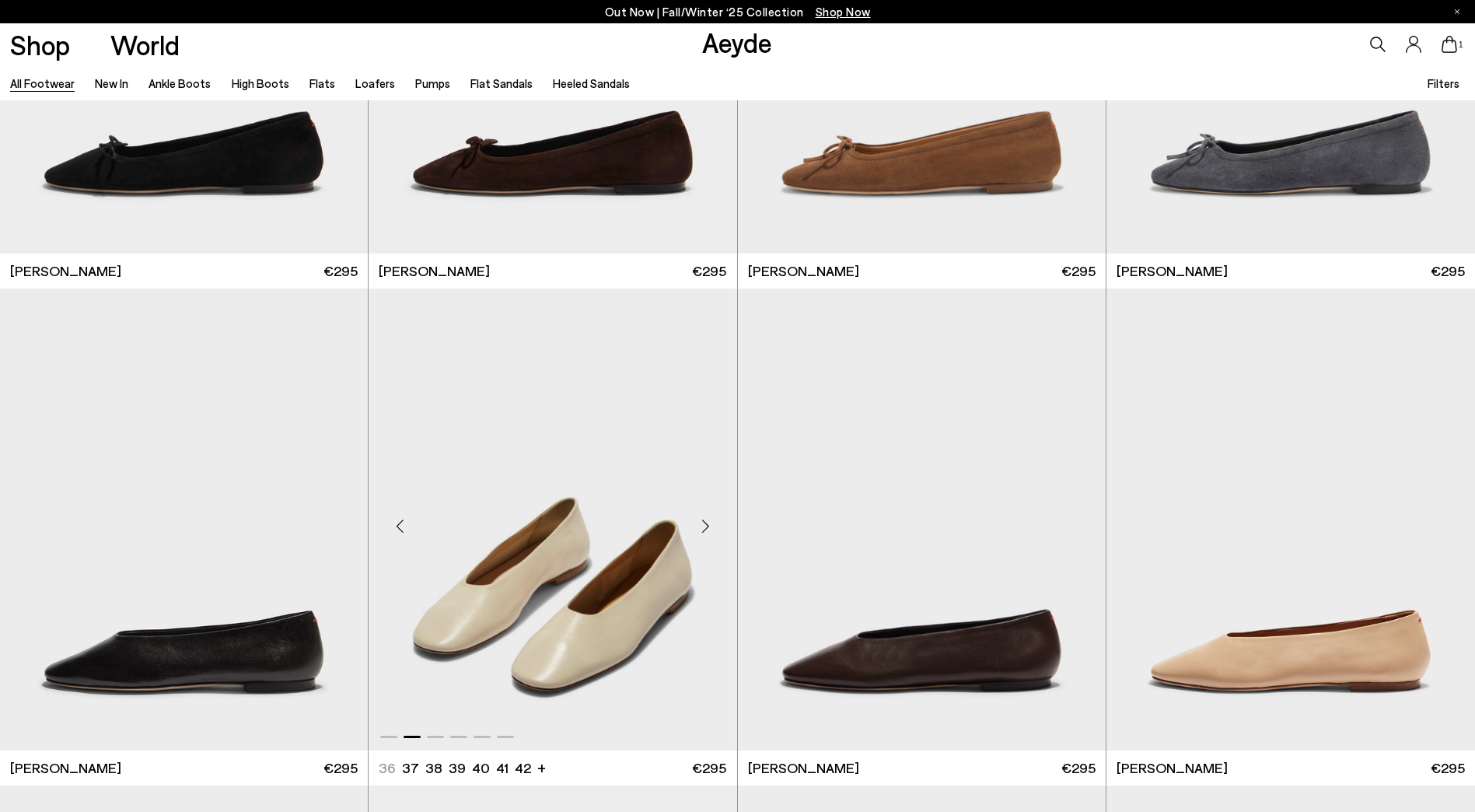
scroll to position [26900, 0]
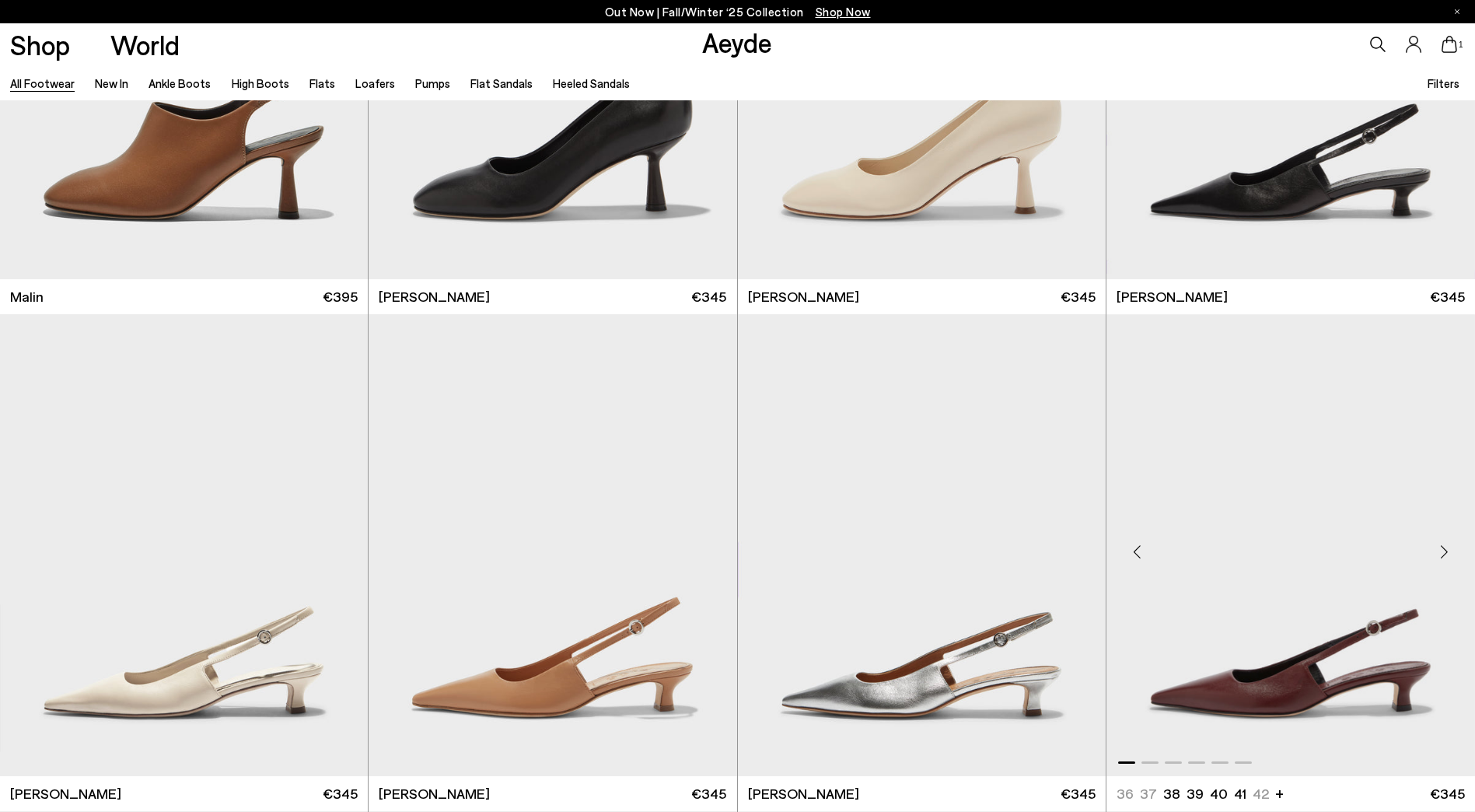
scroll to position [29777, 0]
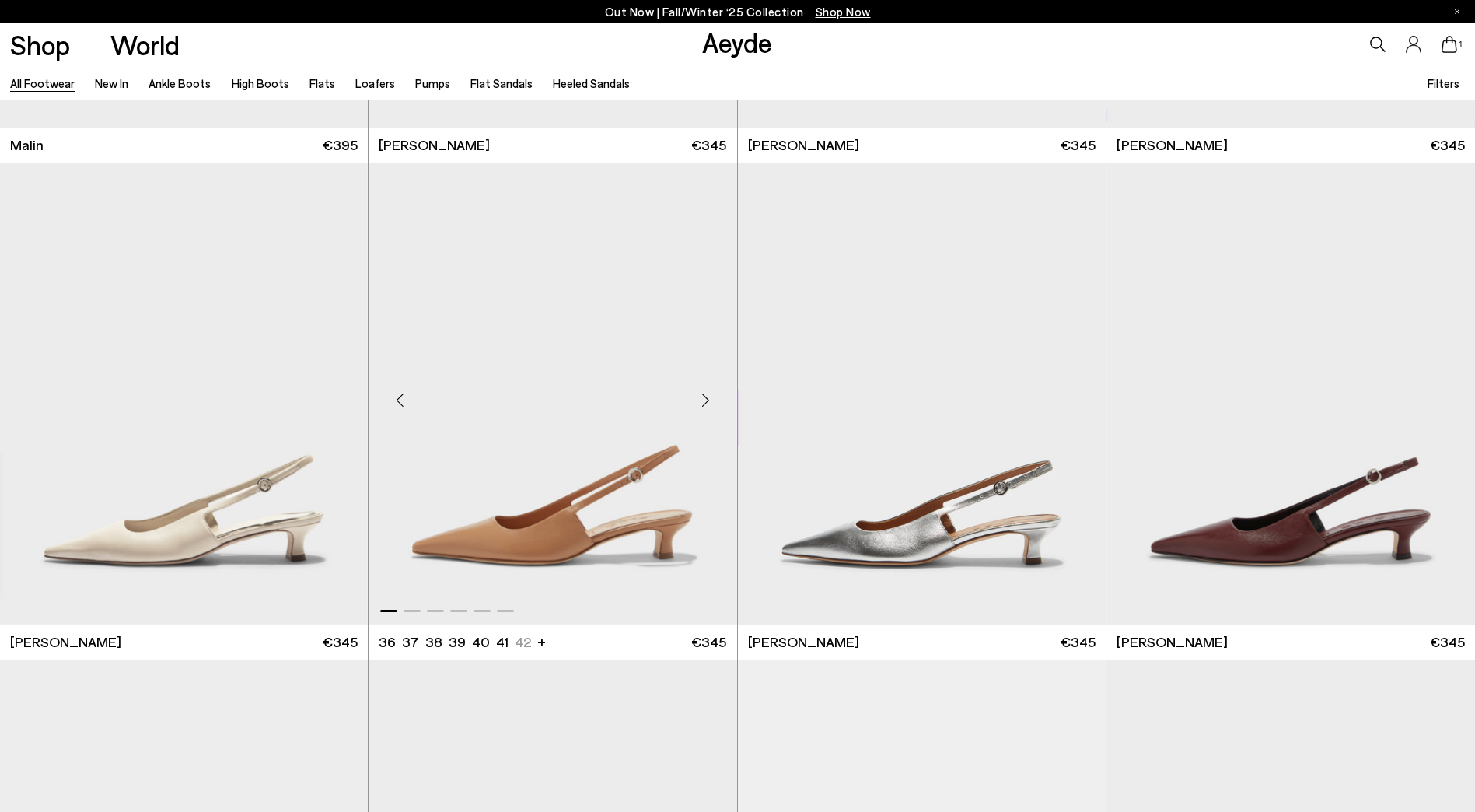
click at [708, 401] on div "Next slide" at bounding box center [706, 400] width 47 height 47
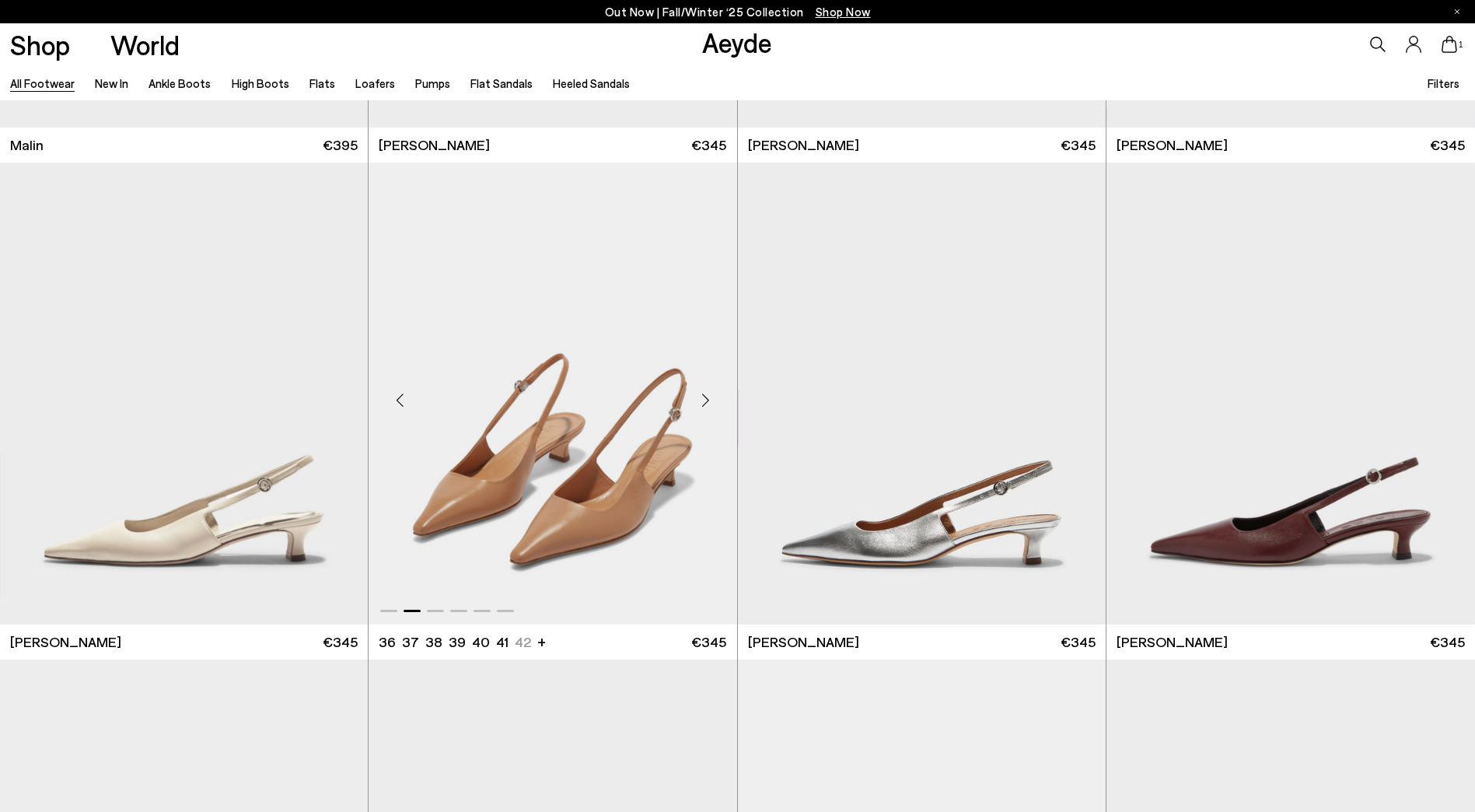
click at [708, 401] on div "Next slide" at bounding box center [706, 400] width 47 height 47
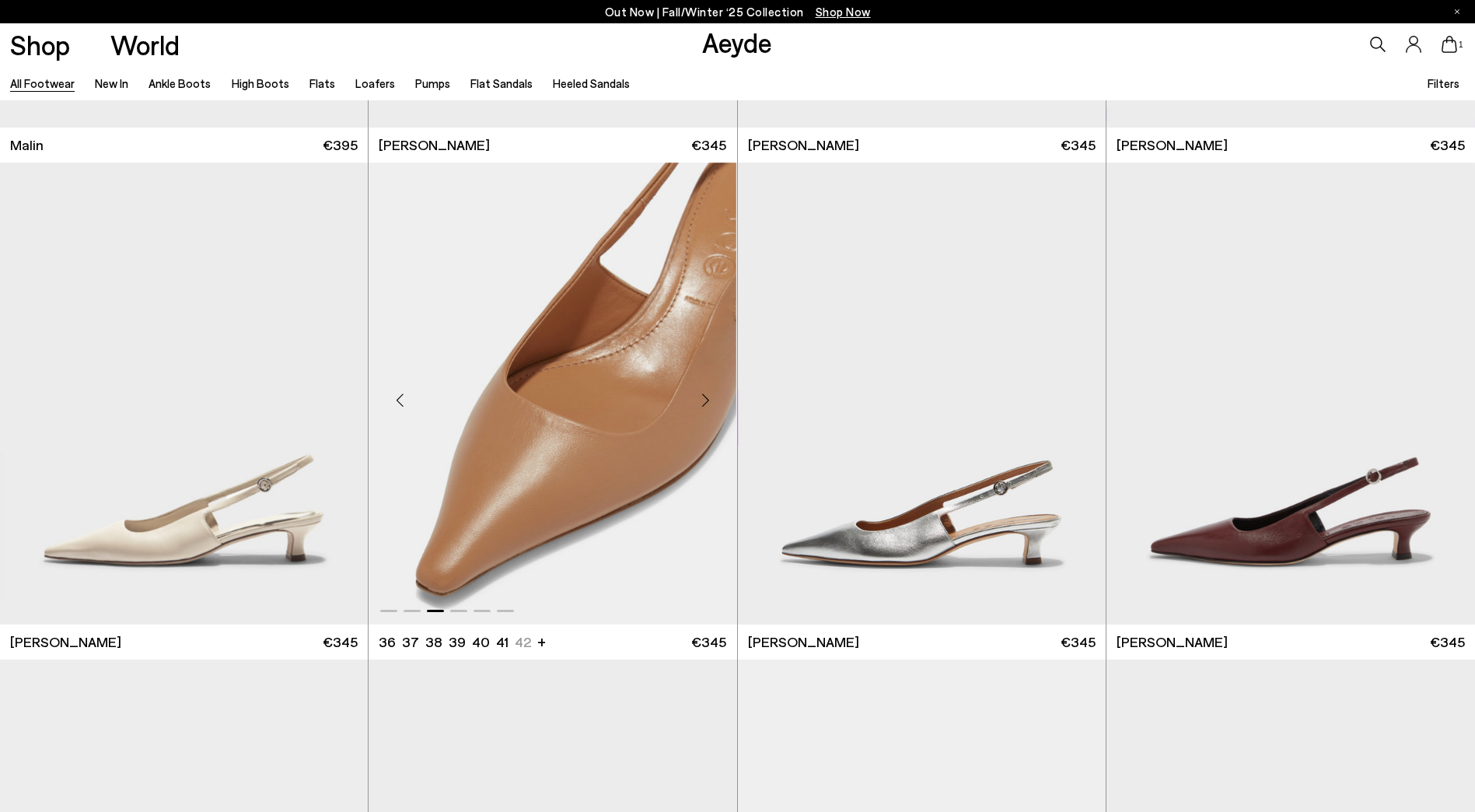
click at [708, 401] on div "Next slide" at bounding box center [706, 400] width 47 height 47
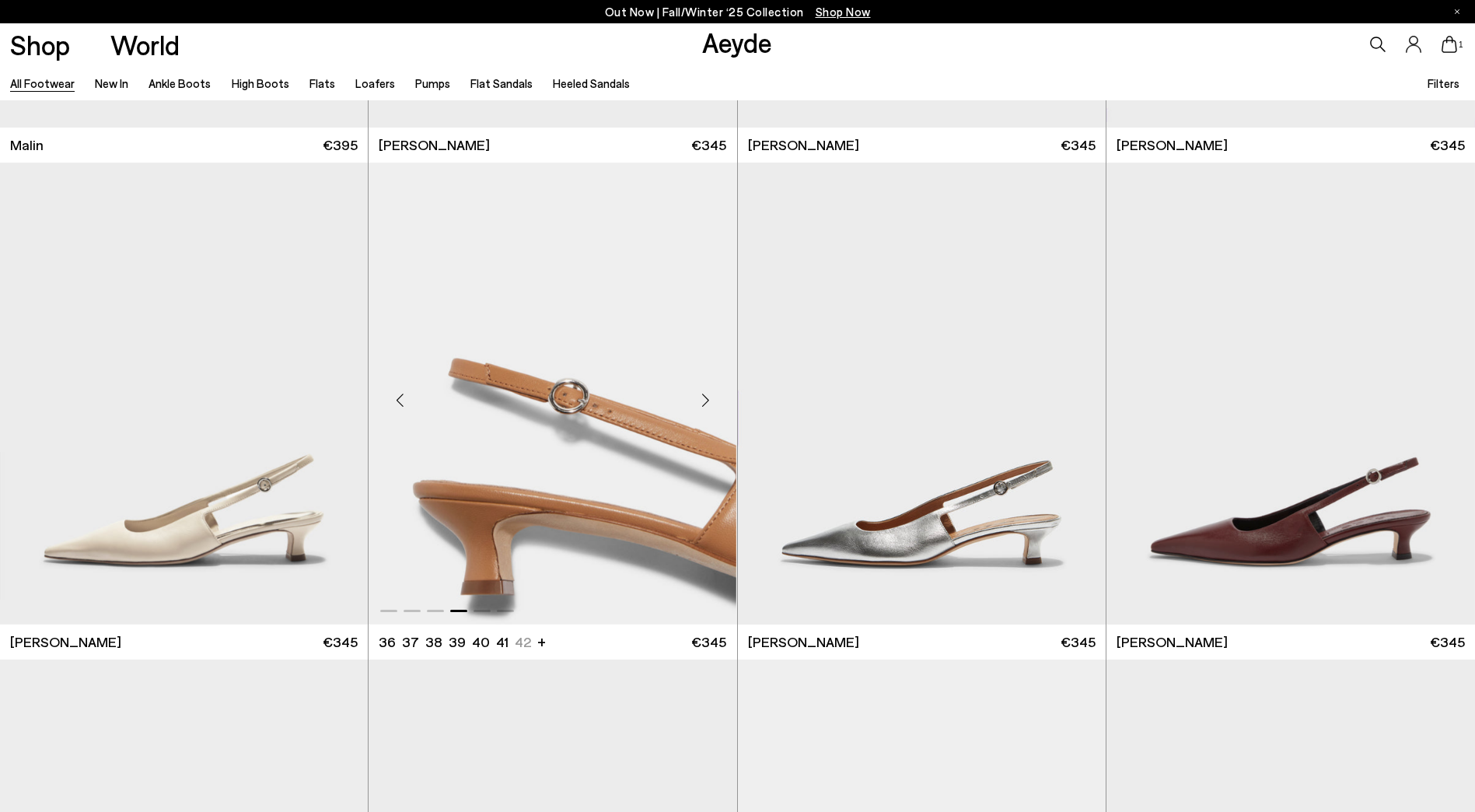
click at [707, 398] on div "Next slide" at bounding box center [706, 400] width 47 height 47
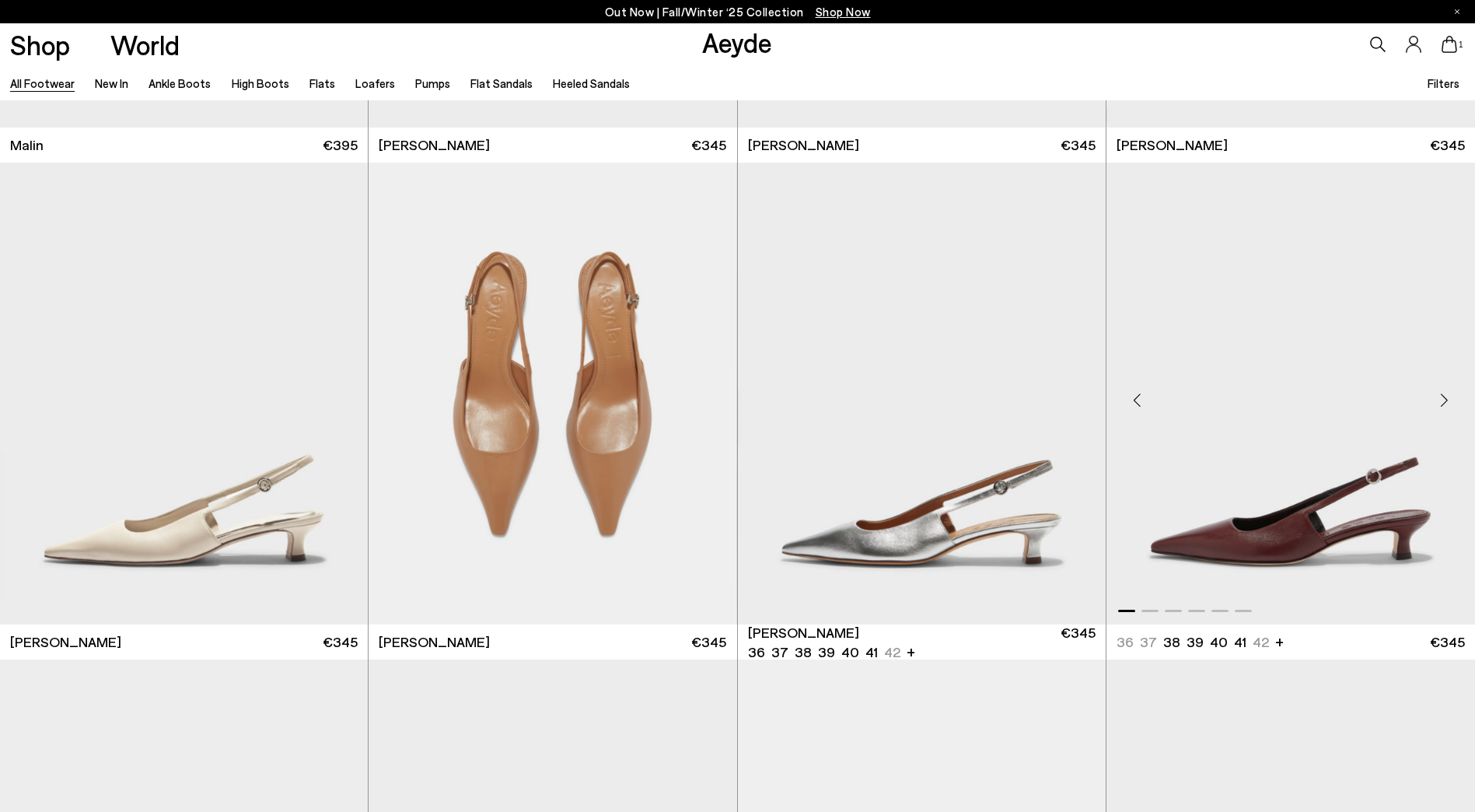
click at [1447, 407] on div "Next slide" at bounding box center [1444, 400] width 47 height 47
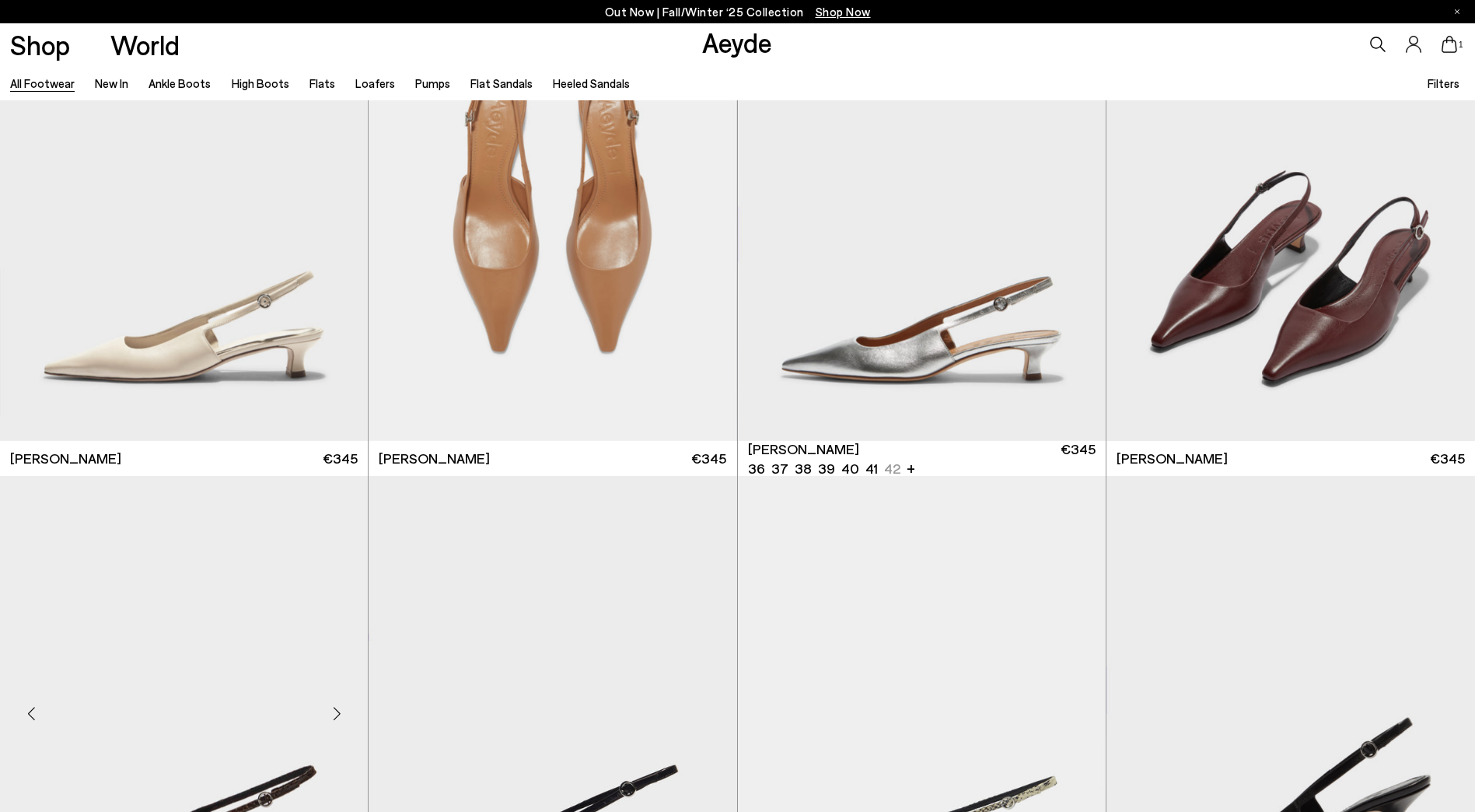
scroll to position [30321, 0]
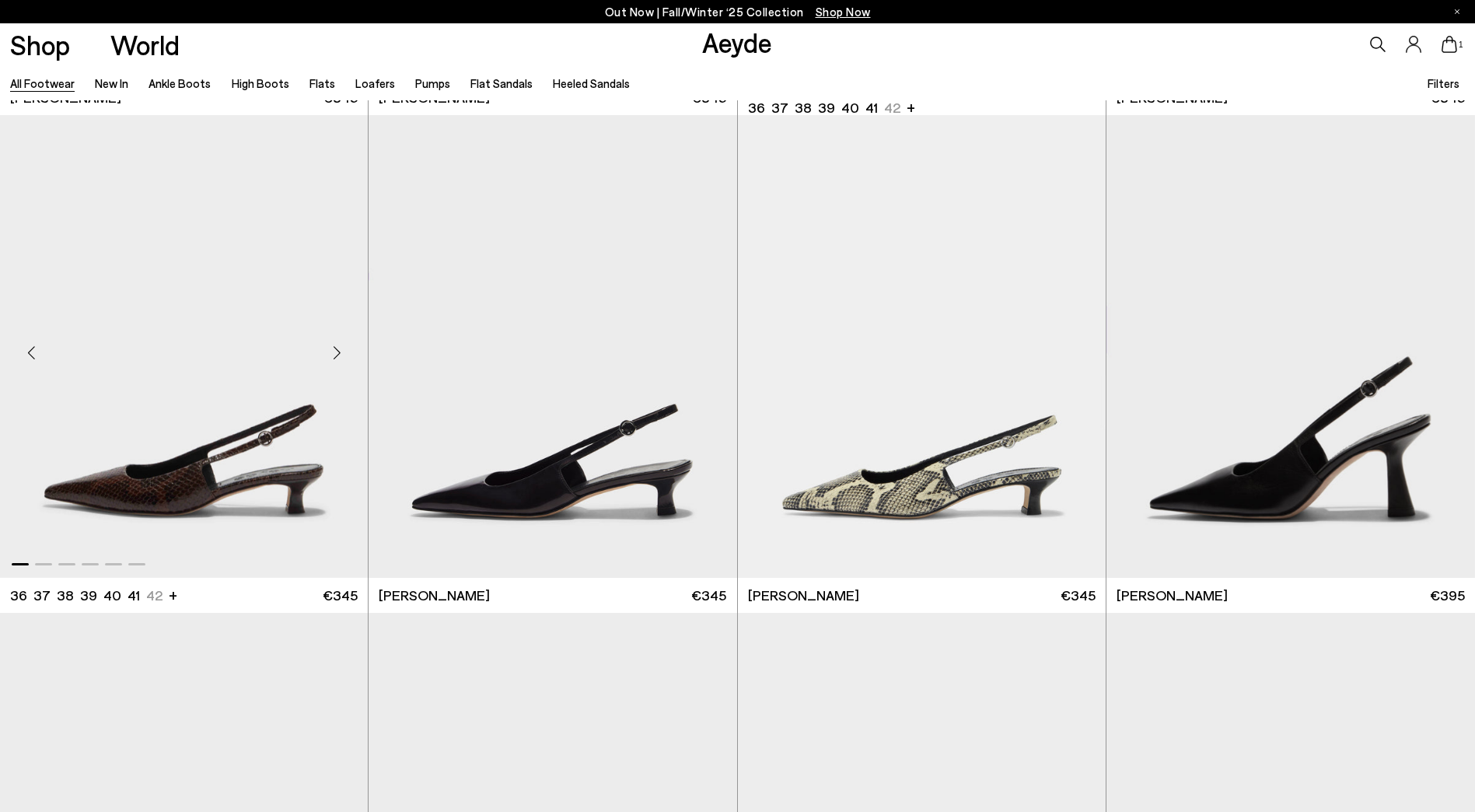
click at [342, 349] on div "Next slide" at bounding box center [337, 353] width 47 height 47
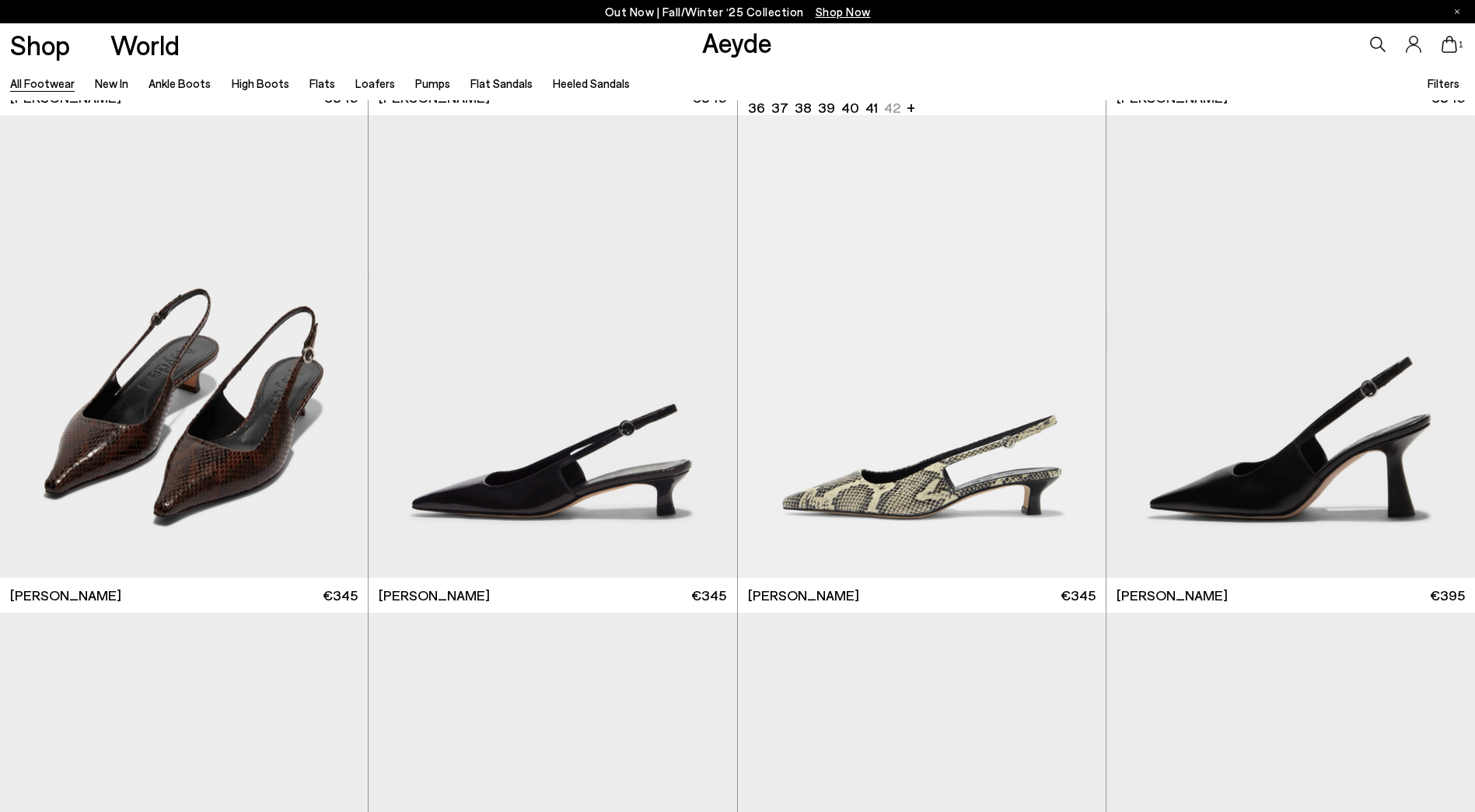
click at [1448, 44] on icon at bounding box center [1448, 44] width 15 height 17
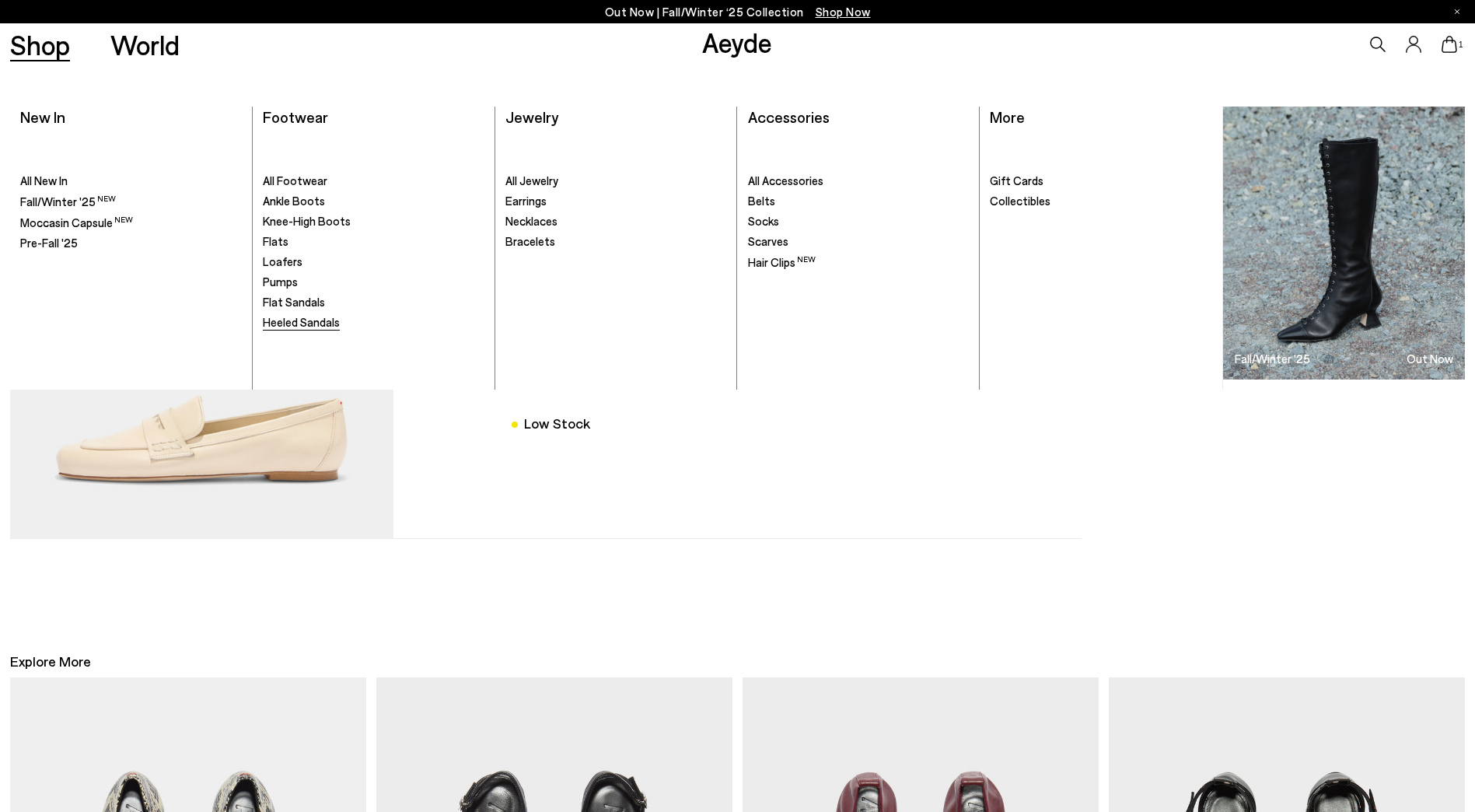
click at [293, 318] on span "Heeled Sandals" at bounding box center [301, 321] width 77 height 14
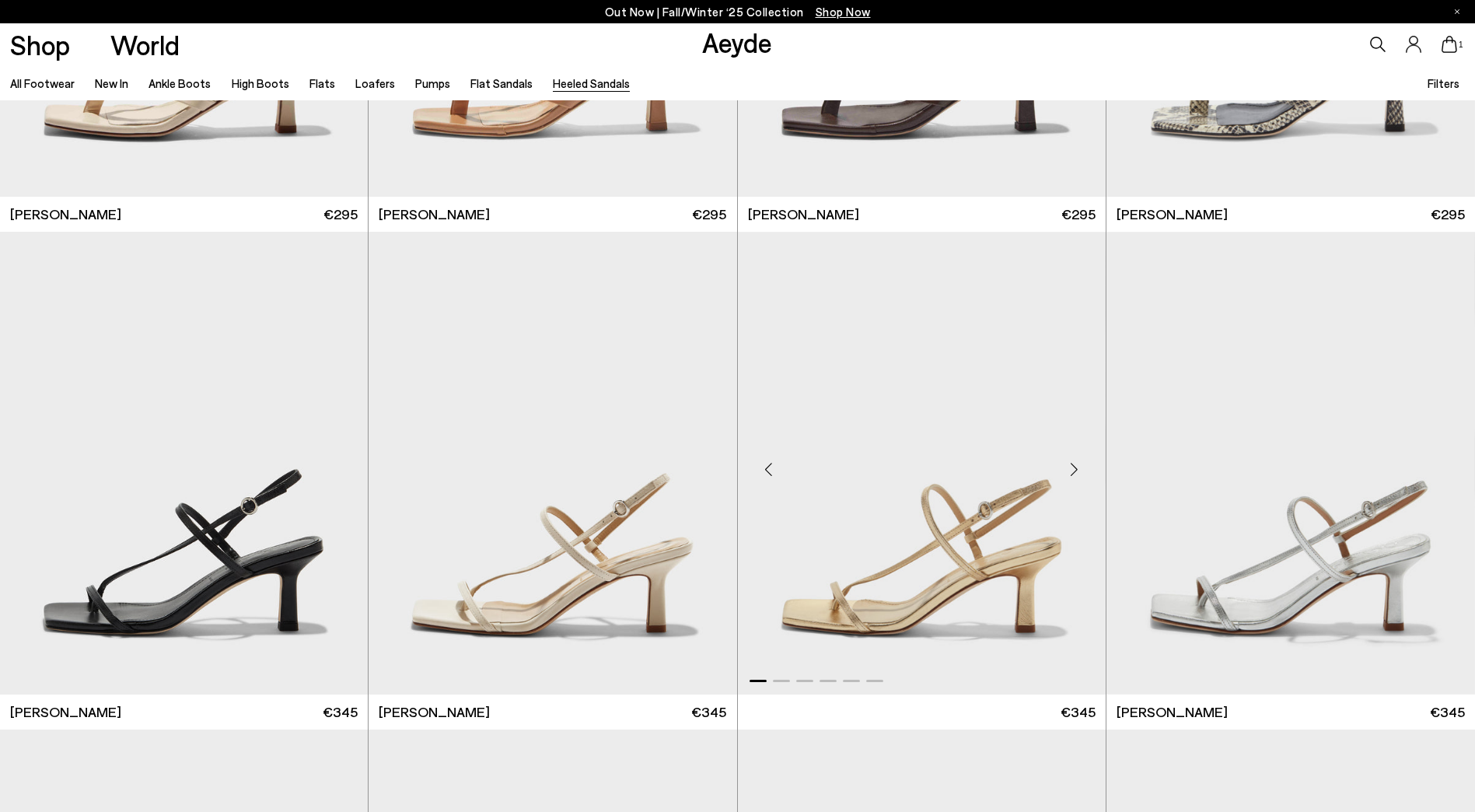
scroll to position [1944, 0]
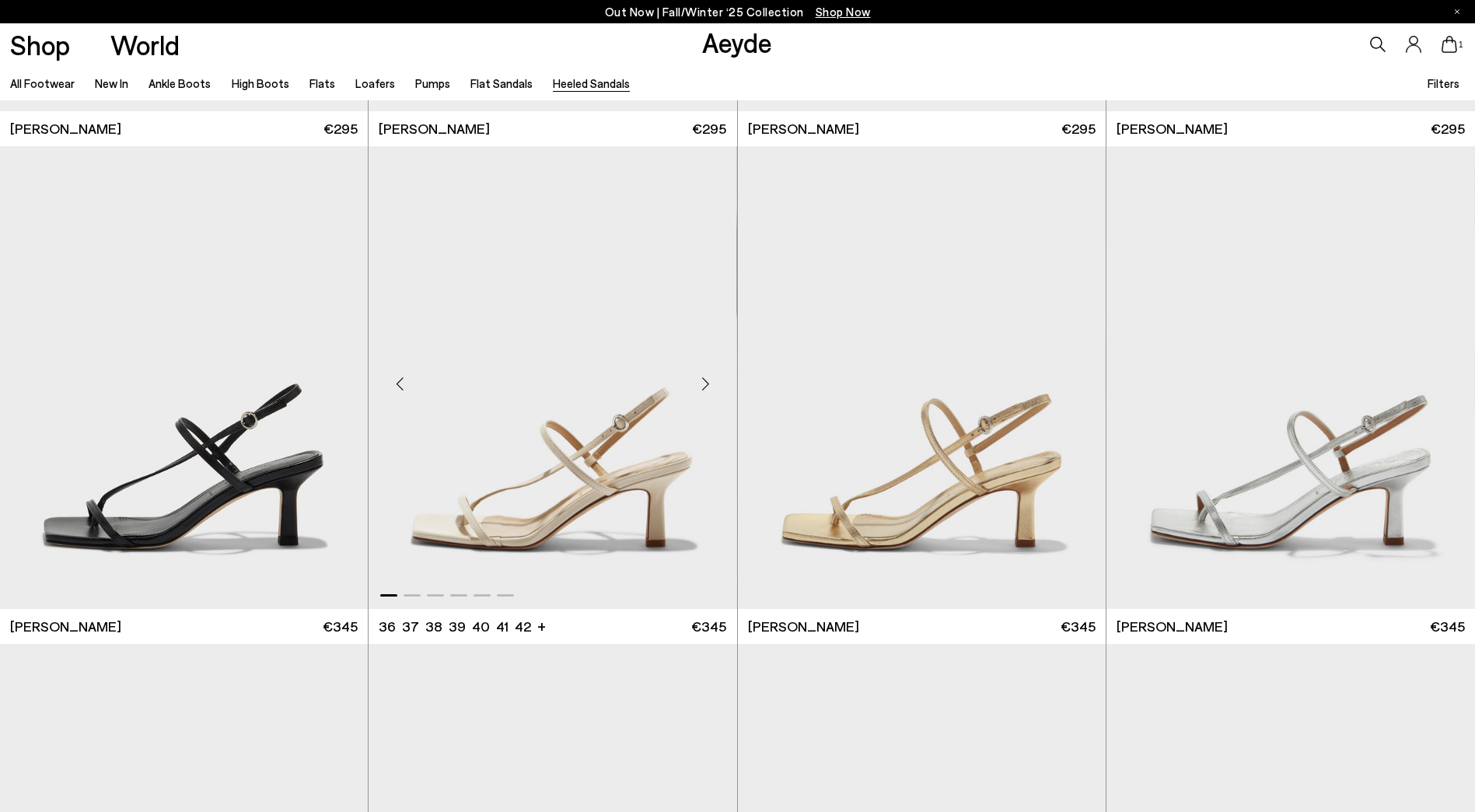
click at [695, 389] on div "Next slide" at bounding box center [706, 384] width 47 height 47
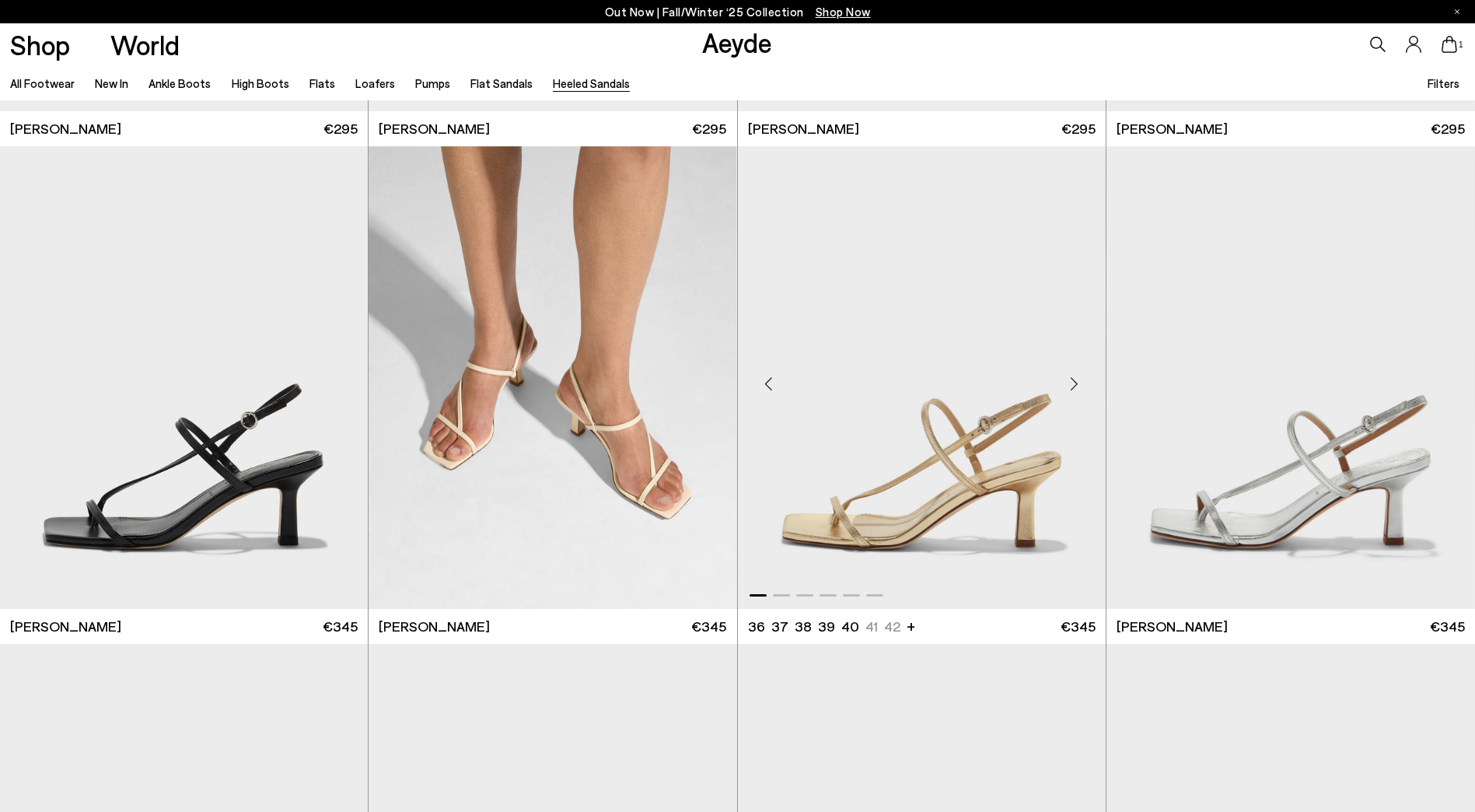
click at [1081, 379] on div "Next slide" at bounding box center [1074, 384] width 47 height 47
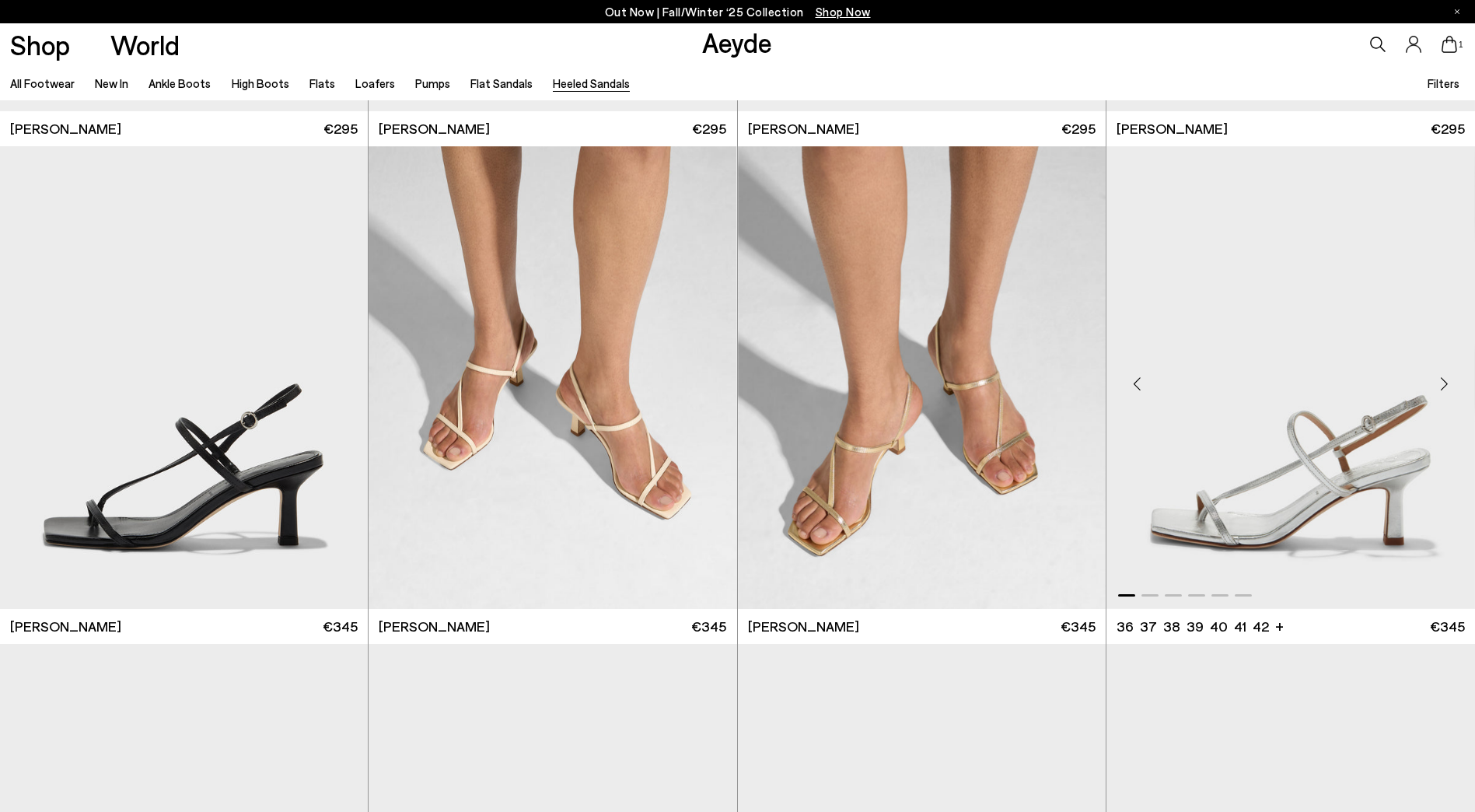
click at [1447, 384] on div "Next slide" at bounding box center [1444, 384] width 47 height 47
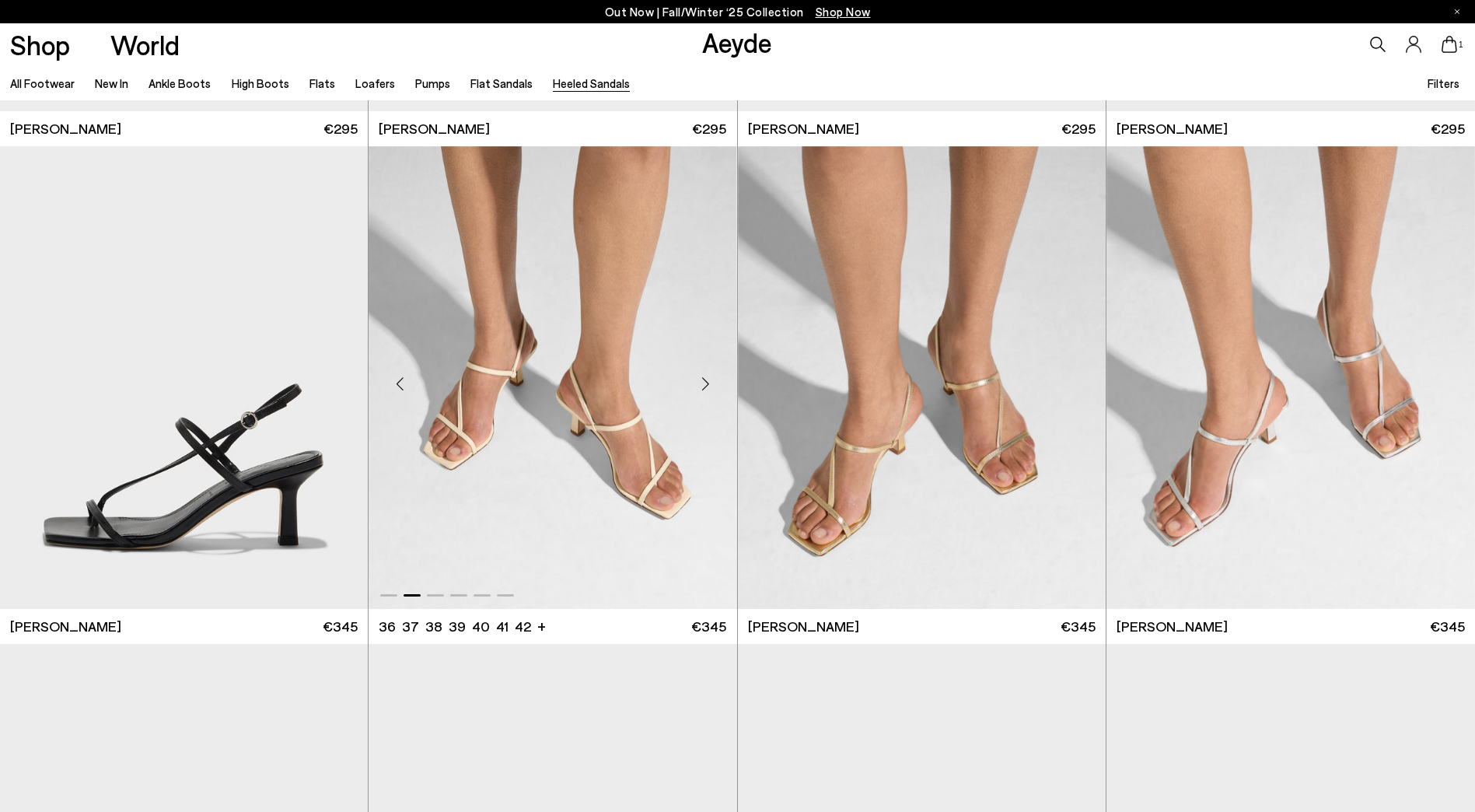
click at [708, 380] on div "Next slide" at bounding box center [706, 384] width 47 height 47
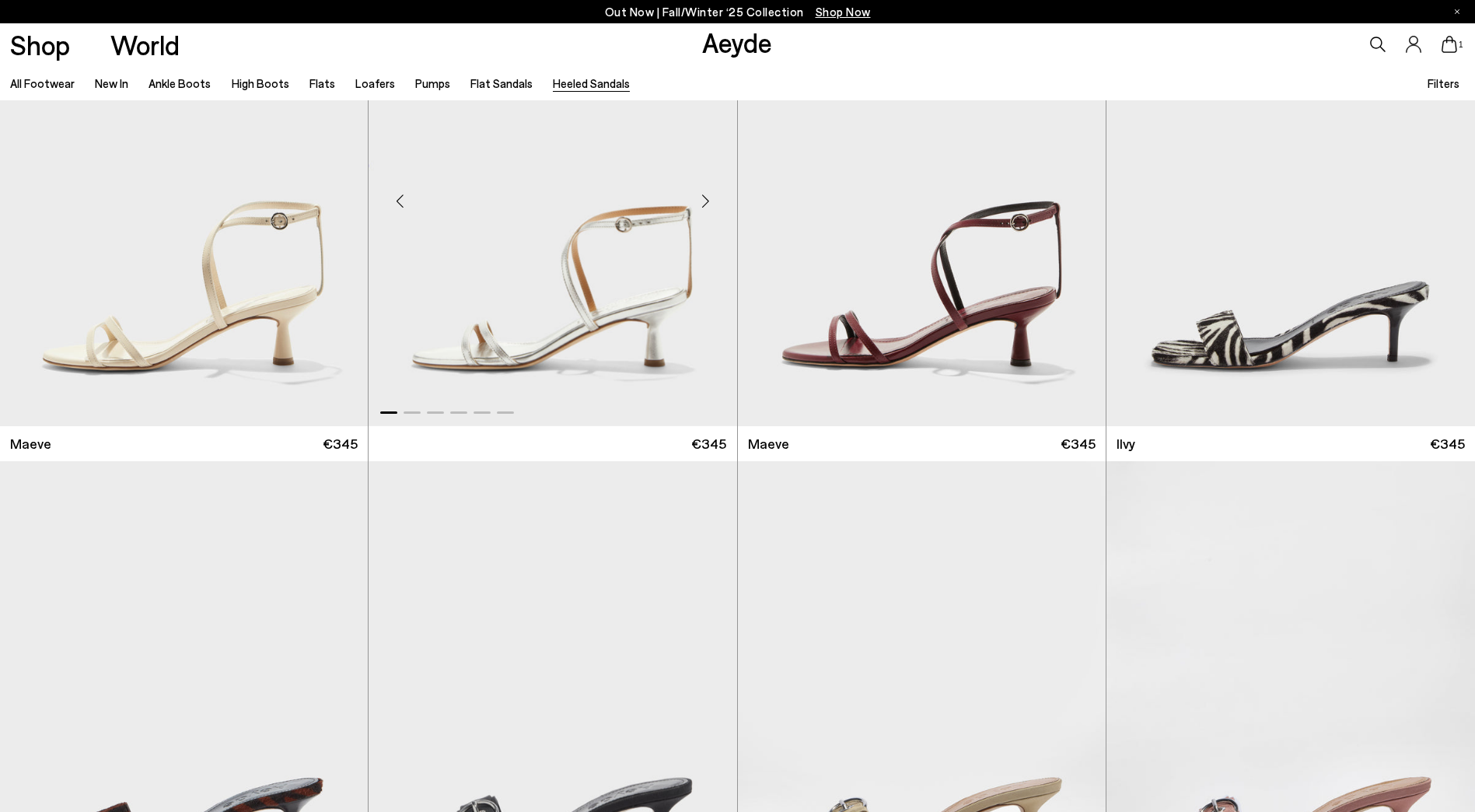
scroll to position [2488, 0]
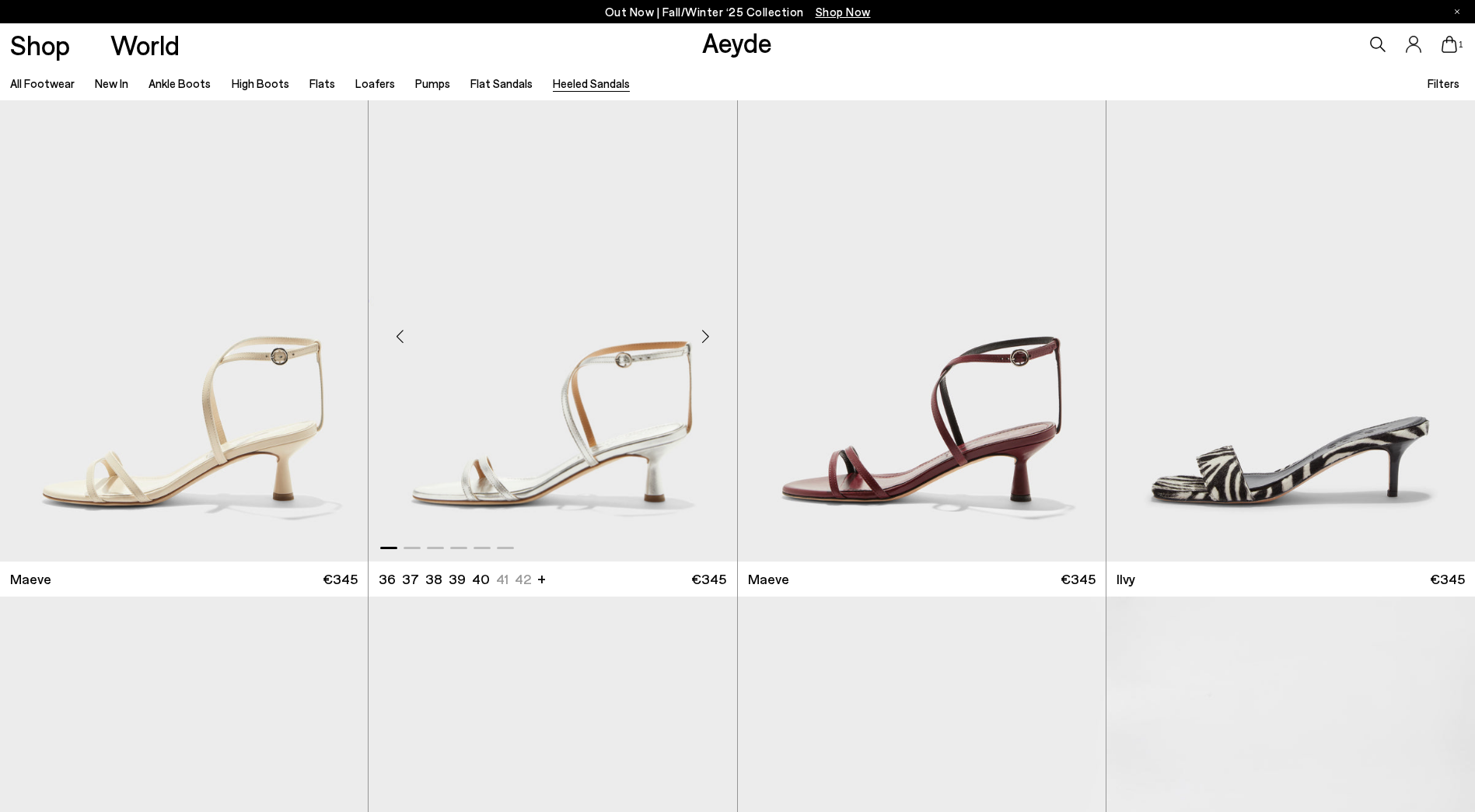
click at [706, 331] on div "Next slide" at bounding box center [706, 337] width 47 height 47
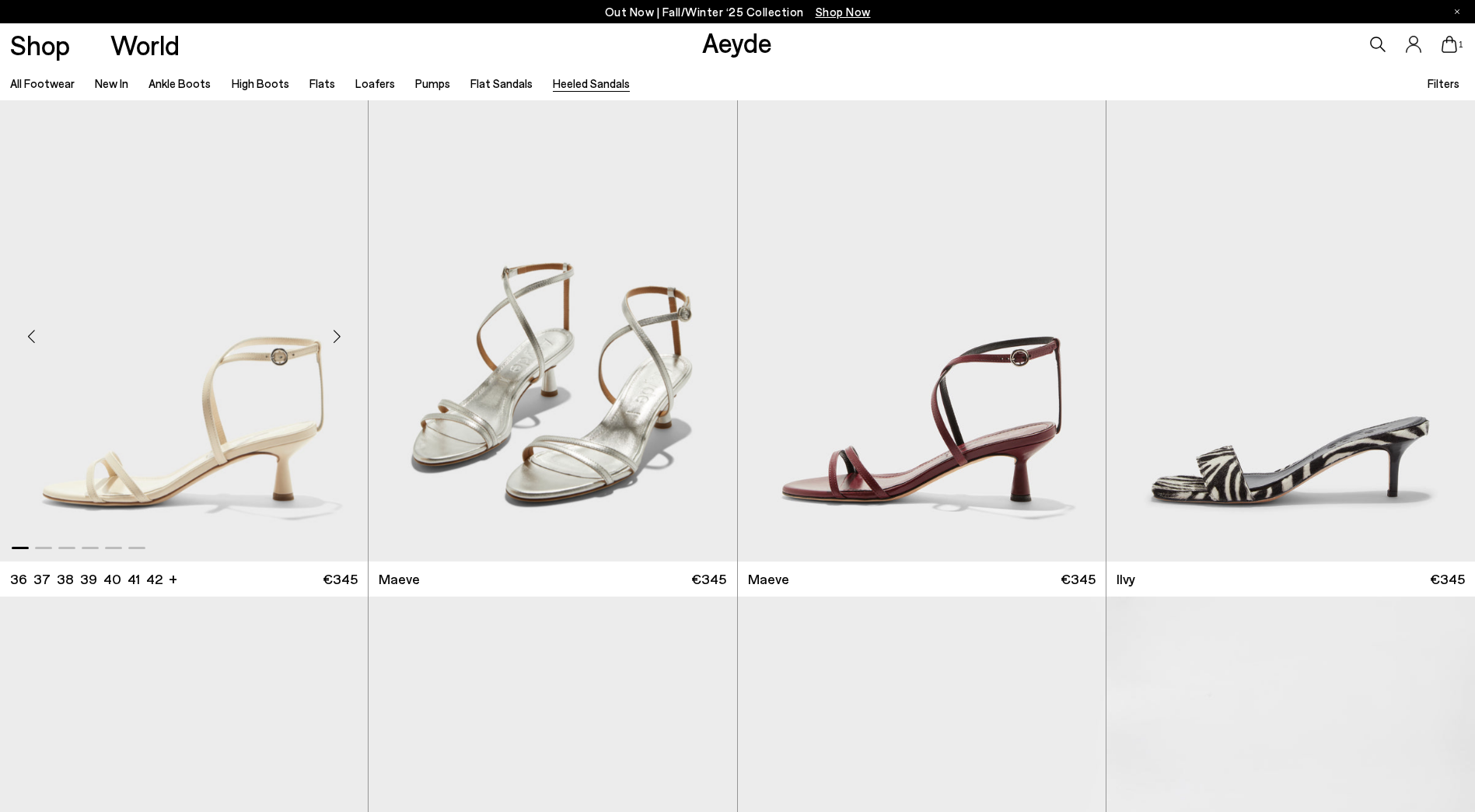
click at [341, 331] on div "Next slide" at bounding box center [337, 337] width 47 height 47
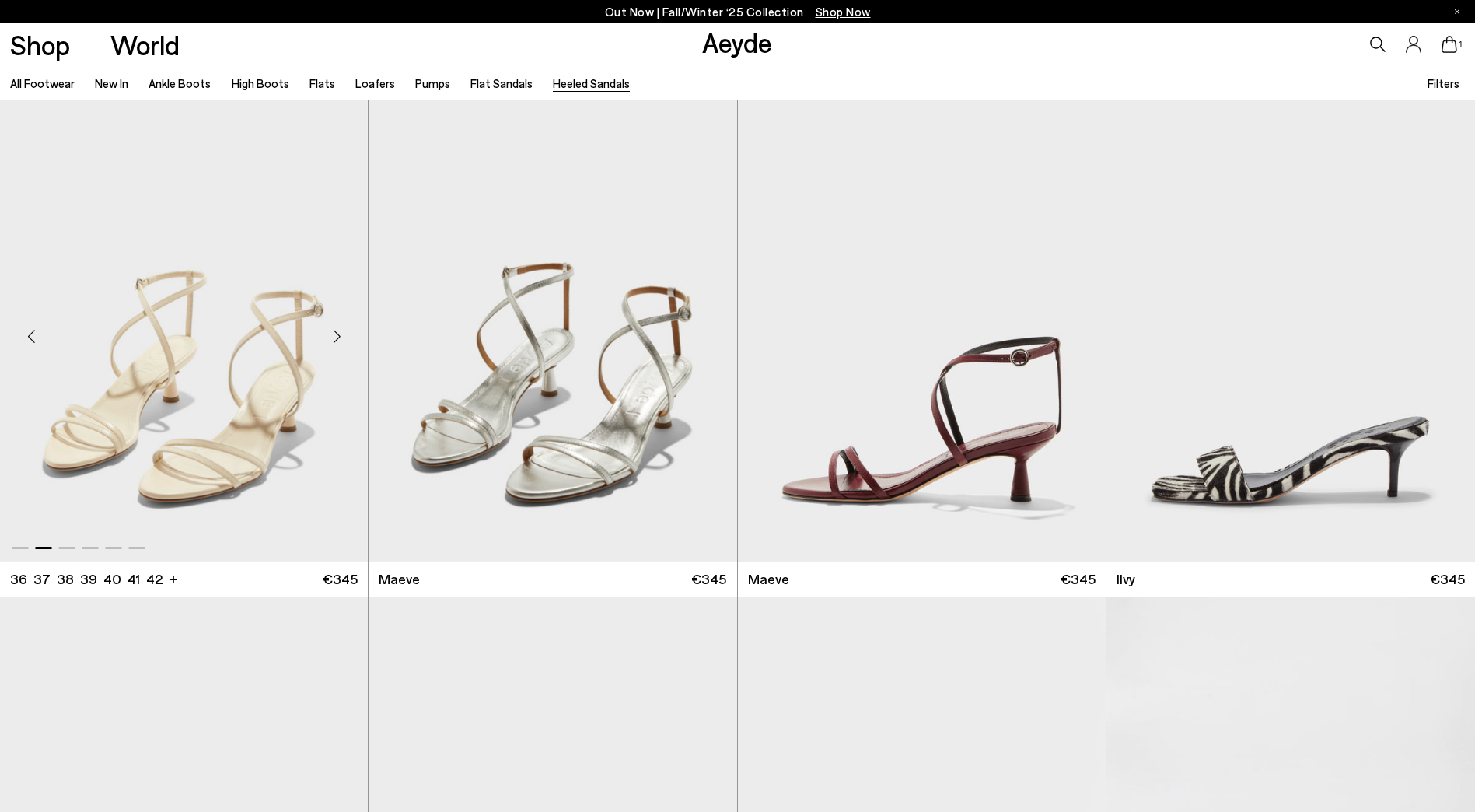
click at [336, 331] on div "Next slide" at bounding box center [337, 337] width 47 height 47
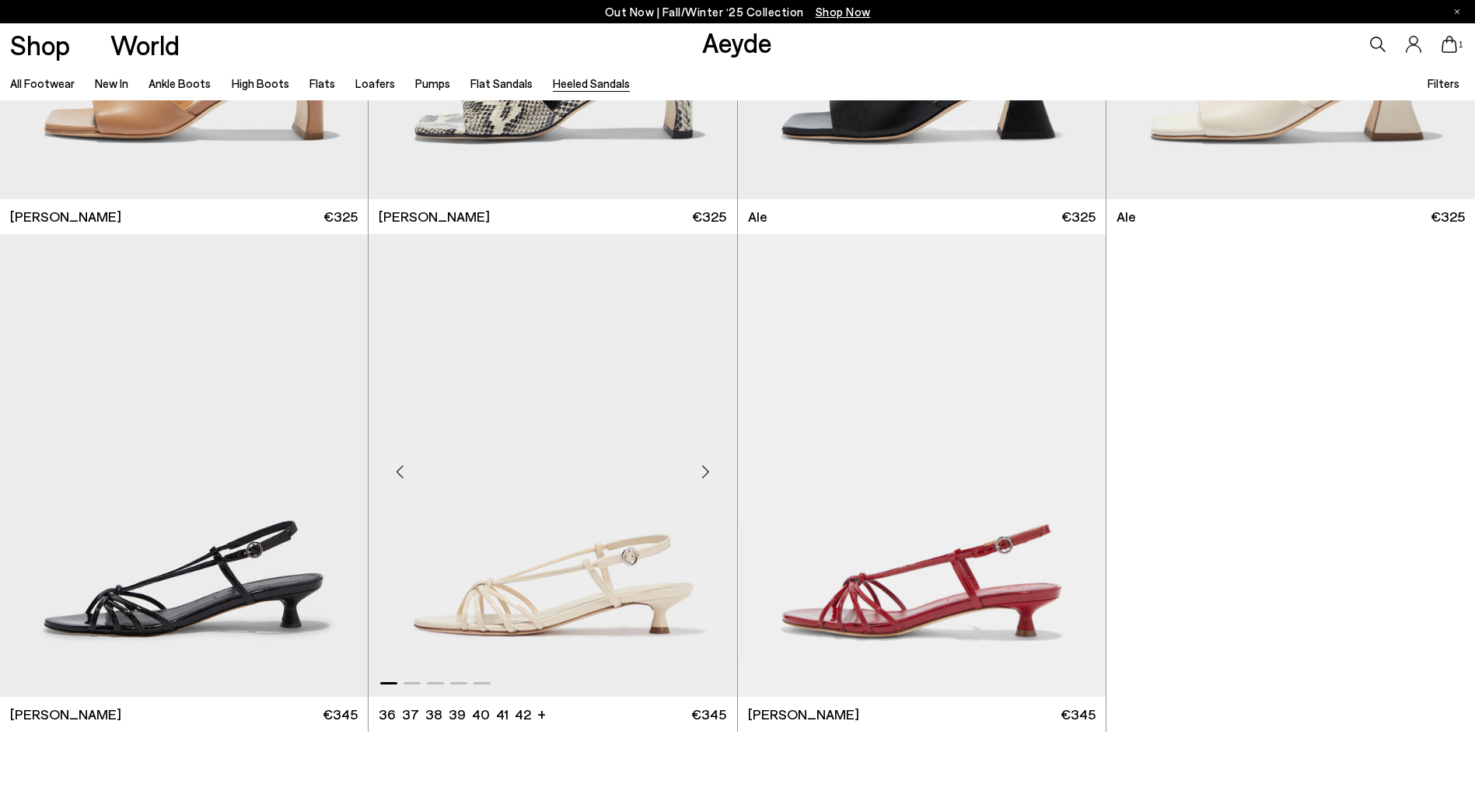
scroll to position [4432, 0]
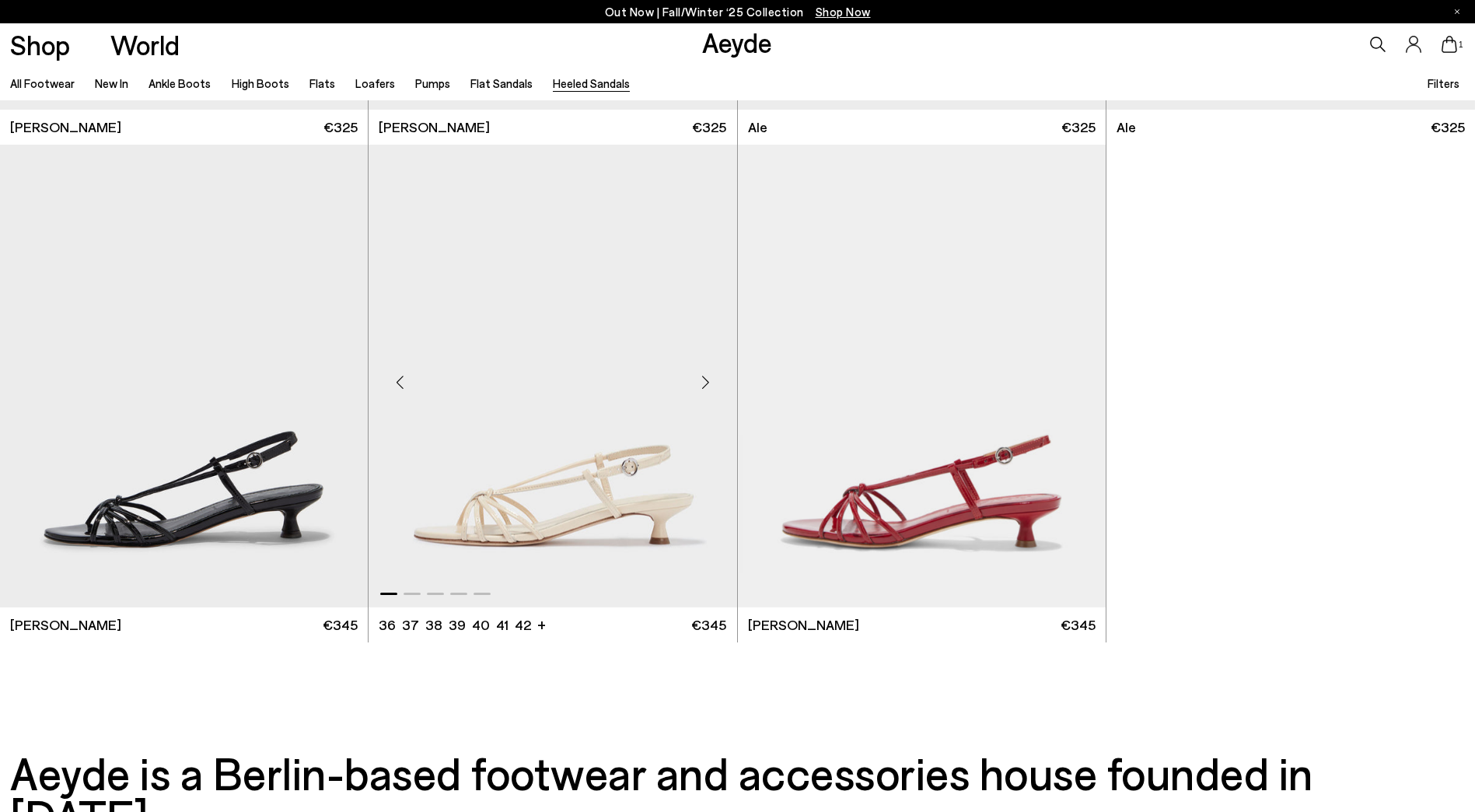
click at [704, 383] on div "Next slide" at bounding box center [706, 383] width 47 height 47
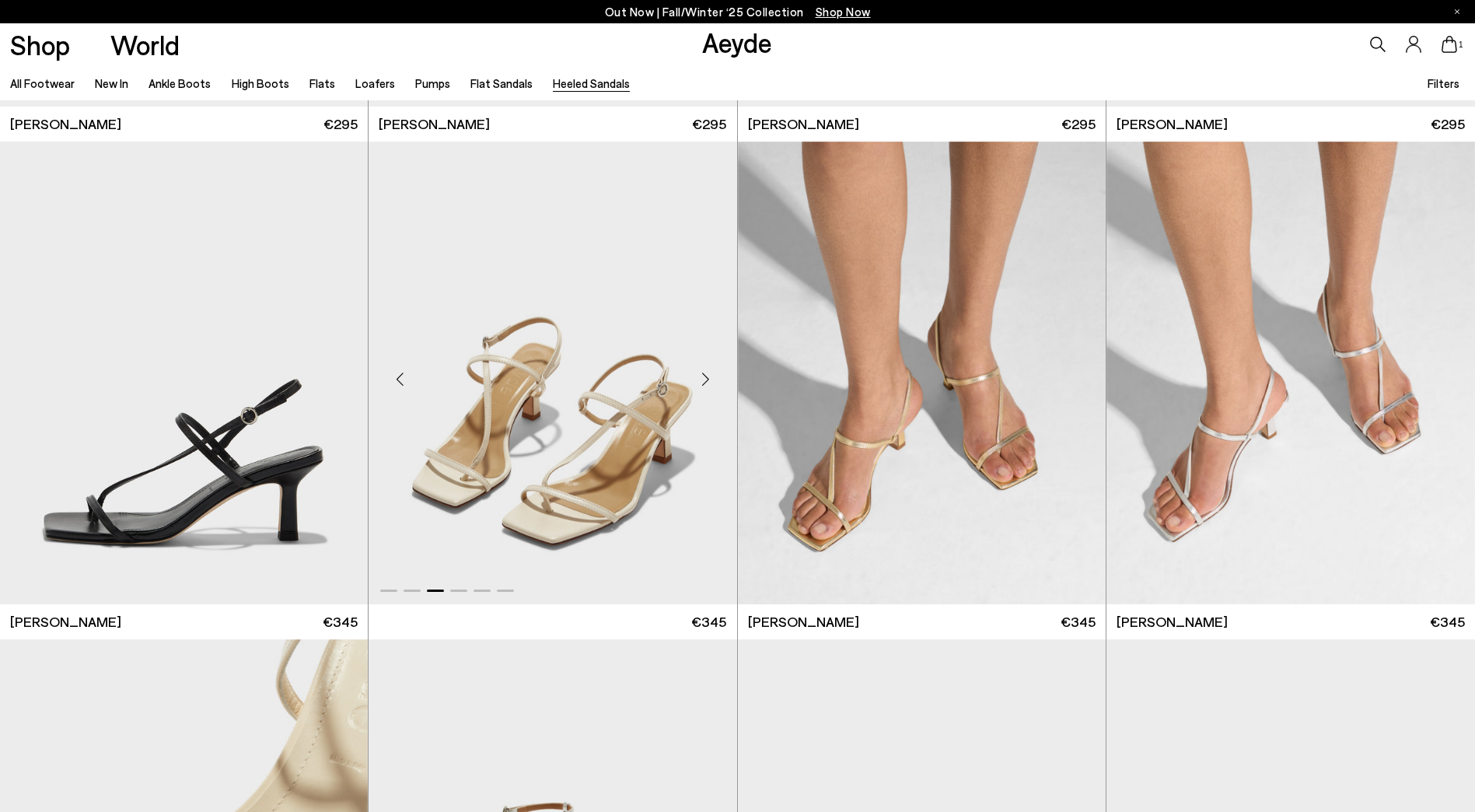
scroll to position [1944, 0]
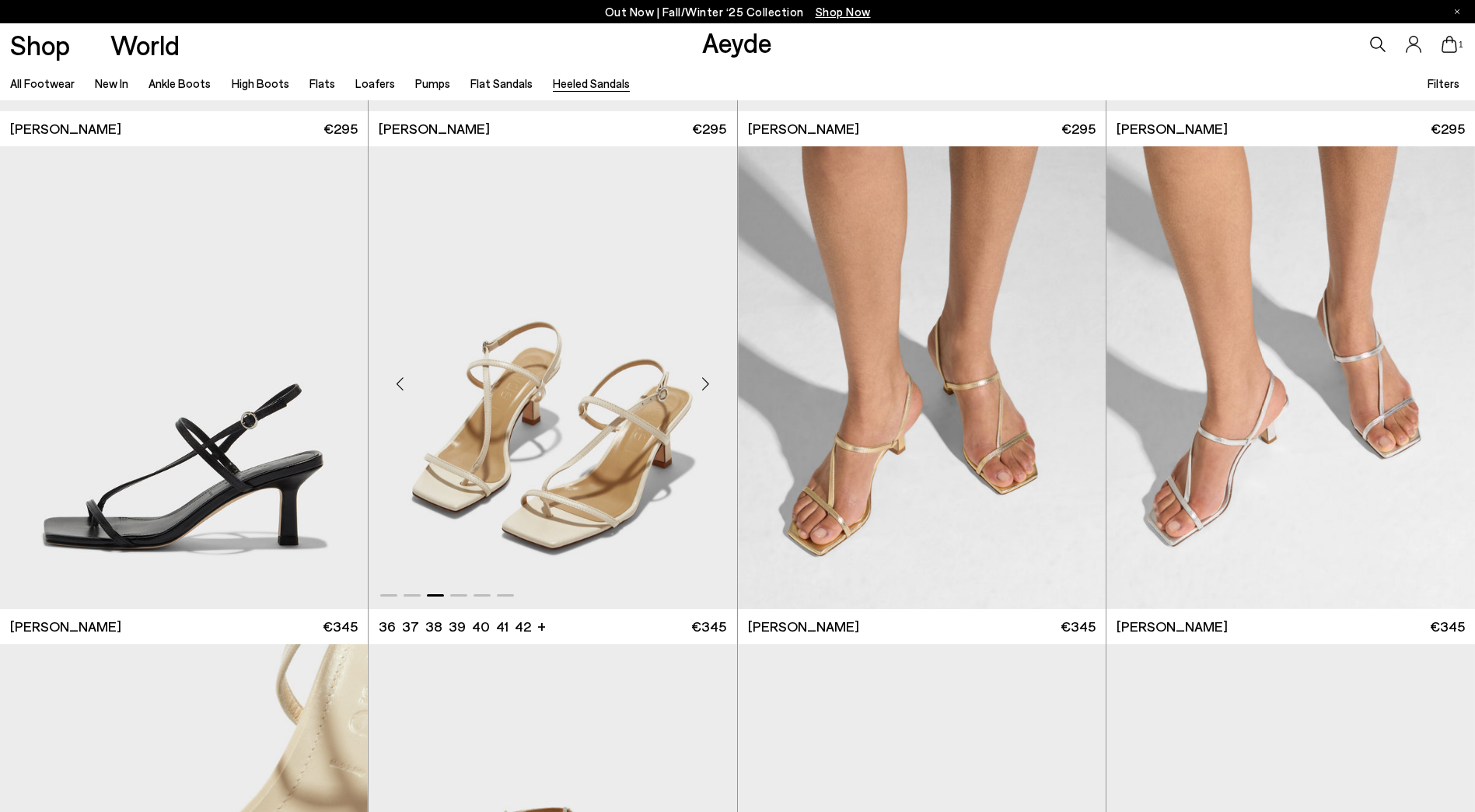
click at [708, 382] on div "Next slide" at bounding box center [706, 384] width 47 height 47
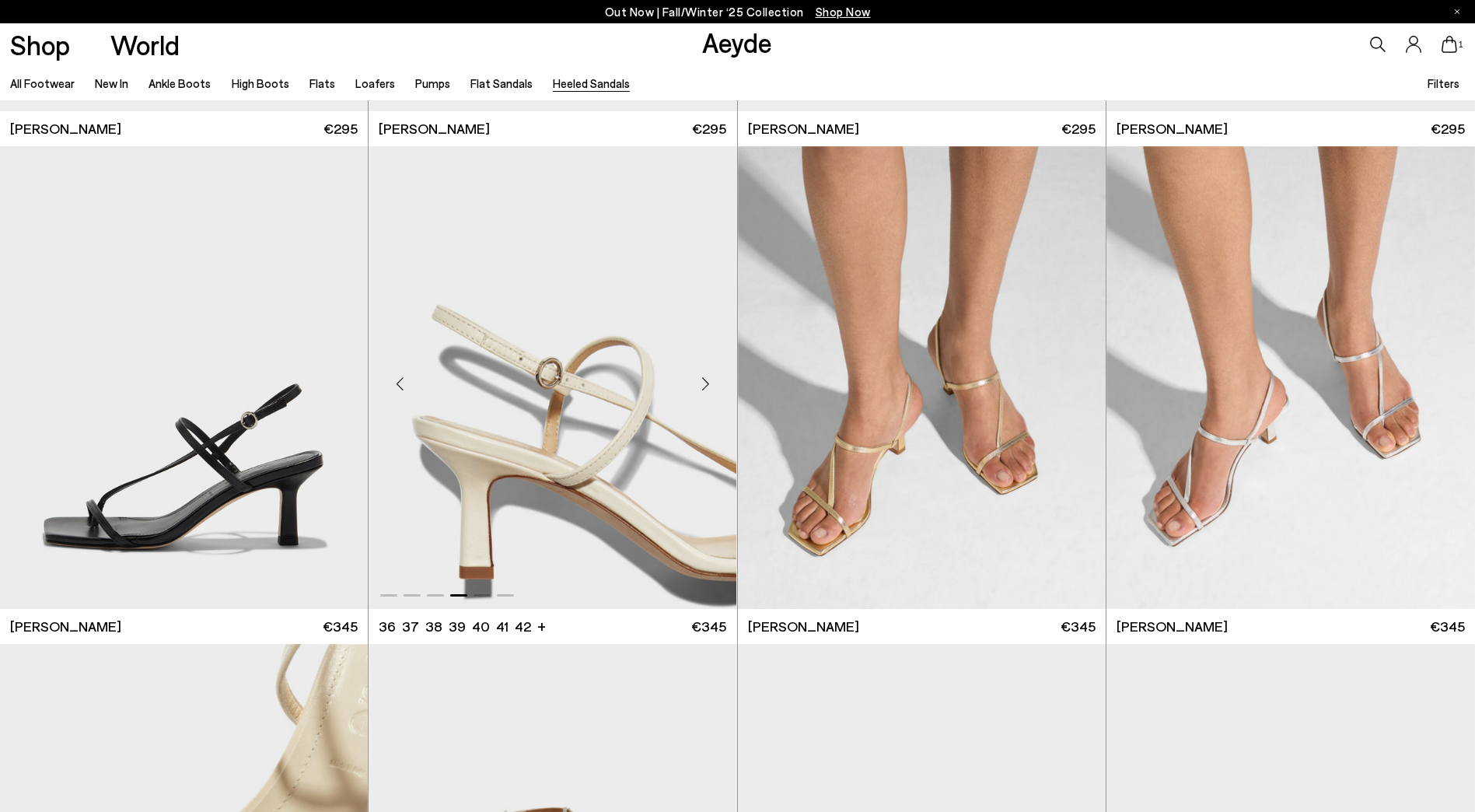
click at [708, 382] on div "Next slide" at bounding box center [706, 384] width 47 height 47
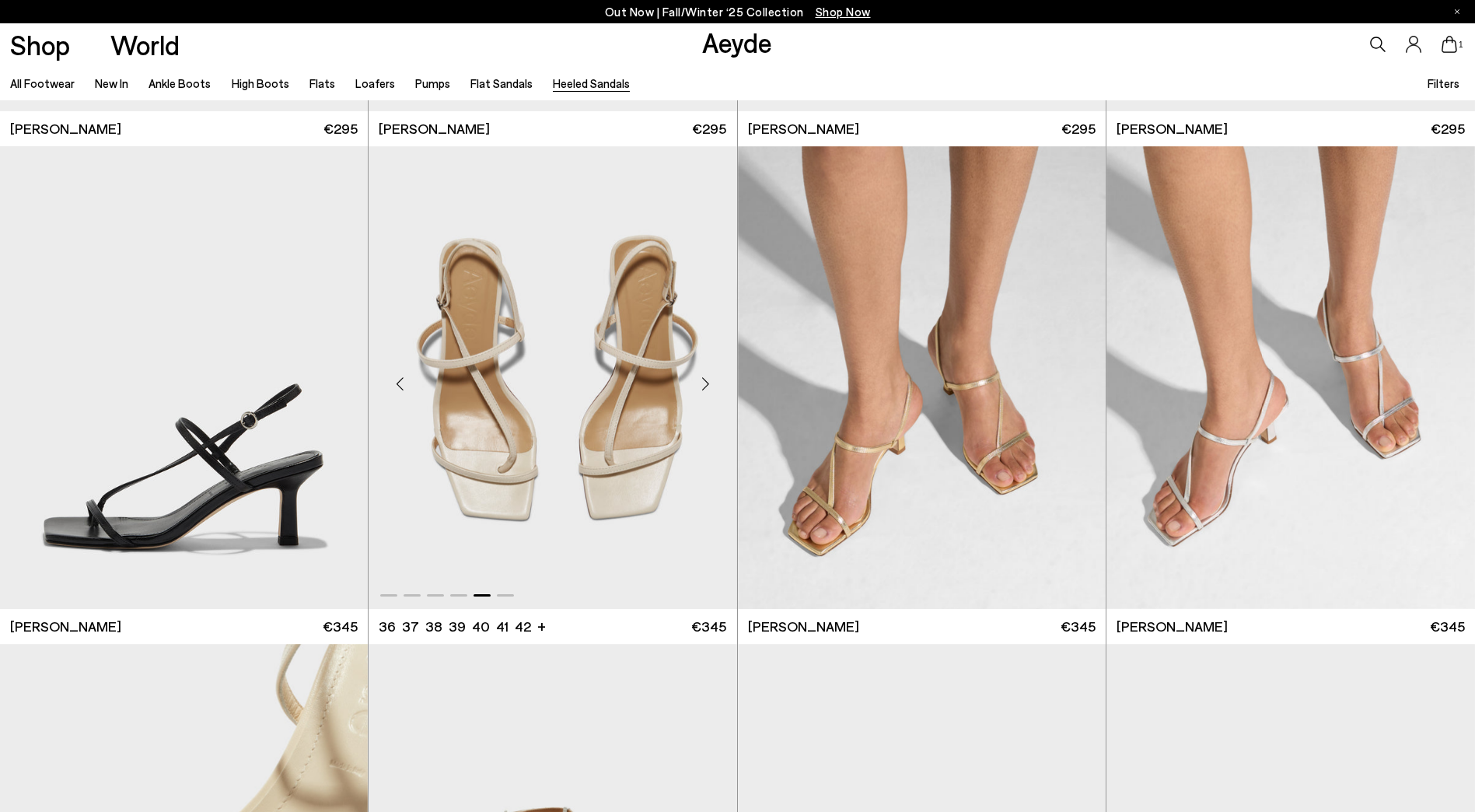
click at [639, 381] on img "5 / 6" at bounding box center [552, 377] width 368 height 462
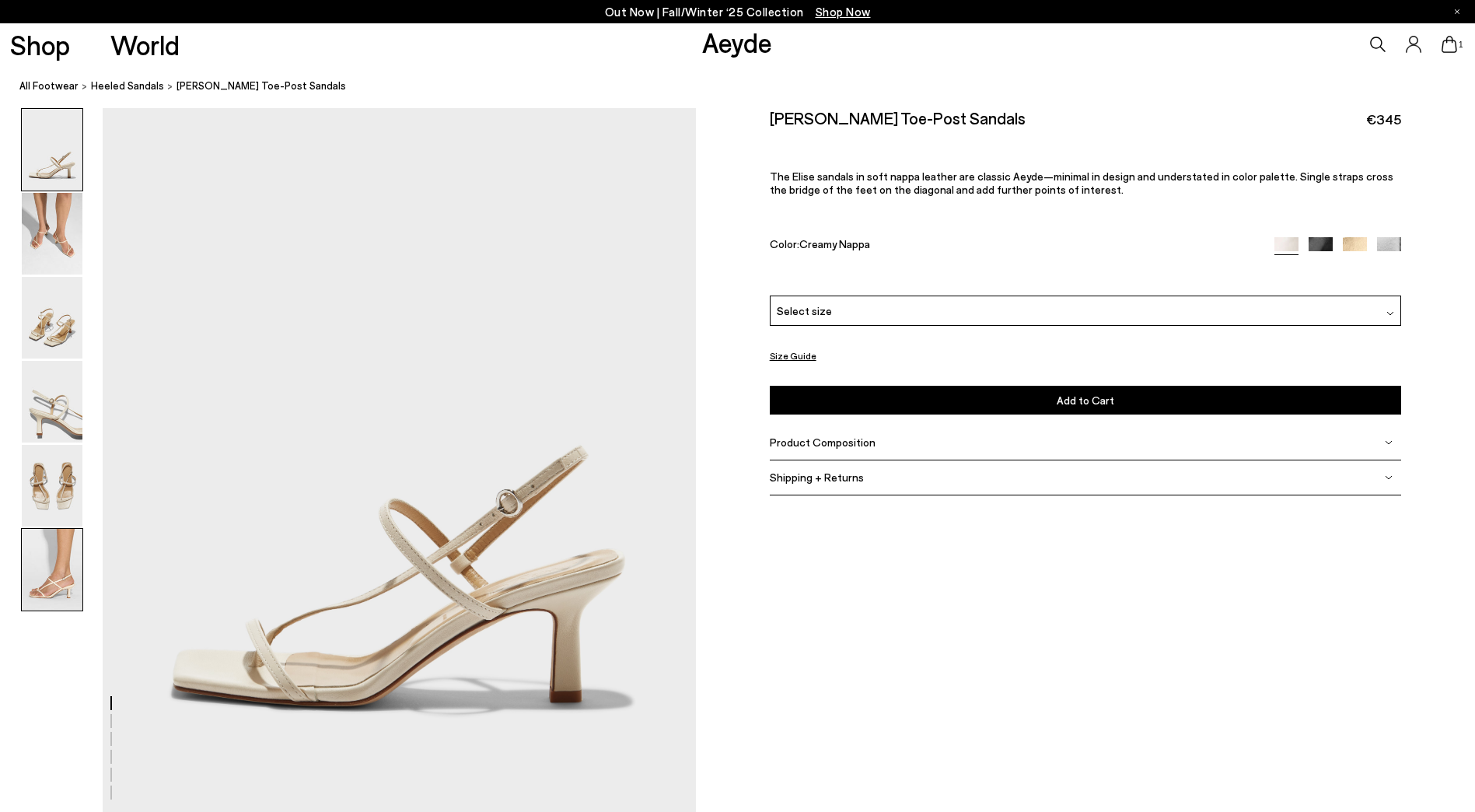
click at [49, 576] on img at bounding box center [52, 569] width 61 height 82
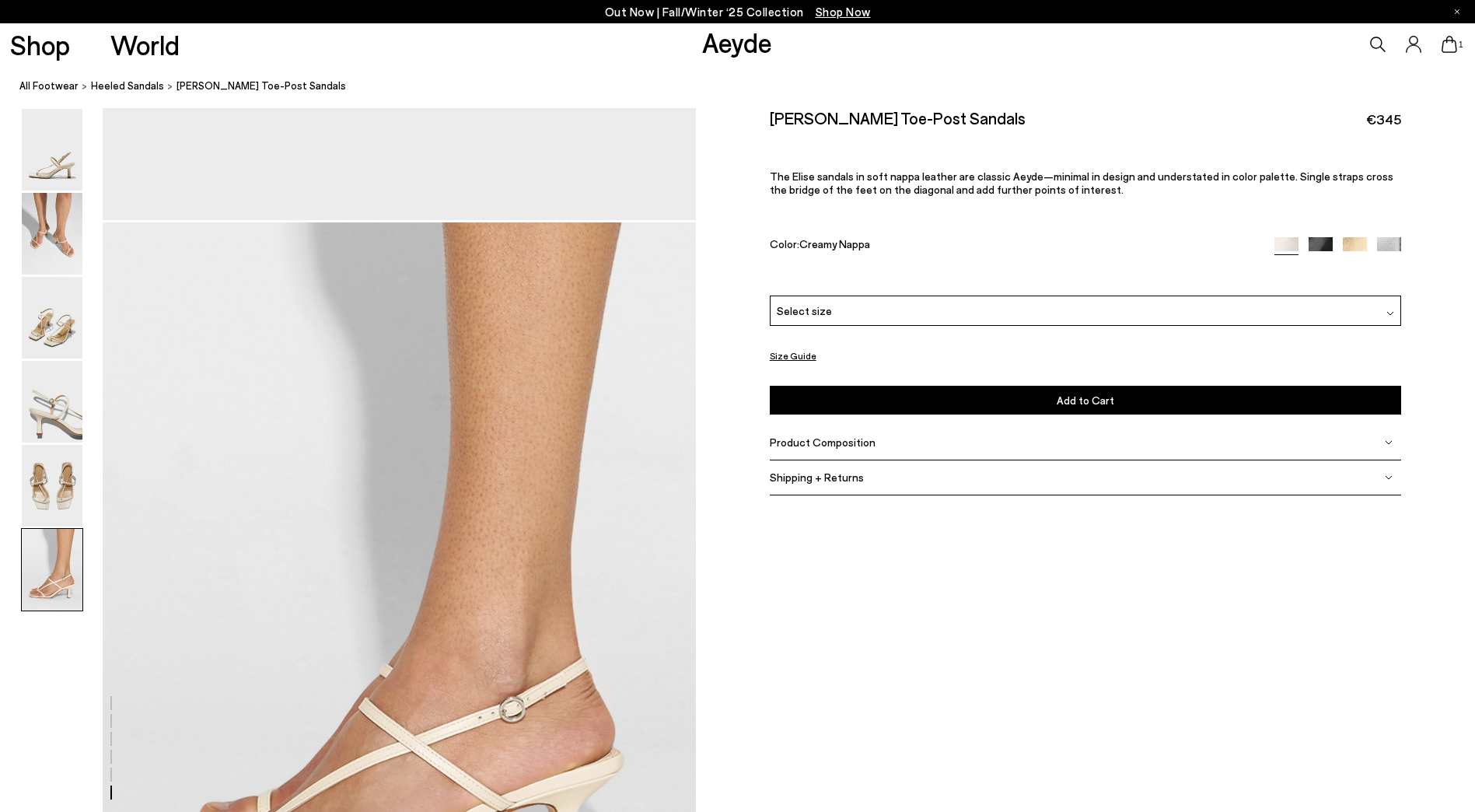
scroll to position [3986, 0]
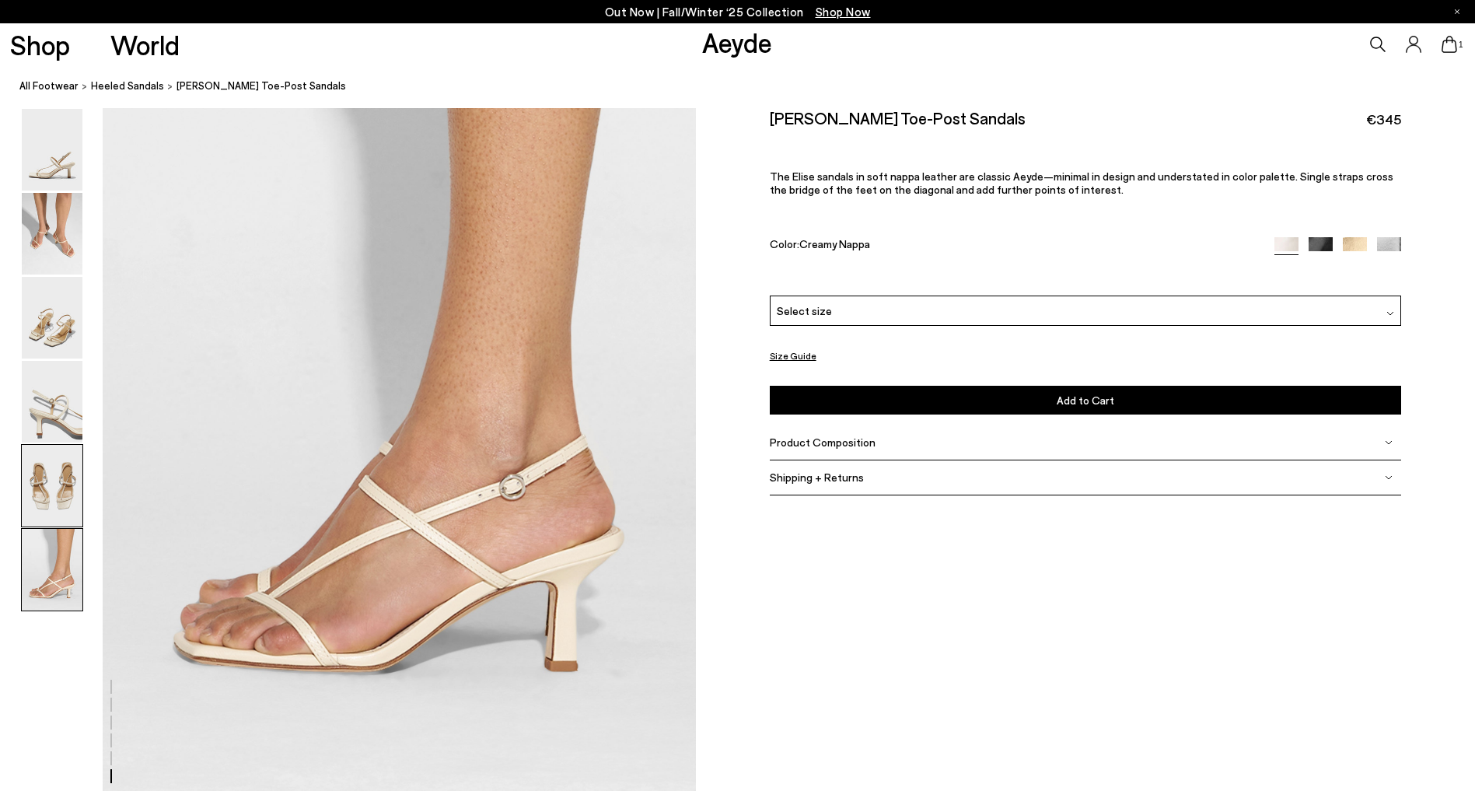
click at [35, 462] on img at bounding box center [52, 485] width 61 height 82
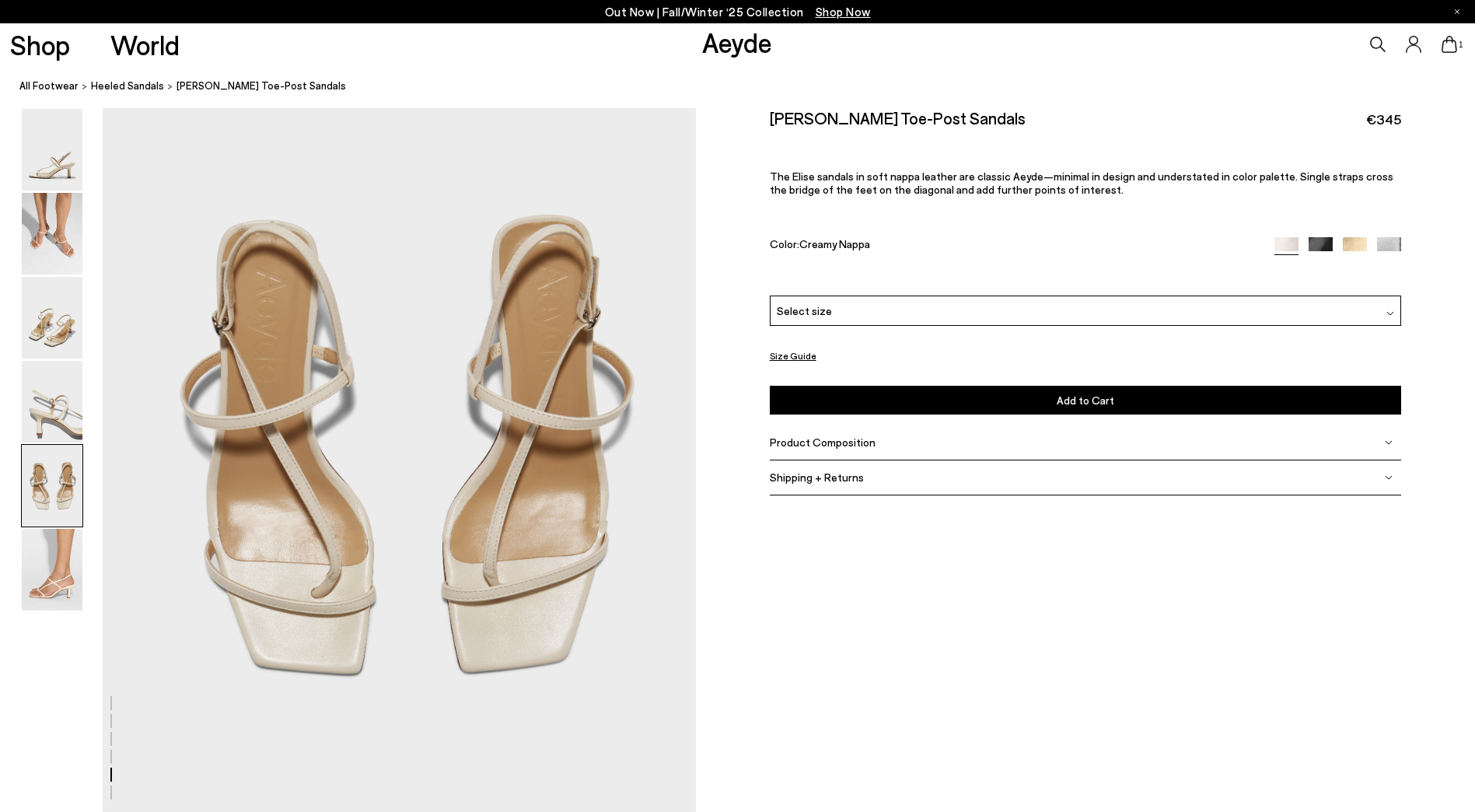
scroll to position [3087, 0]
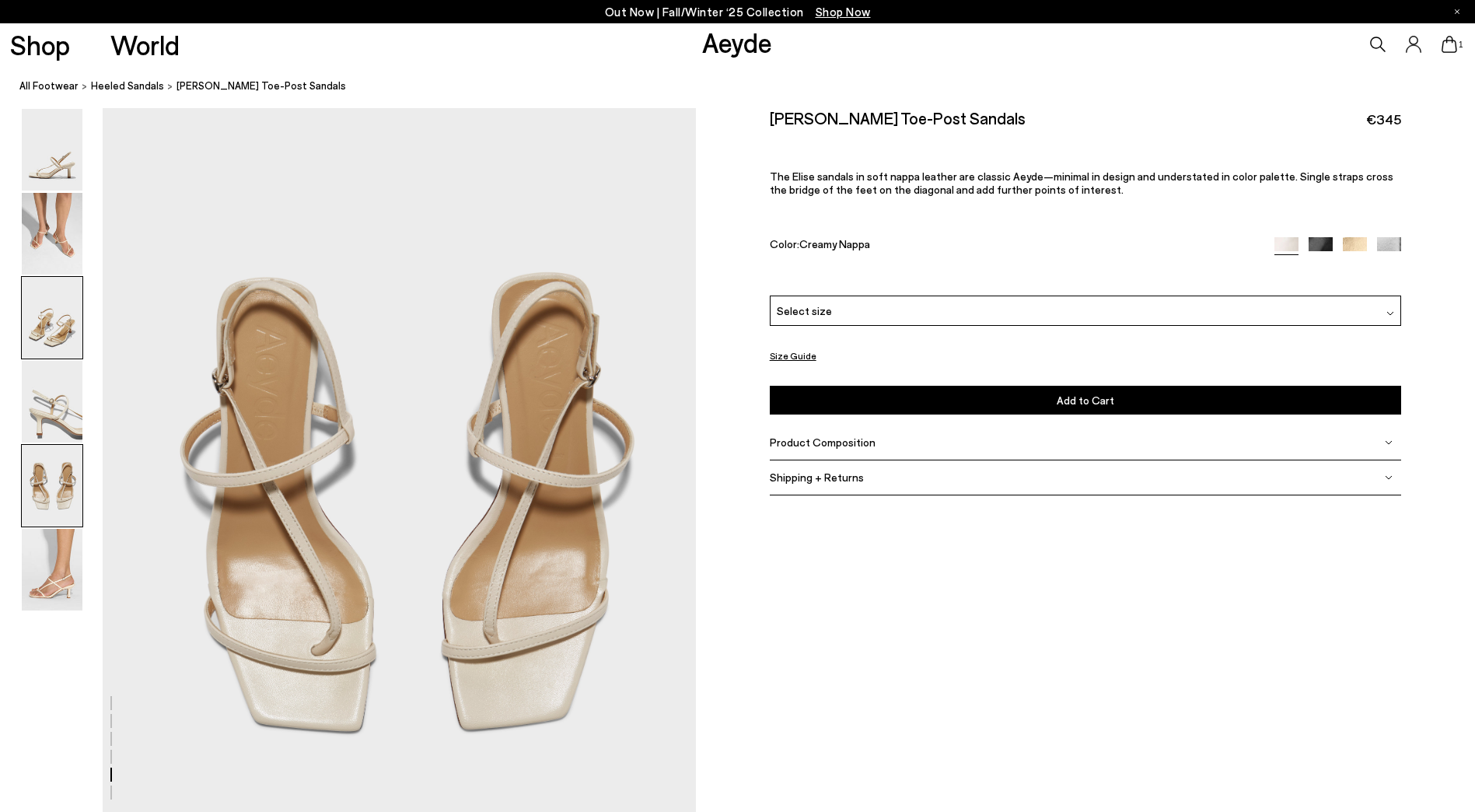
click at [47, 323] on img at bounding box center [52, 317] width 61 height 82
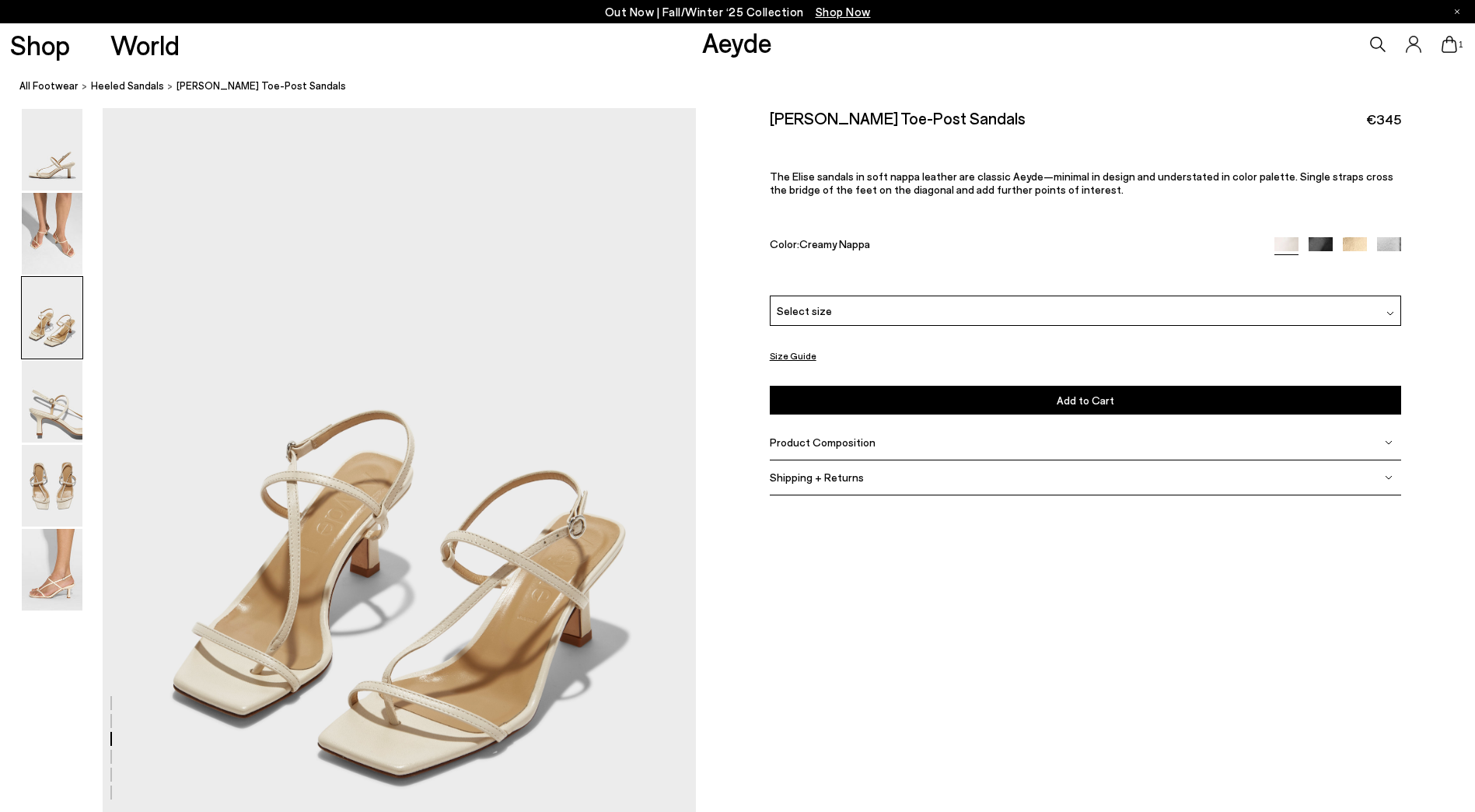
scroll to position [1500, 0]
click at [57, 150] on img at bounding box center [52, 149] width 61 height 82
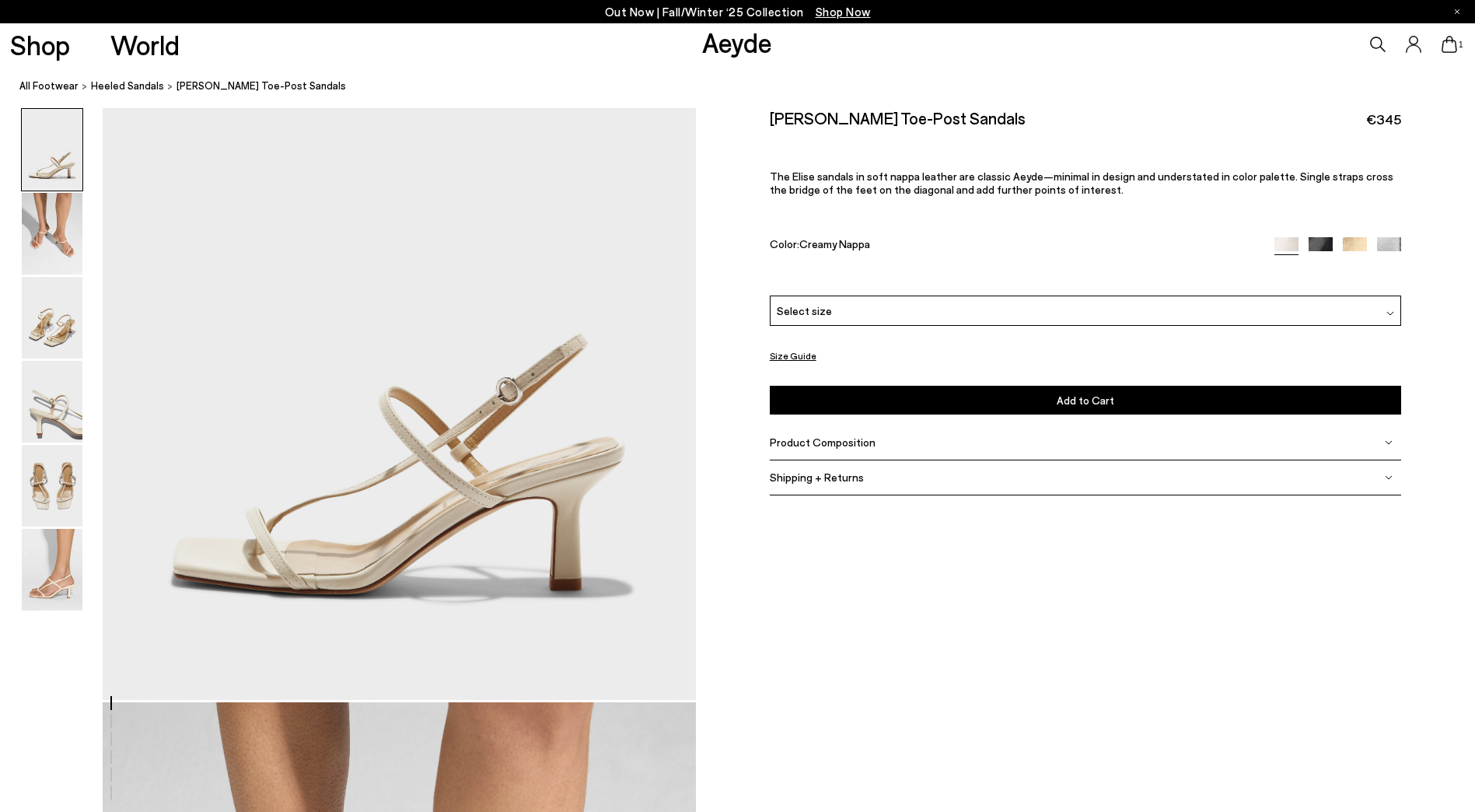
scroll to position [0, 0]
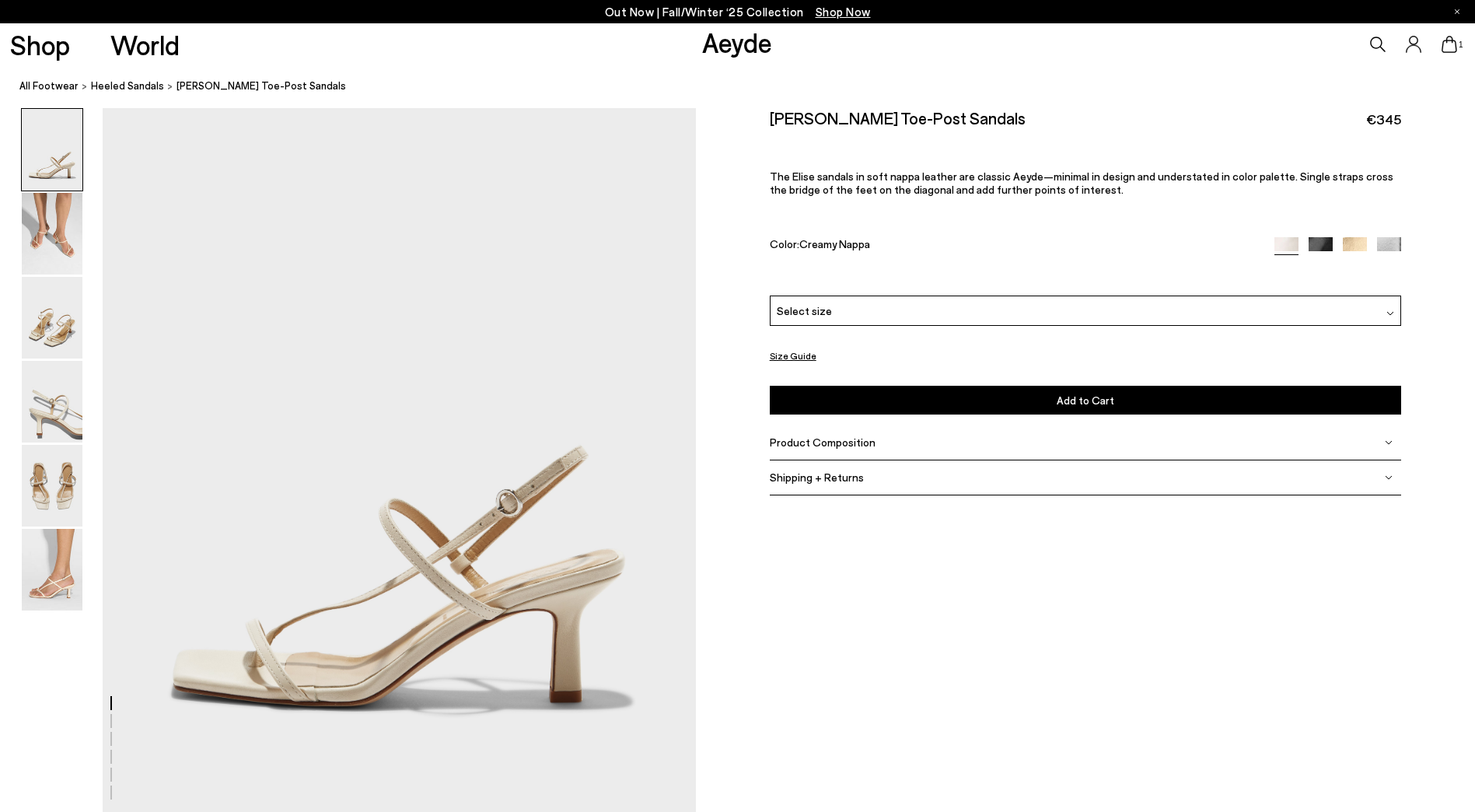
click at [1393, 240] on img at bounding box center [1389, 249] width 24 height 24
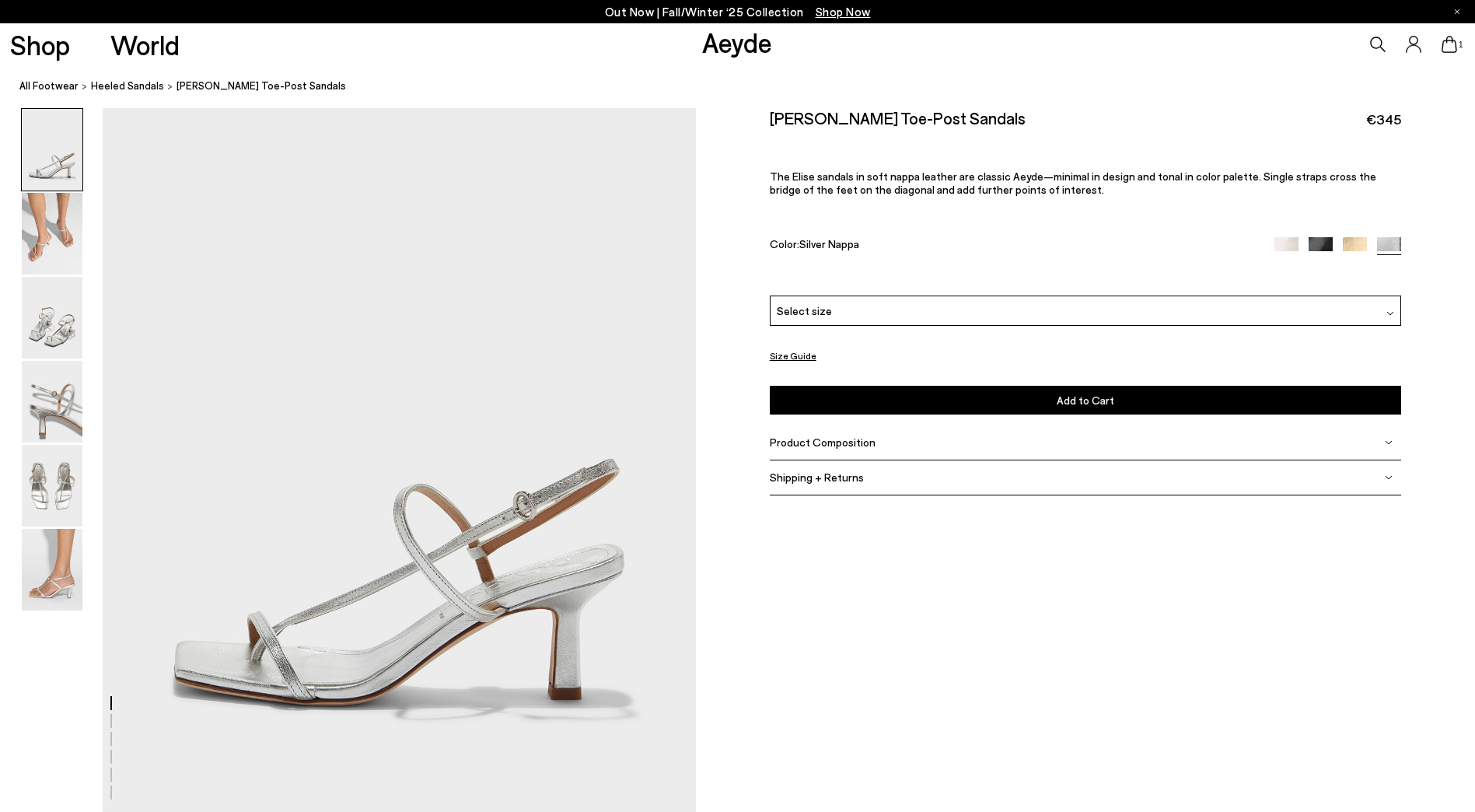
scroll to position [0, 1770]
click at [1287, 240] on img at bounding box center [1286, 249] width 24 height 24
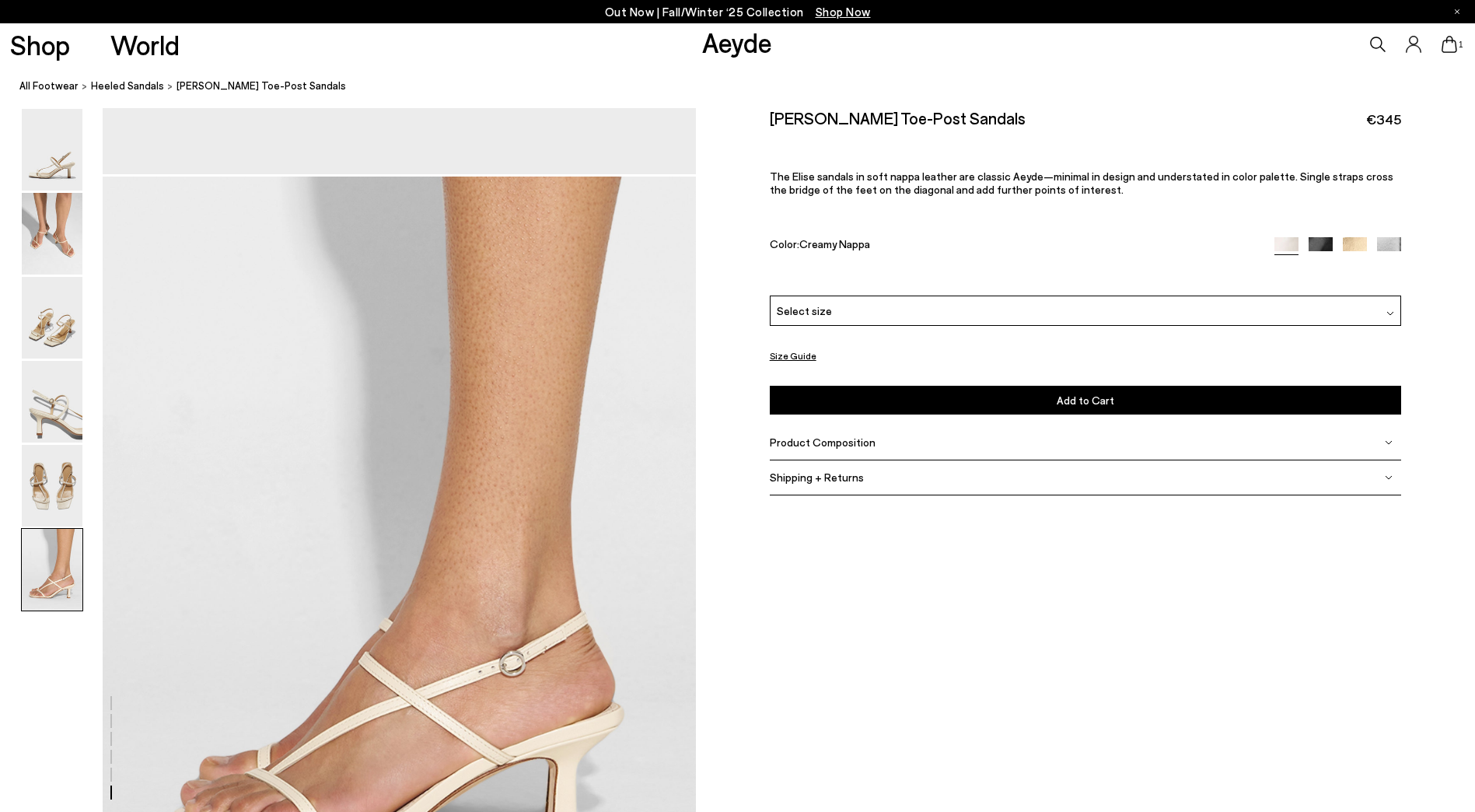
scroll to position [4043, 0]
